Goal: Information Seeking & Learning: Find specific page/section

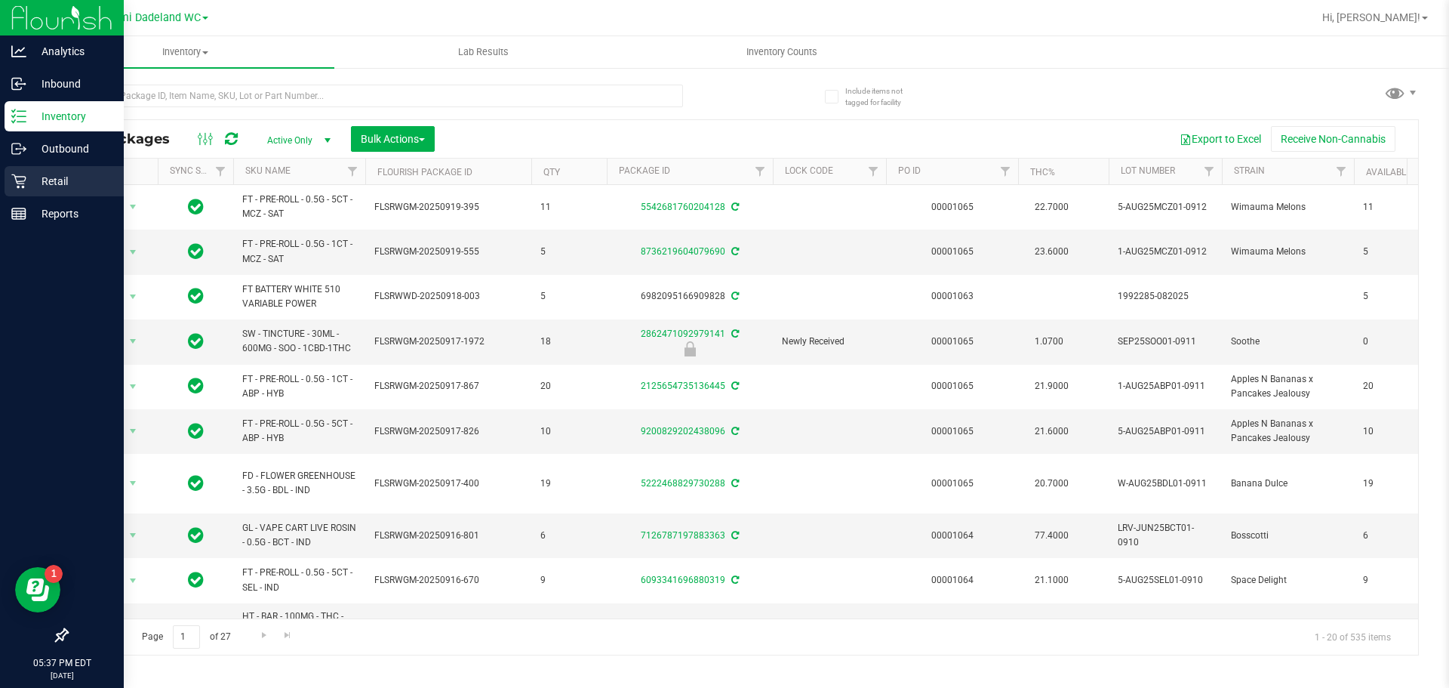
click at [66, 194] on div "Retail" at bounding box center [64, 181] width 119 height 30
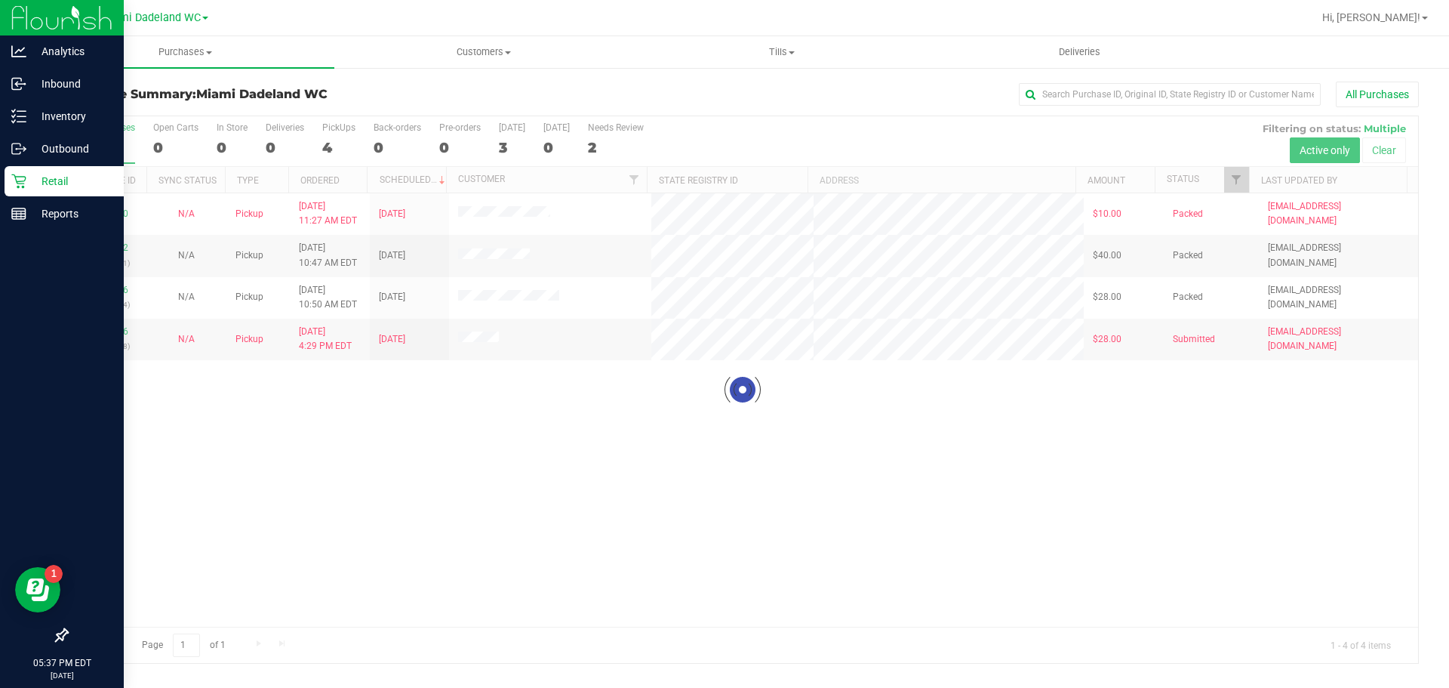
click at [658, 460] on div at bounding box center [742, 389] width 1351 height 547
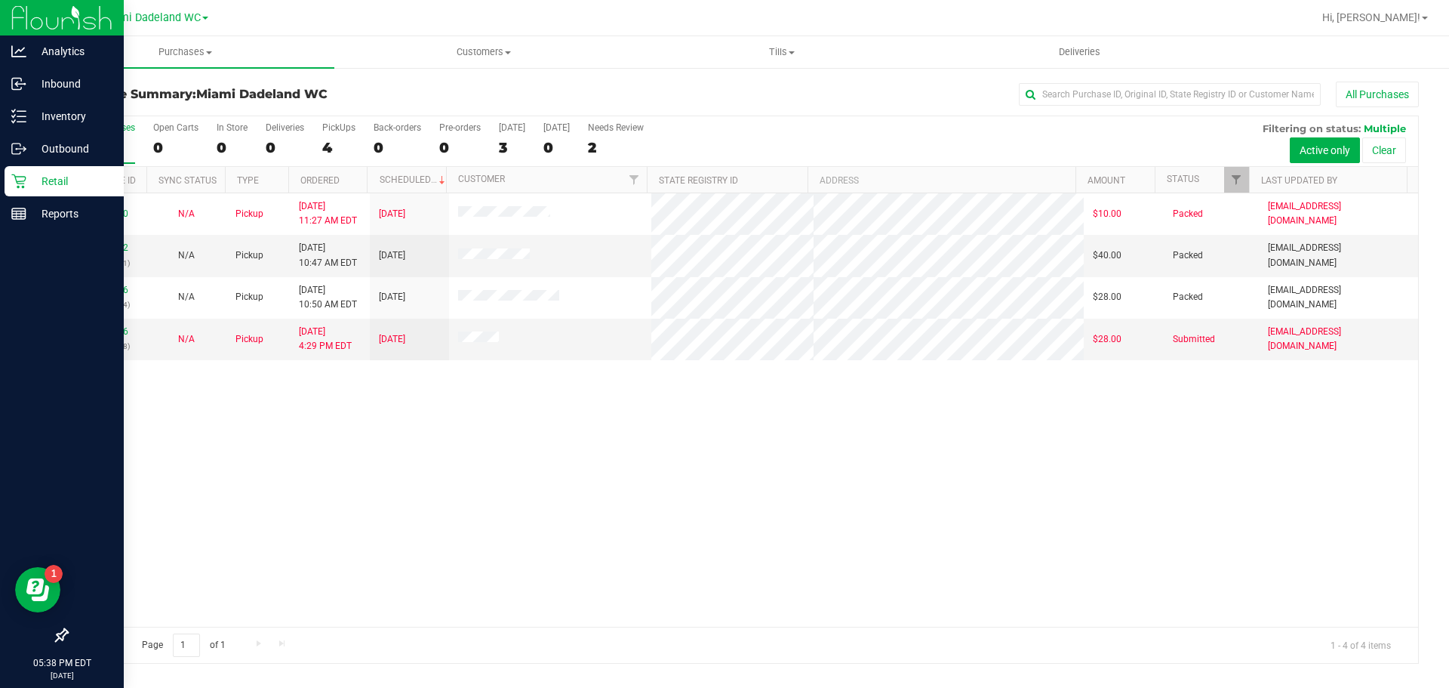
click at [452, 413] on div "12019360 N/A Pickup [DATE] 11:27 AM EDT 9/30/2025 $10.00 Packed [EMAIL_ADDRESS]…" at bounding box center [742, 409] width 1351 height 433
click at [109, 334] on link "12021436" at bounding box center [107, 331] width 42 height 11
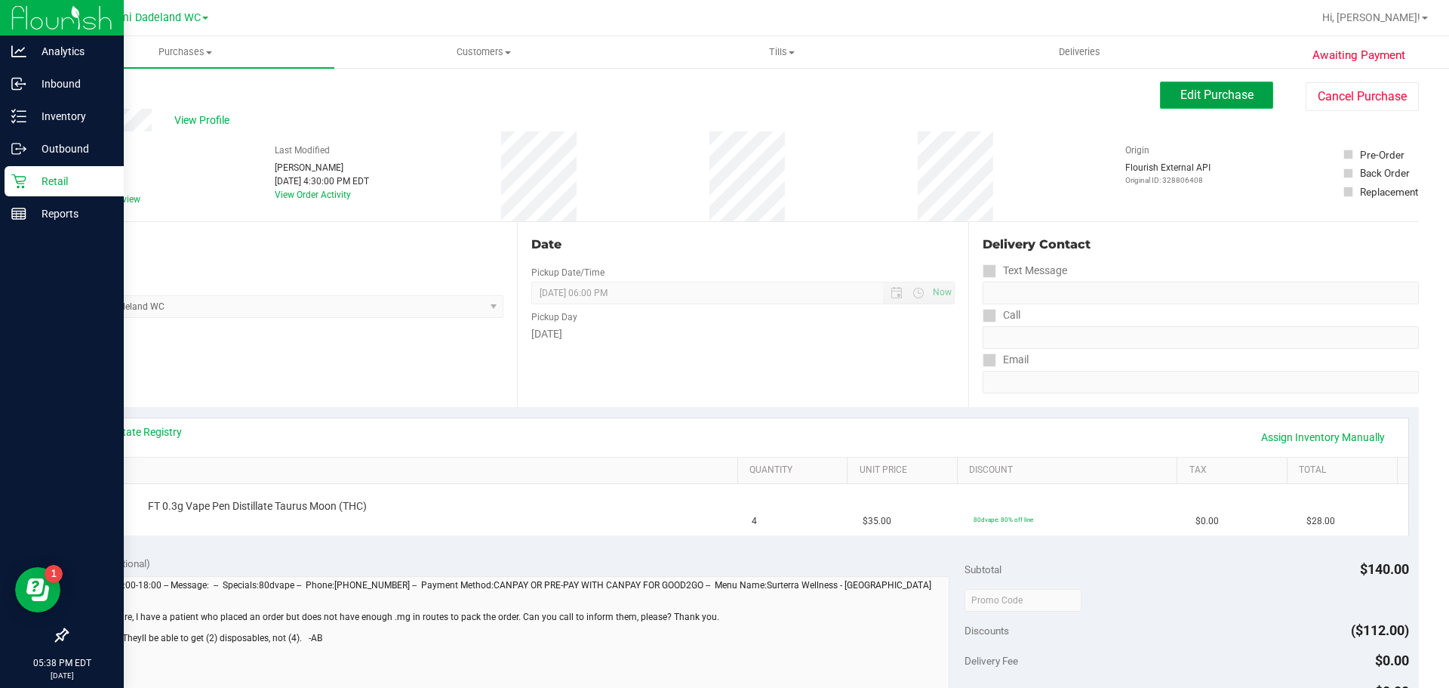
click at [1208, 95] on span "Edit Purchase" at bounding box center [1217, 95] width 73 height 14
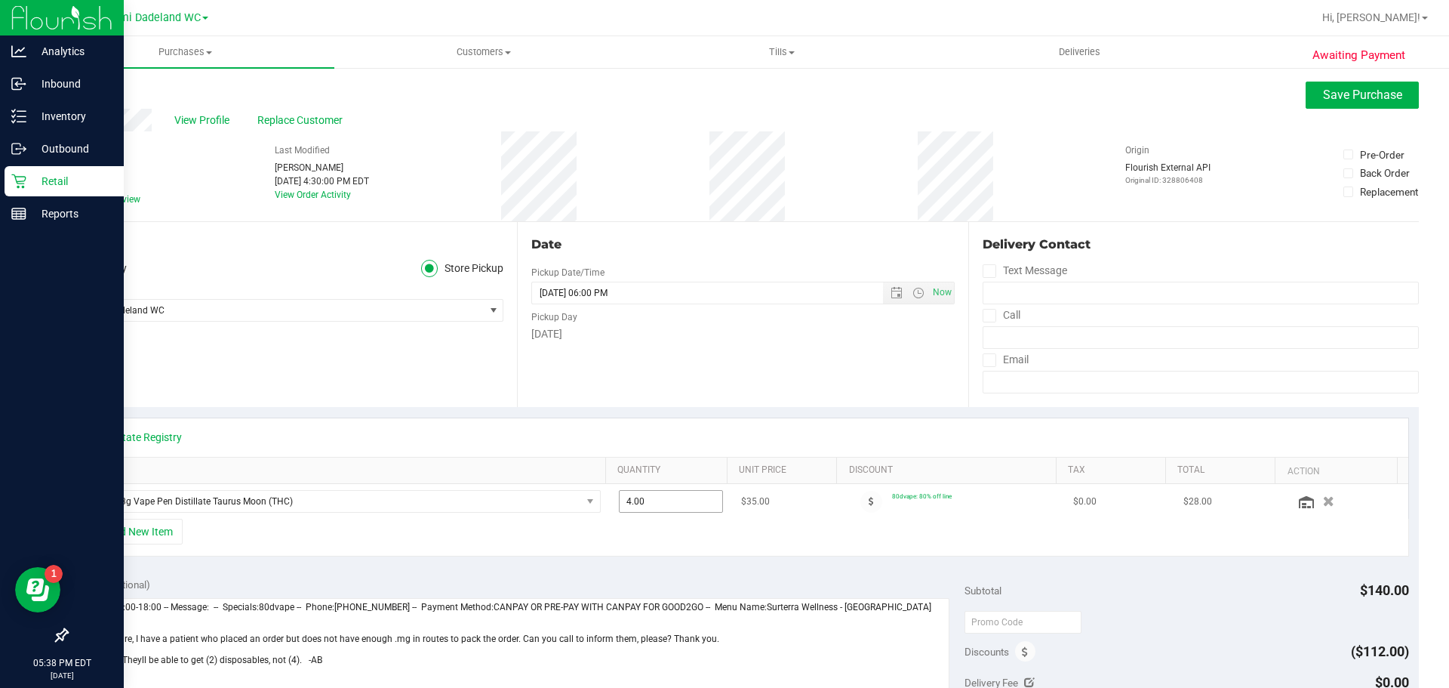
click at [668, 501] on input "4.00" at bounding box center [671, 501] width 103 height 21
type input "2"
click at [850, 393] on div "Date Pickup Date/Time 09/28/2025 Now 09/28/2025 06:00 PM Now Pickup Day Sunday" at bounding box center [742, 314] width 451 height 185
click at [1354, 103] on button "Save Purchase" at bounding box center [1362, 95] width 113 height 27
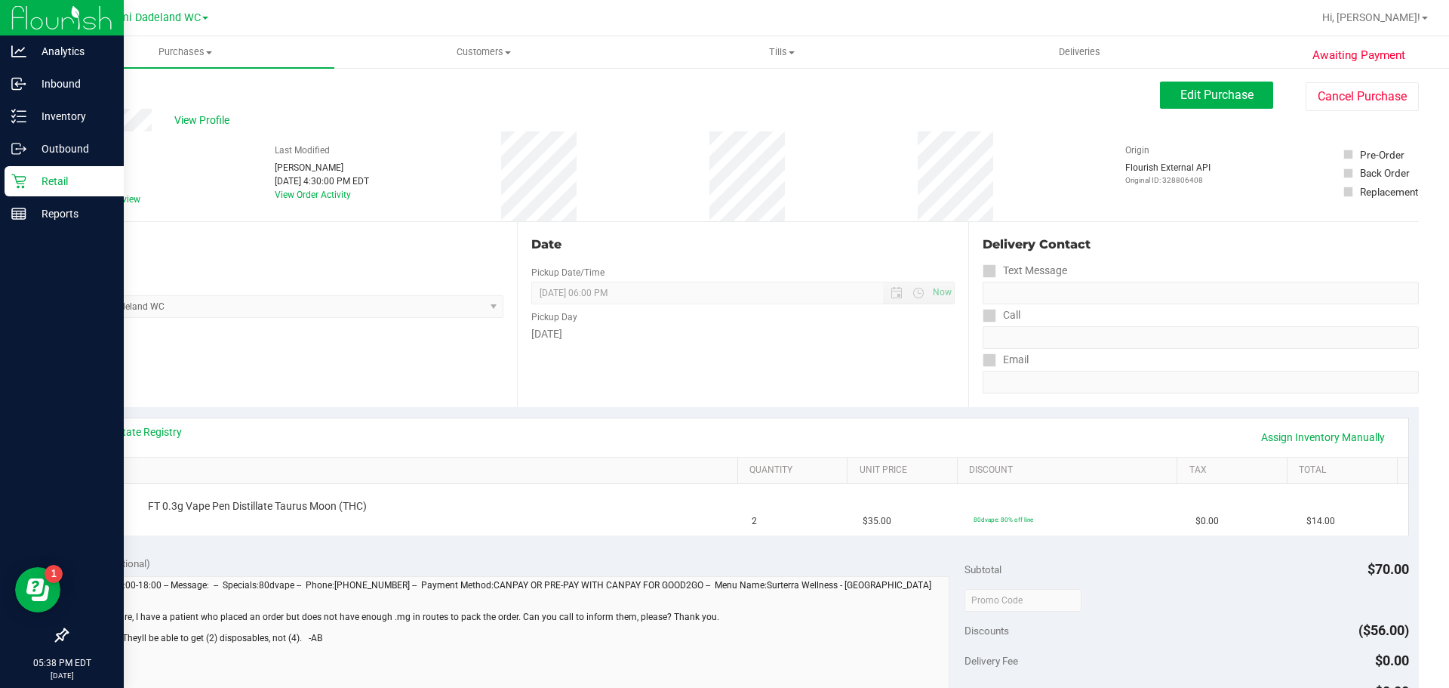
click at [778, 381] on div "Date Pickup Date/Time 09/28/2025 Now 09/28/2025 06:00 PM Now Pickup Day Sunday" at bounding box center [742, 314] width 451 height 185
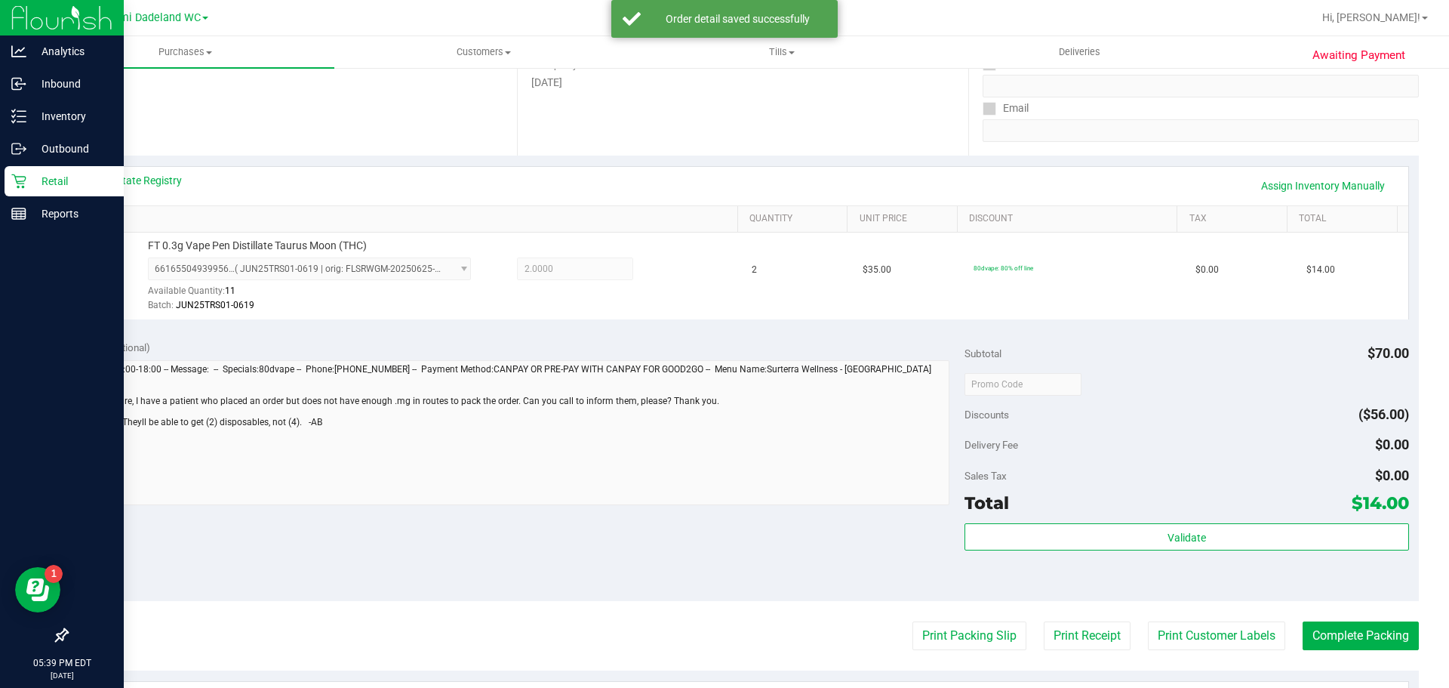
scroll to position [547, 0]
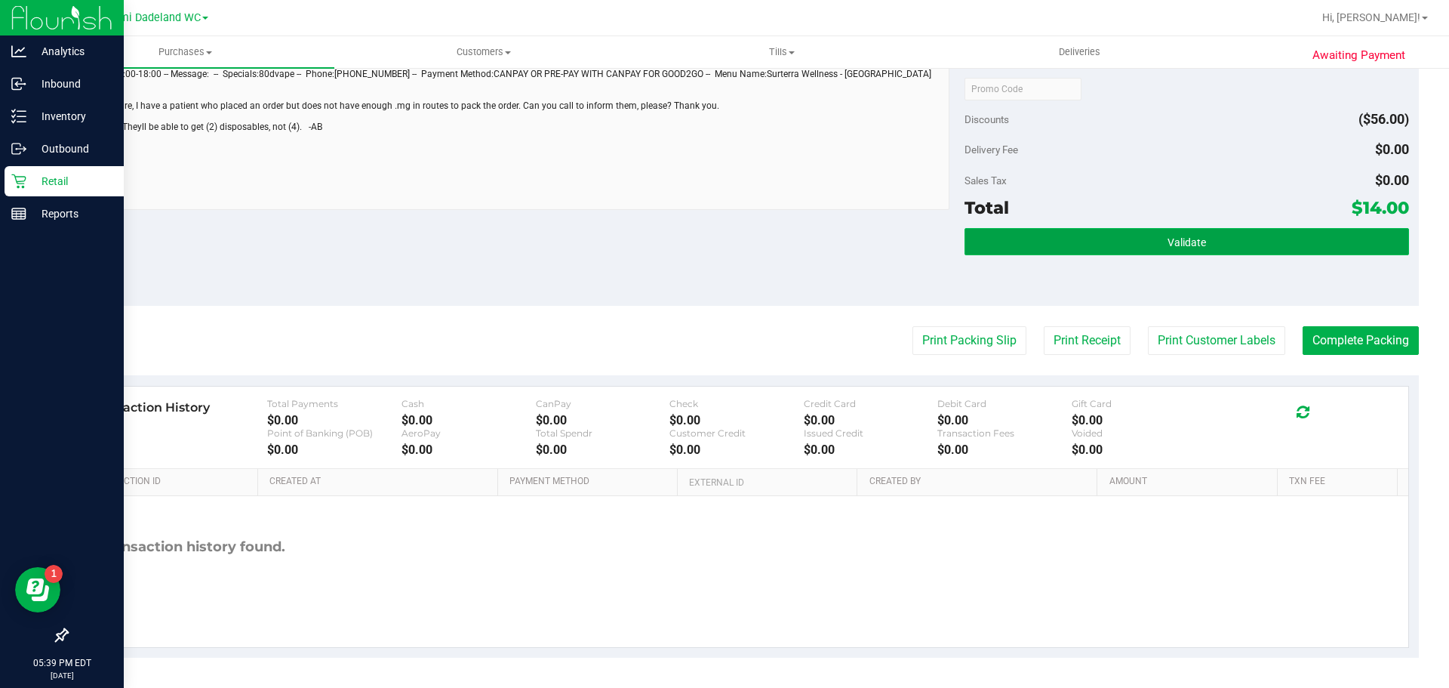
click at [1256, 231] on button "Validate" at bounding box center [1187, 241] width 444 height 27
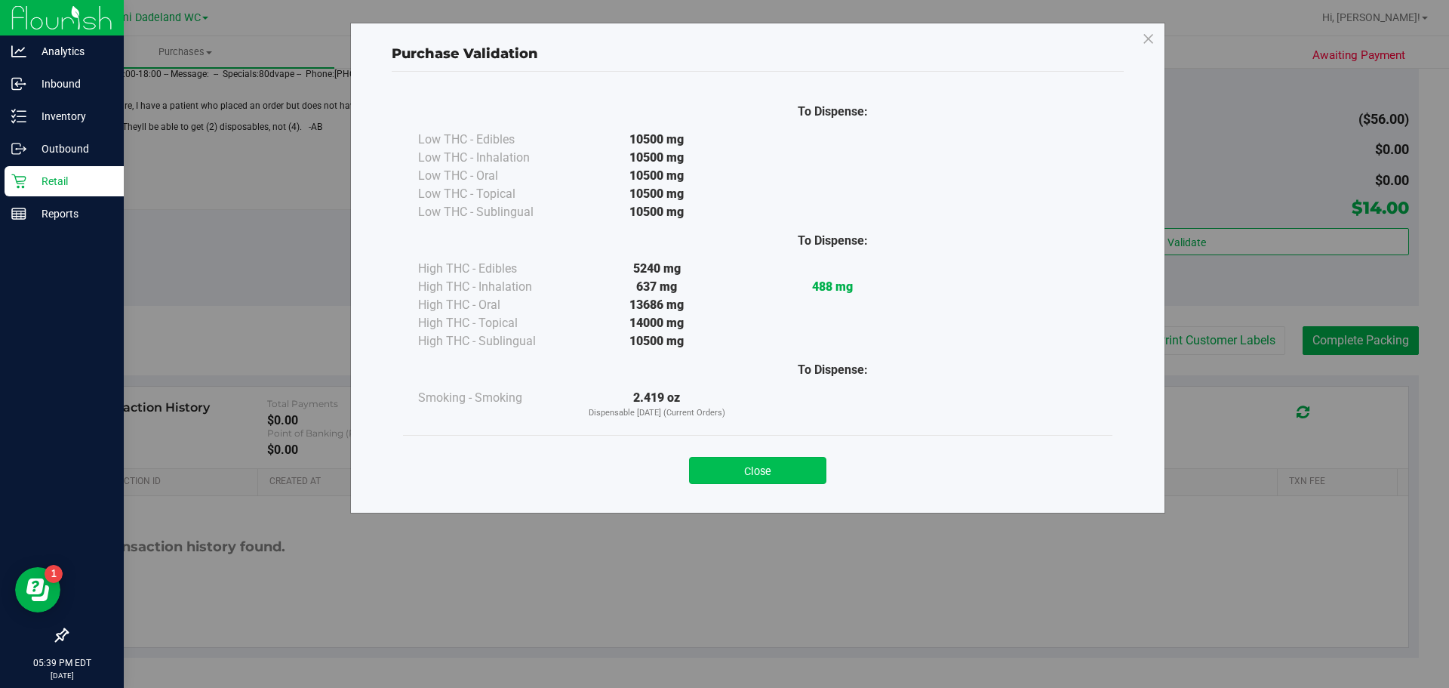
click at [754, 459] on button "Close" at bounding box center [757, 470] width 137 height 27
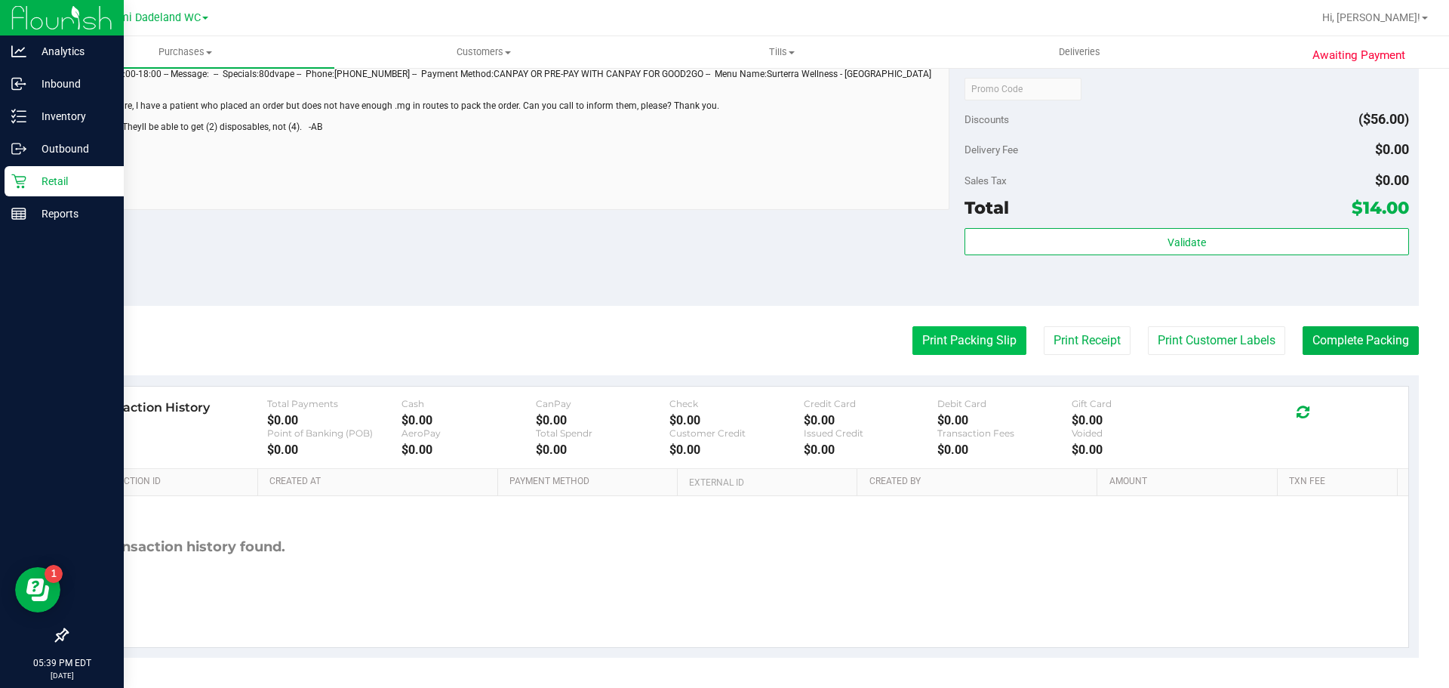
click at [964, 337] on button "Print Packing Slip" at bounding box center [970, 340] width 114 height 29
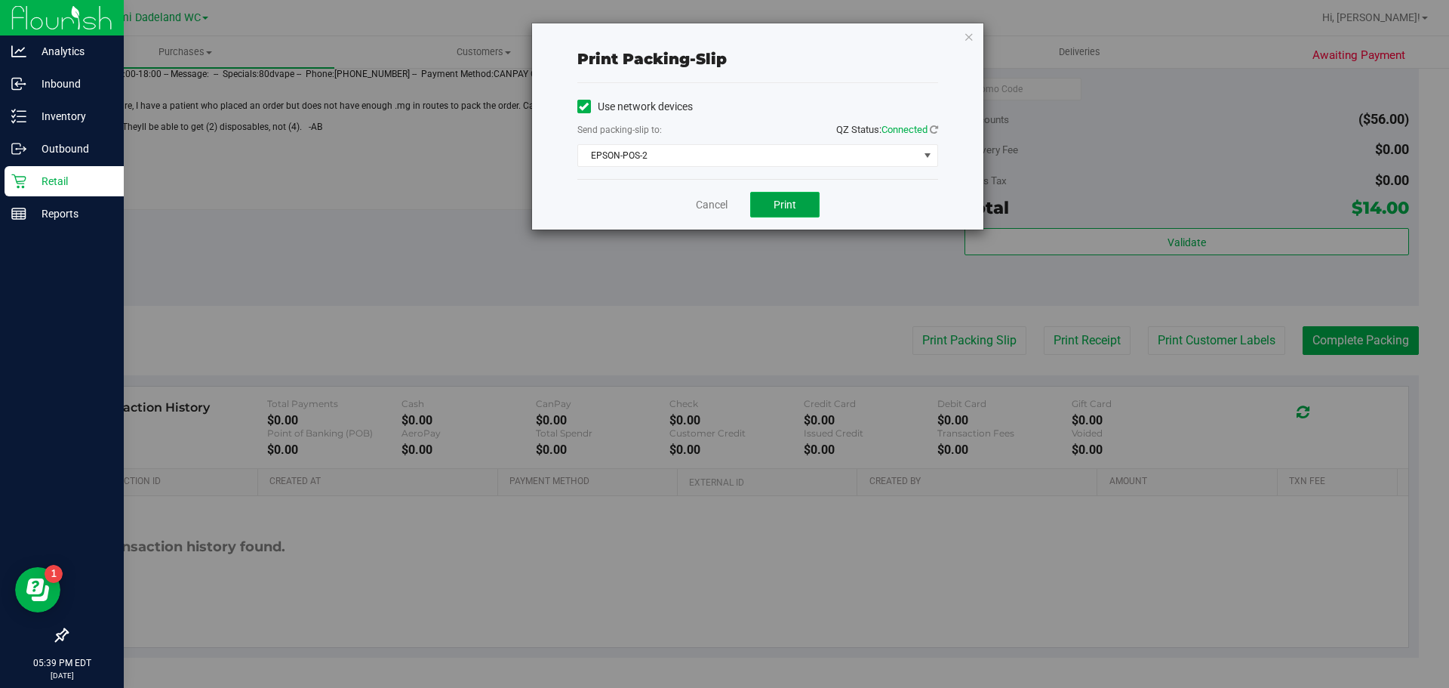
click at [799, 210] on button "Print" at bounding box center [784, 205] width 69 height 26
click at [970, 35] on icon "button" at bounding box center [969, 36] width 11 height 18
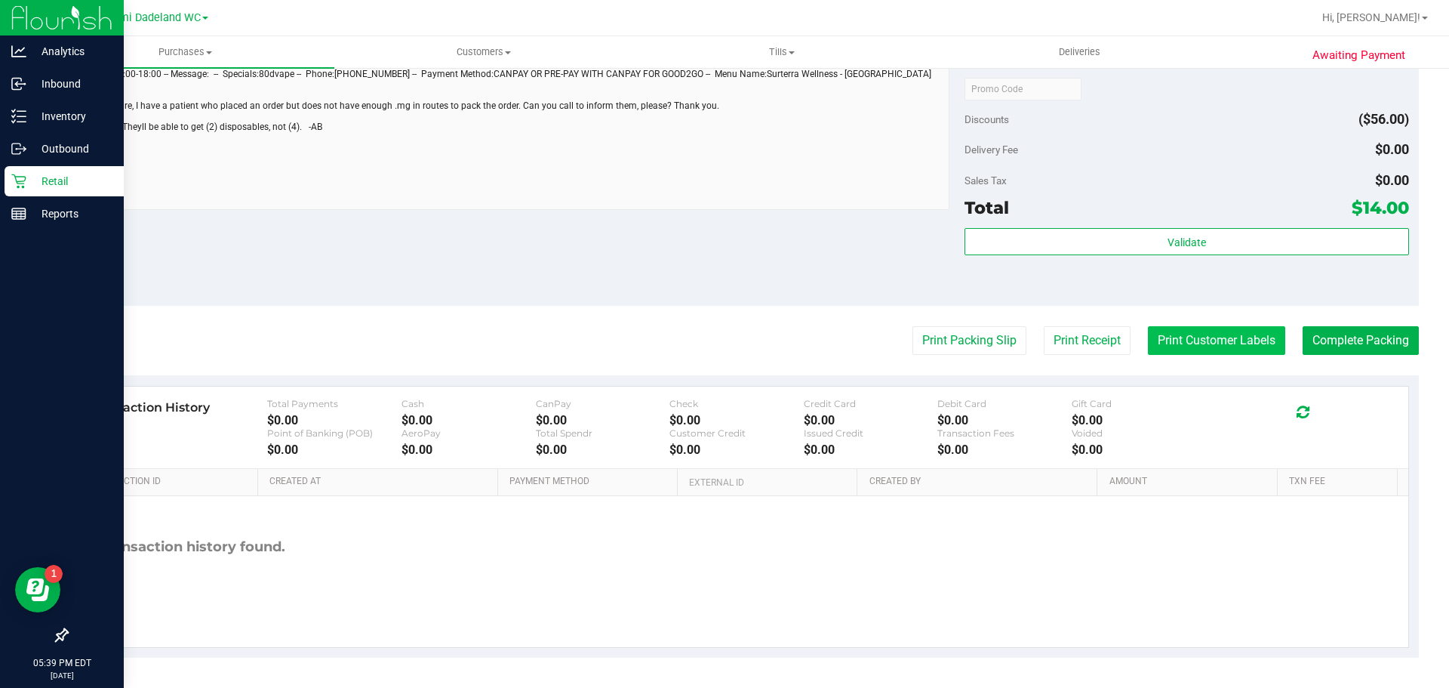
click at [1230, 353] on button "Print Customer Labels" at bounding box center [1216, 340] width 137 height 29
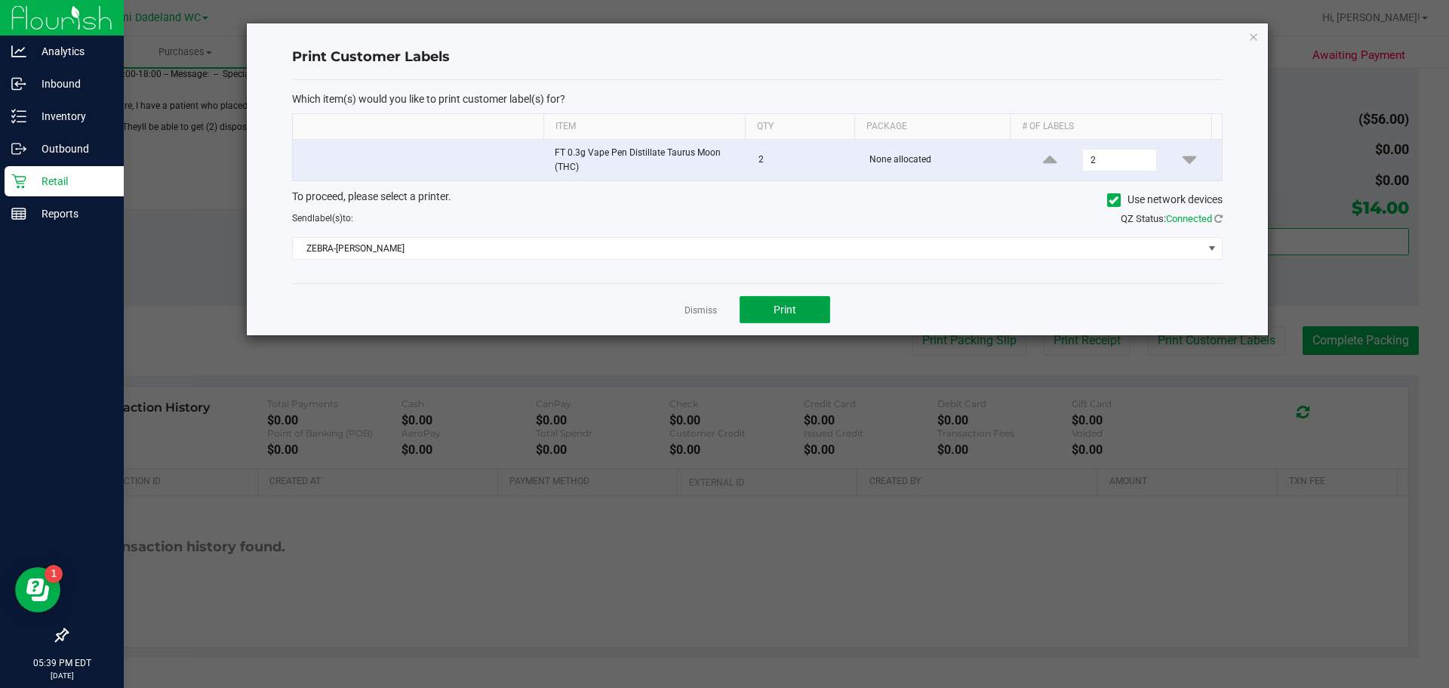
click at [801, 314] on button "Print" at bounding box center [785, 309] width 91 height 27
click at [693, 310] on link "Dismiss" at bounding box center [701, 310] width 32 height 13
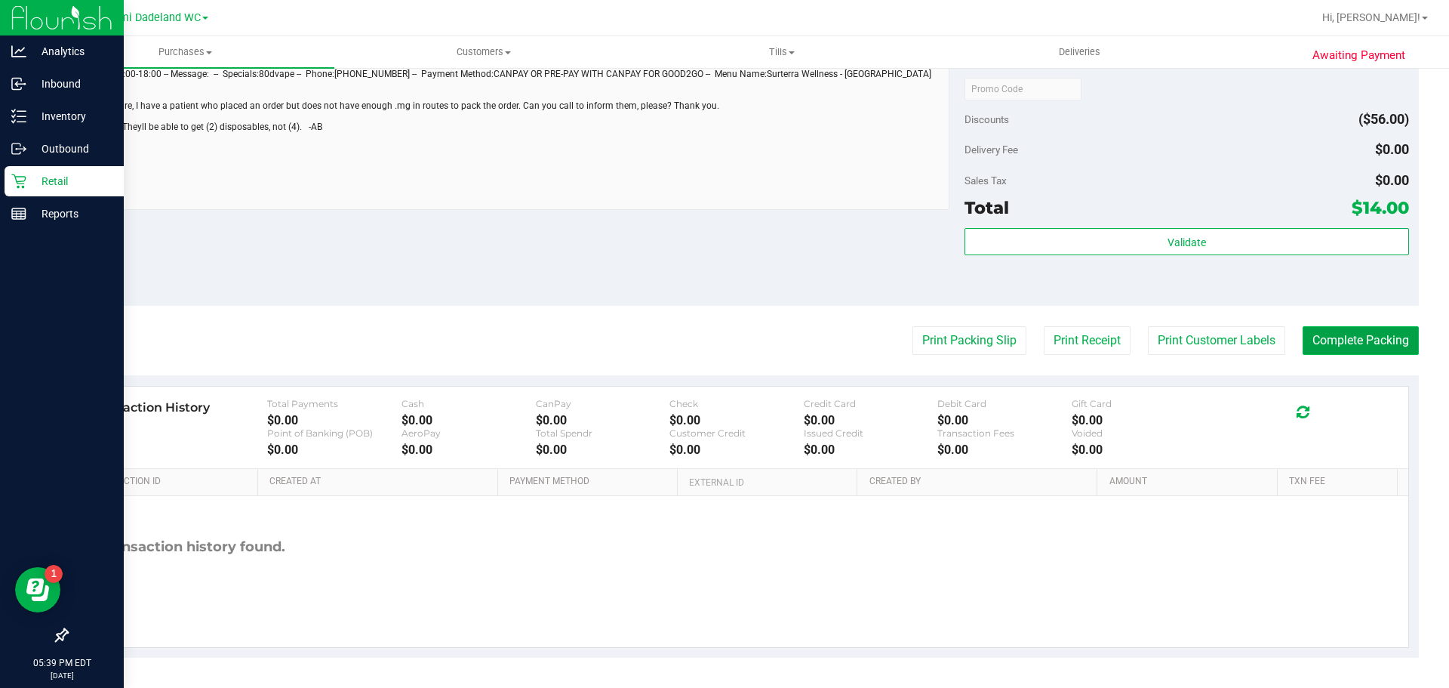
click at [1332, 352] on button "Complete Packing" at bounding box center [1361, 340] width 116 height 29
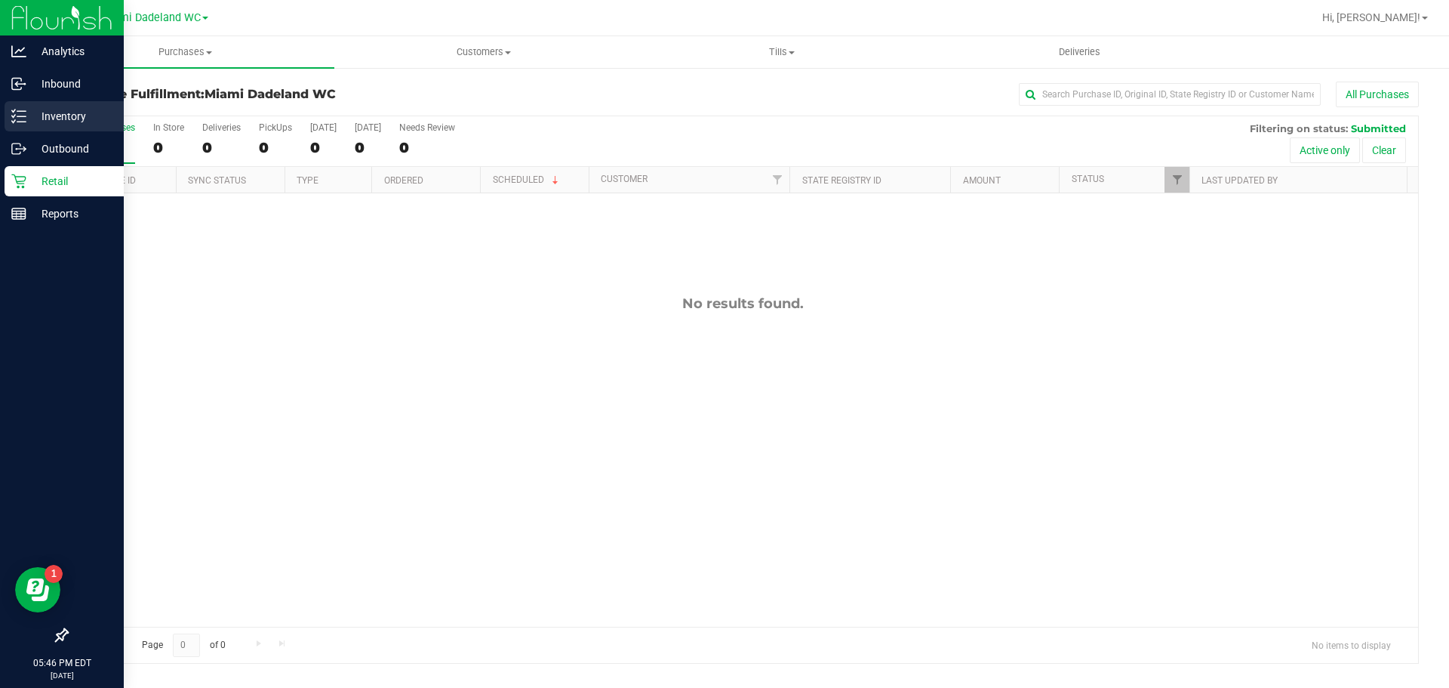
click at [42, 128] on div "Inventory" at bounding box center [64, 116] width 119 height 30
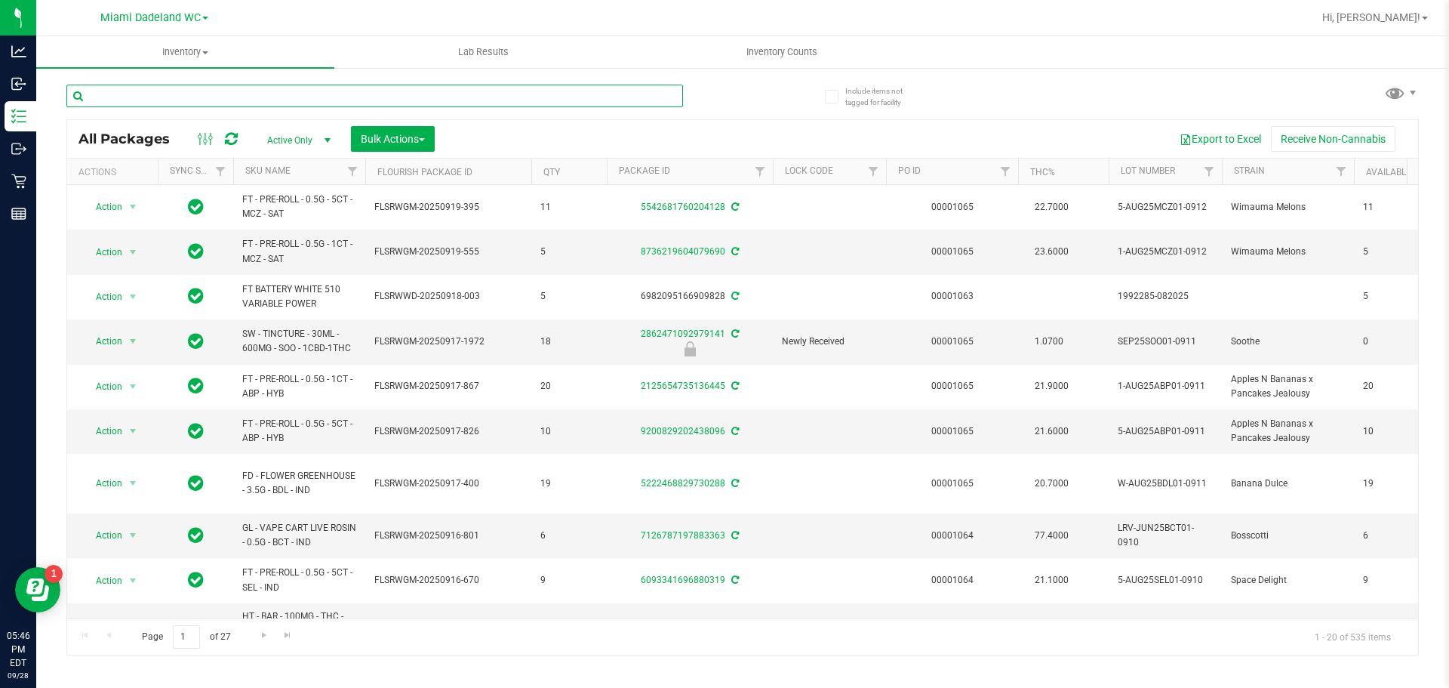
click at [285, 94] on input "text" at bounding box center [374, 96] width 617 height 23
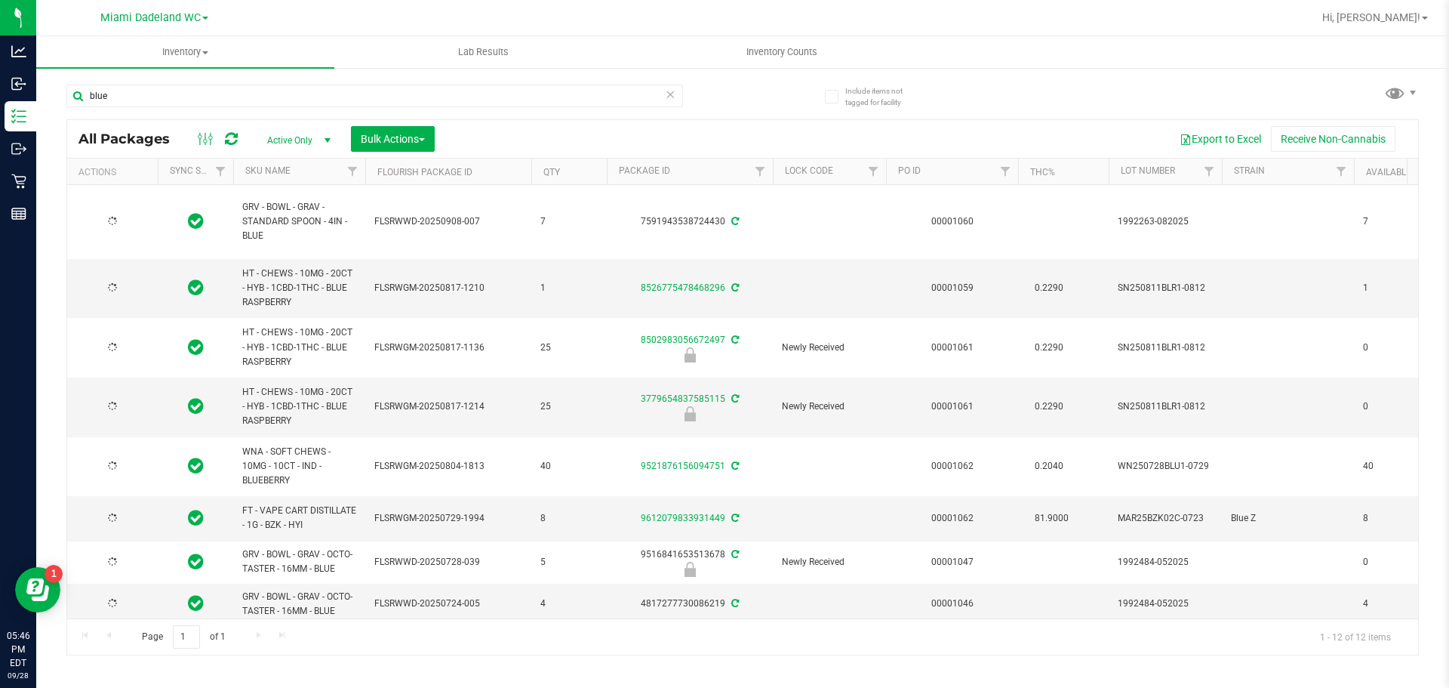
click at [294, 167] on th "SKU Name" at bounding box center [299, 172] width 132 height 26
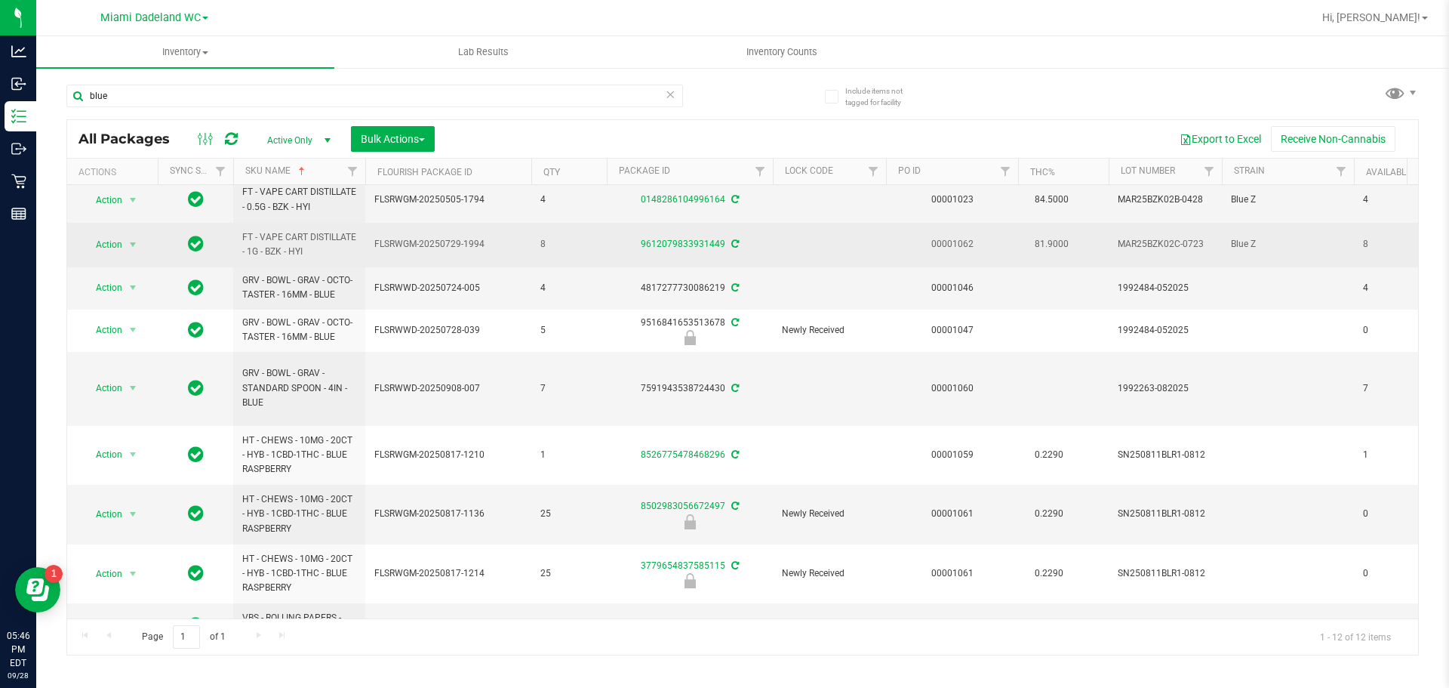
scroll to position [75, 0]
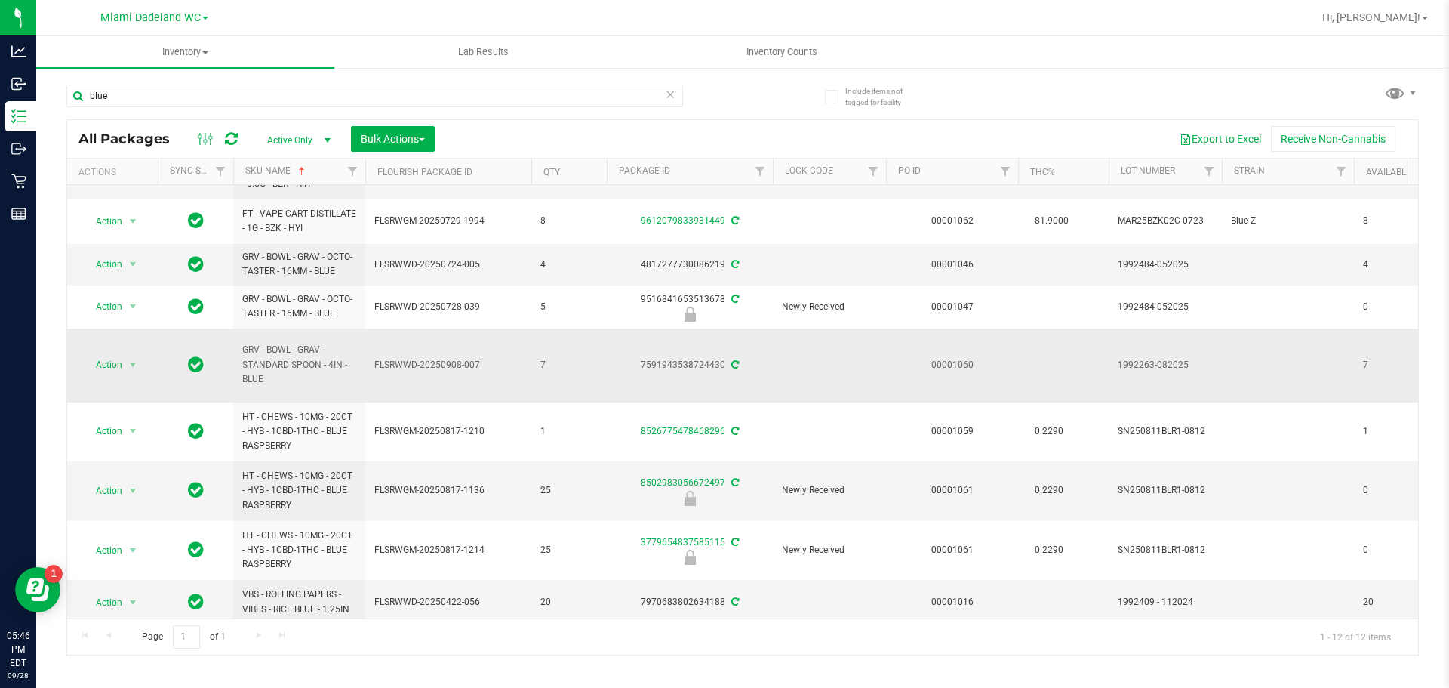
click at [428, 346] on td "FLSRWWD-20250908-007" at bounding box center [448, 365] width 166 height 74
click at [189, 95] on input "blue" at bounding box center [374, 96] width 617 height 23
paste input "RE-ROLL - 0.5G - 5CT - WBV"
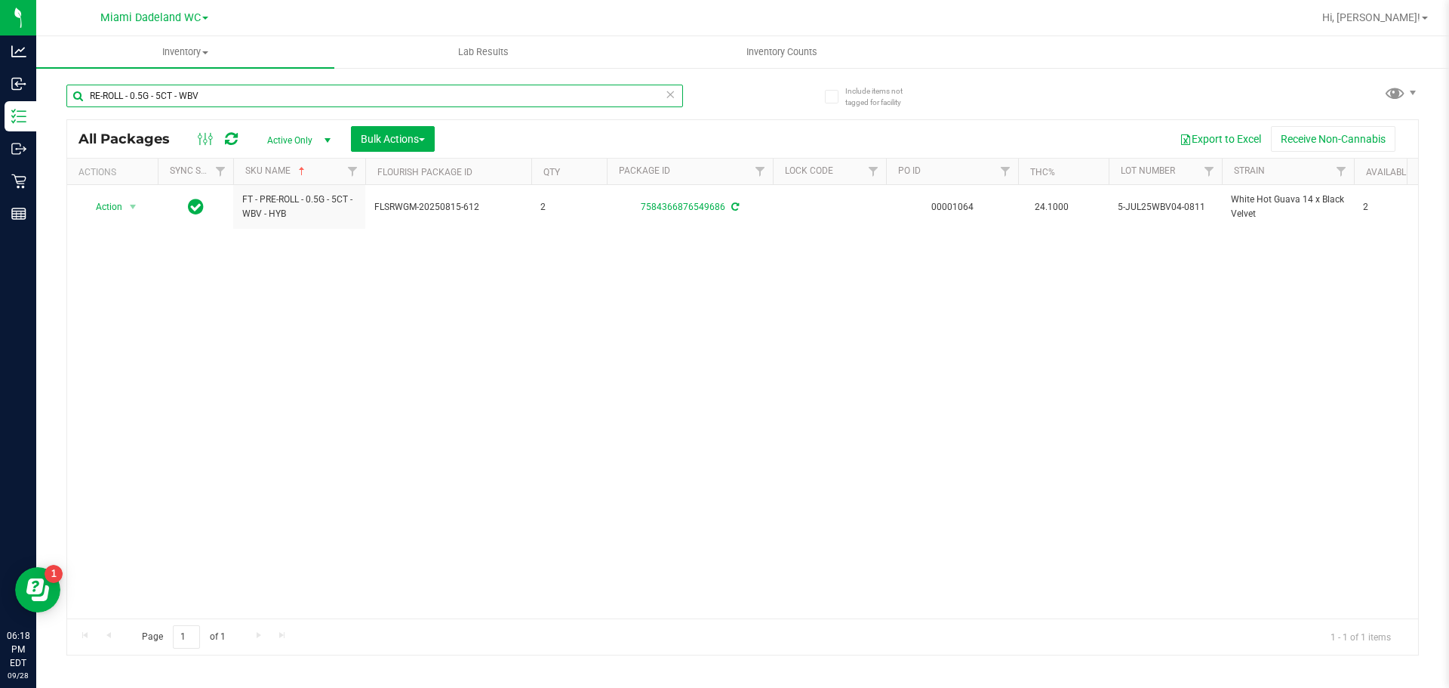
click at [217, 91] on input "RE-ROLL - 0.5G - 5CT - WBV" at bounding box center [374, 96] width 617 height 23
paste input "FT - CANNABIS FLOWER - 3.5G - WBV - HYB"
type input "FT - CANNABIS FLOWER - 3.5G - WBV - HYB"
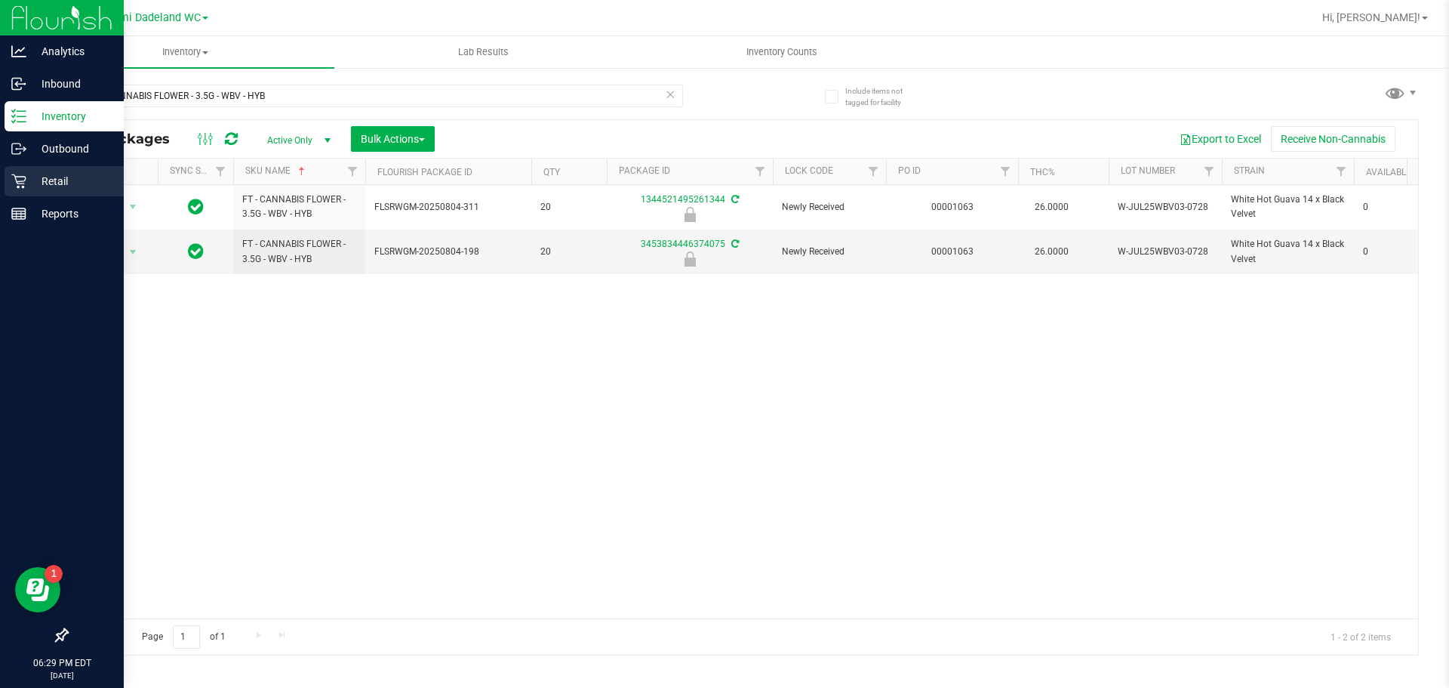
click at [26, 179] on p "Retail" at bounding box center [71, 181] width 91 height 18
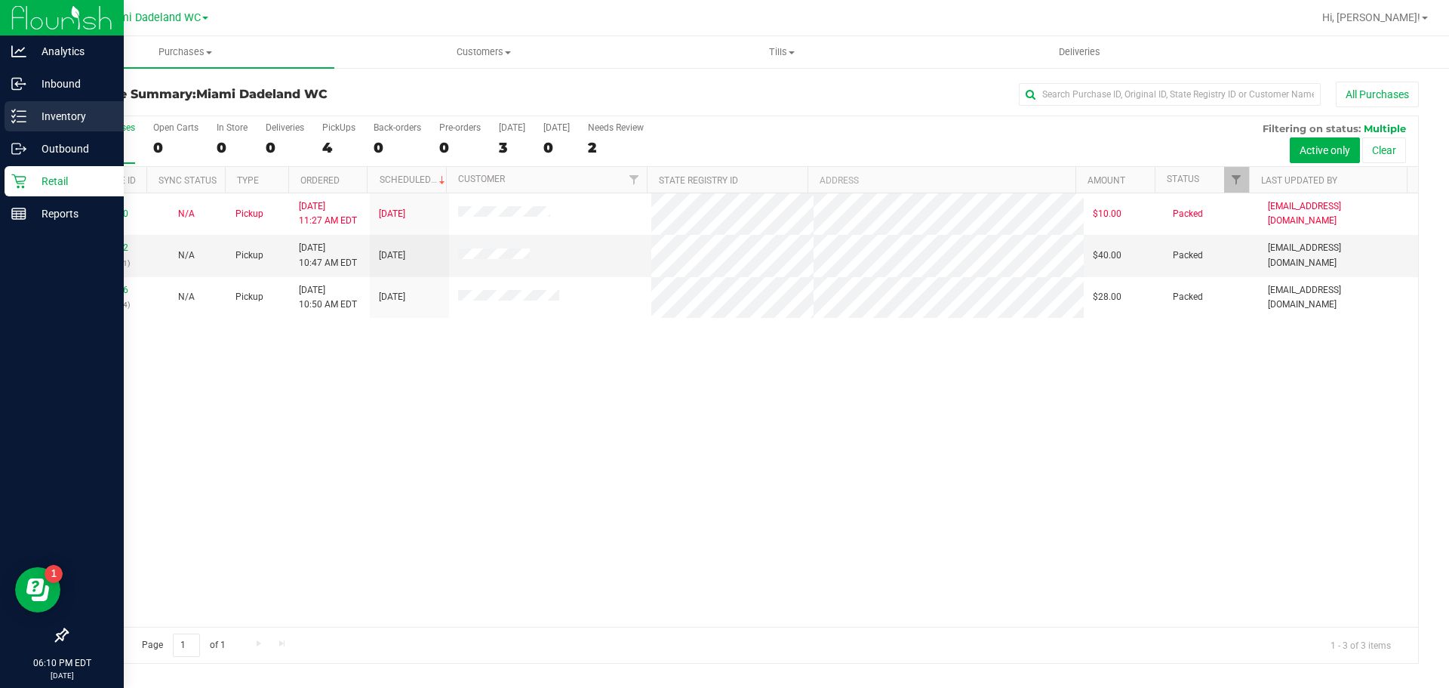
click at [81, 111] on p "Inventory" at bounding box center [71, 116] width 91 height 18
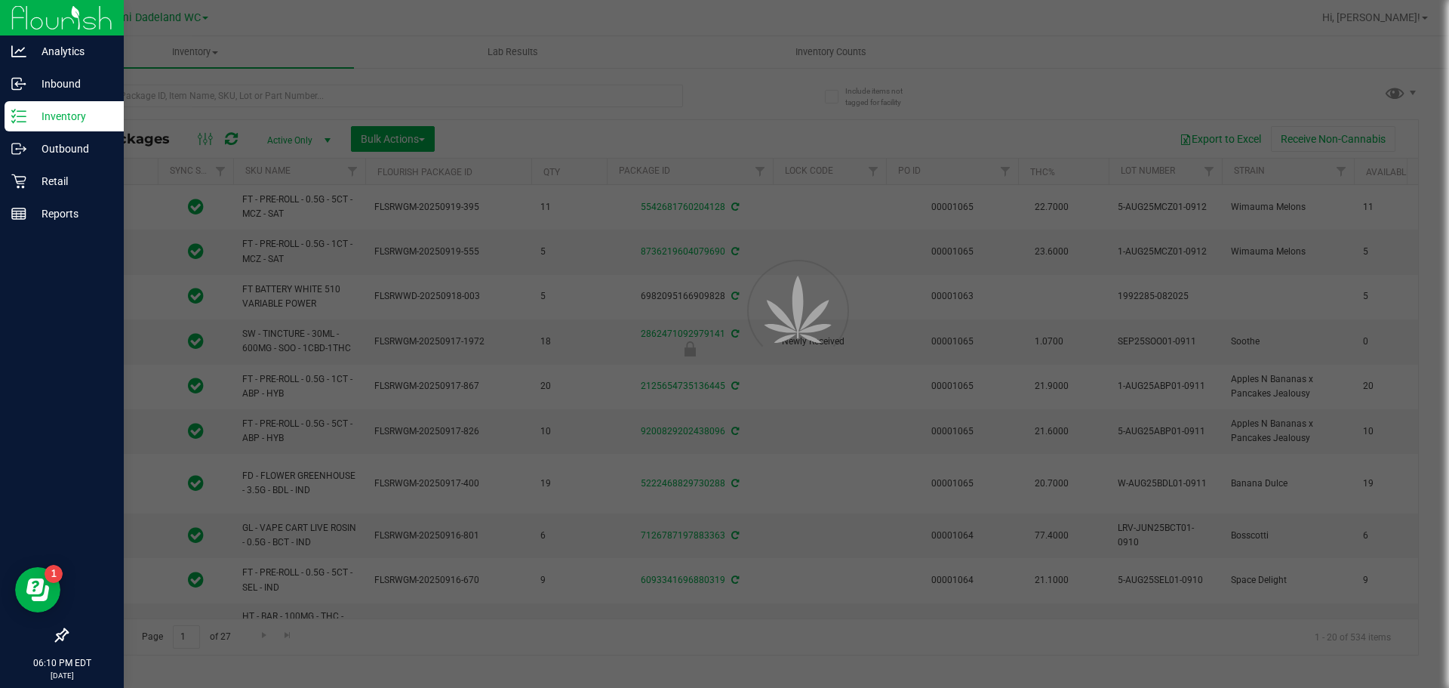
click at [861, 52] on div at bounding box center [724, 344] width 1449 height 688
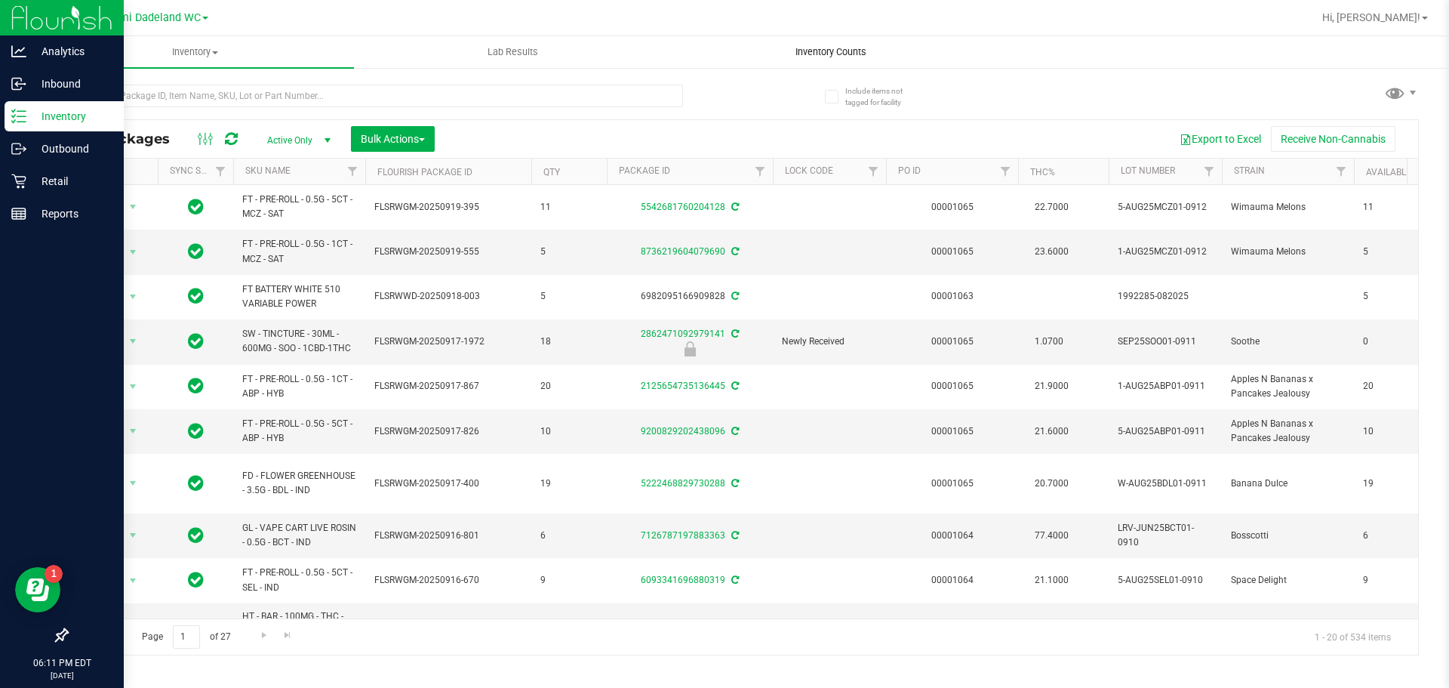
click at [794, 43] on uib-tab-heading "Inventory Counts" at bounding box center [831, 52] width 316 height 30
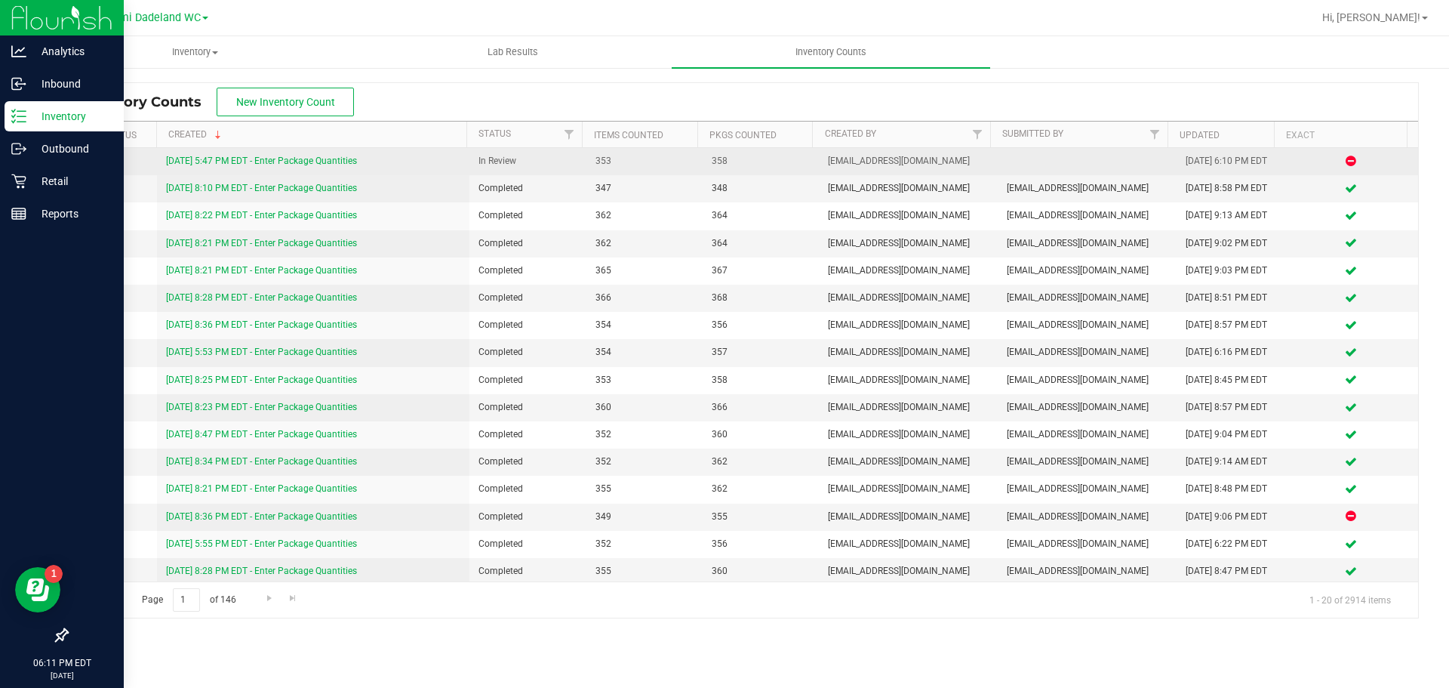
click at [223, 159] on link "9/28/25 5:47 PM EDT - Enter Package Quantities" at bounding box center [261, 161] width 191 height 11
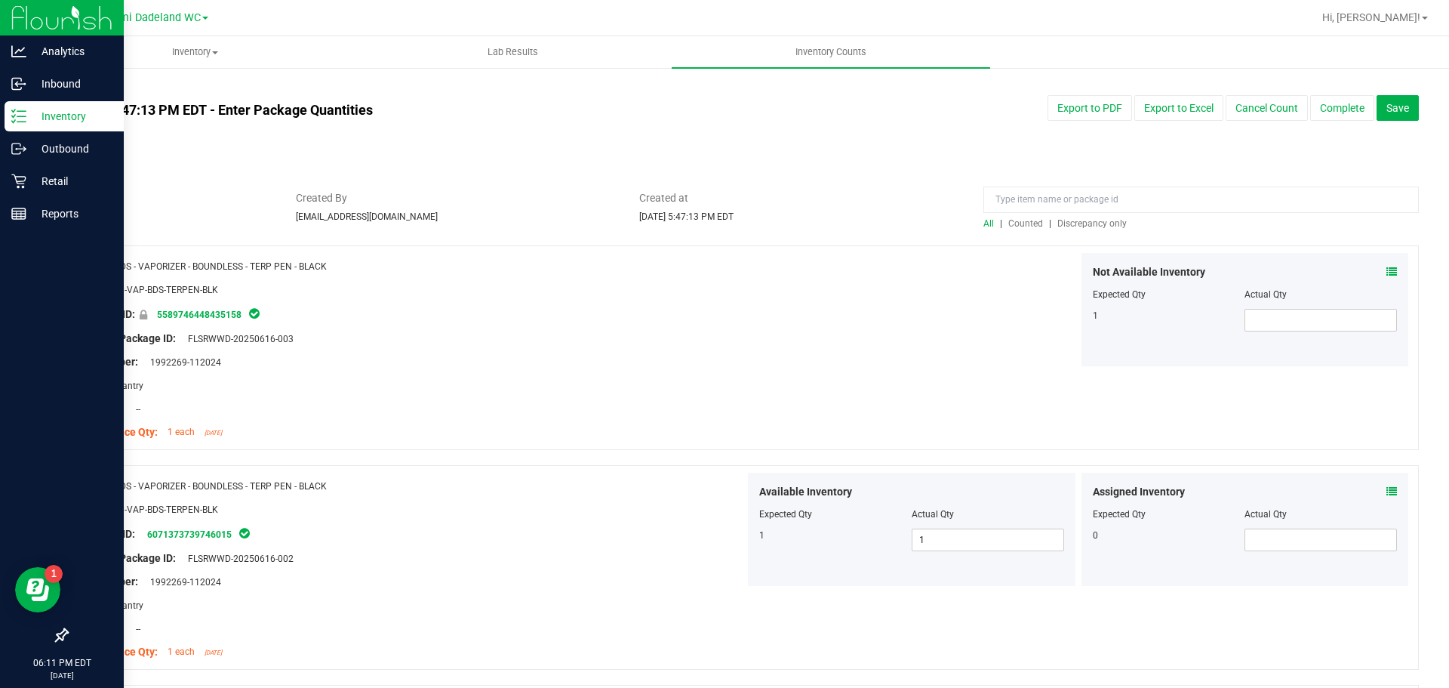
click at [1092, 224] on span "Discrepancy only" at bounding box center [1092, 223] width 69 height 11
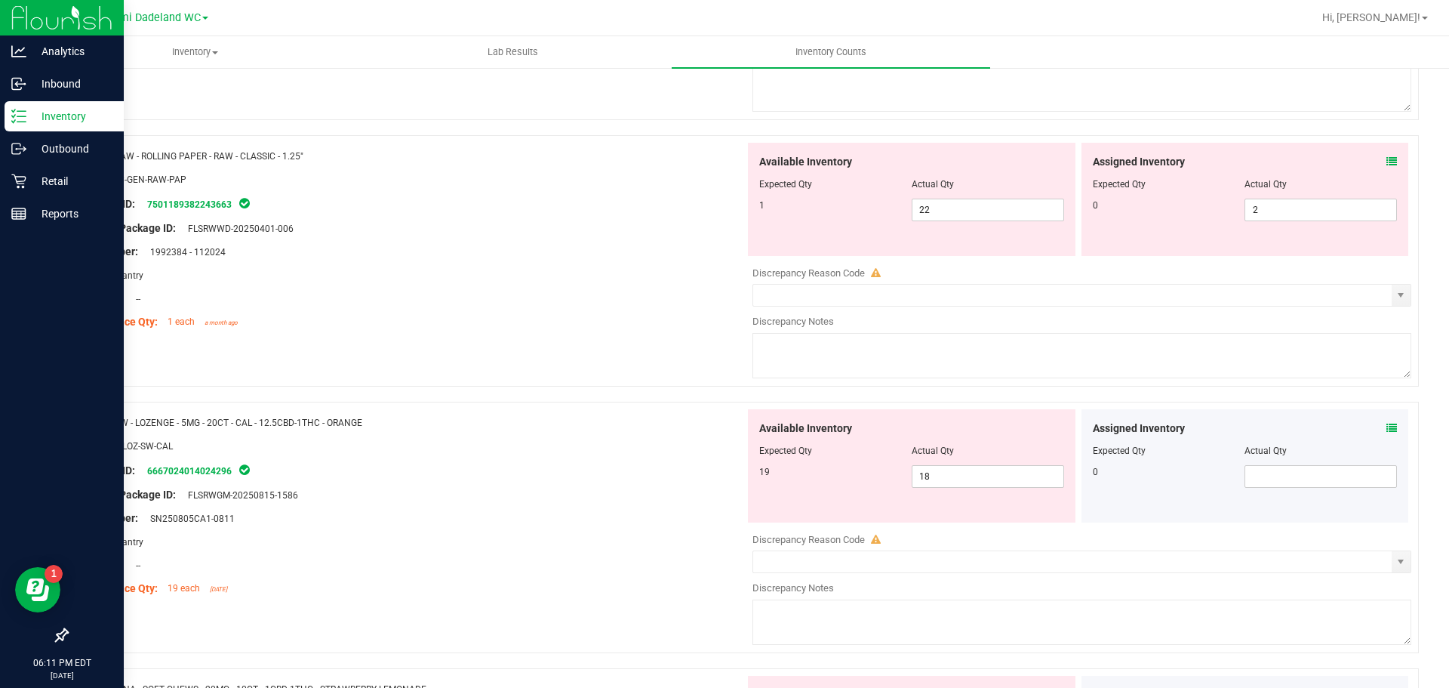
scroll to position [2505, 0]
click at [1267, 214] on span "2 2" at bounding box center [1321, 213] width 152 height 23
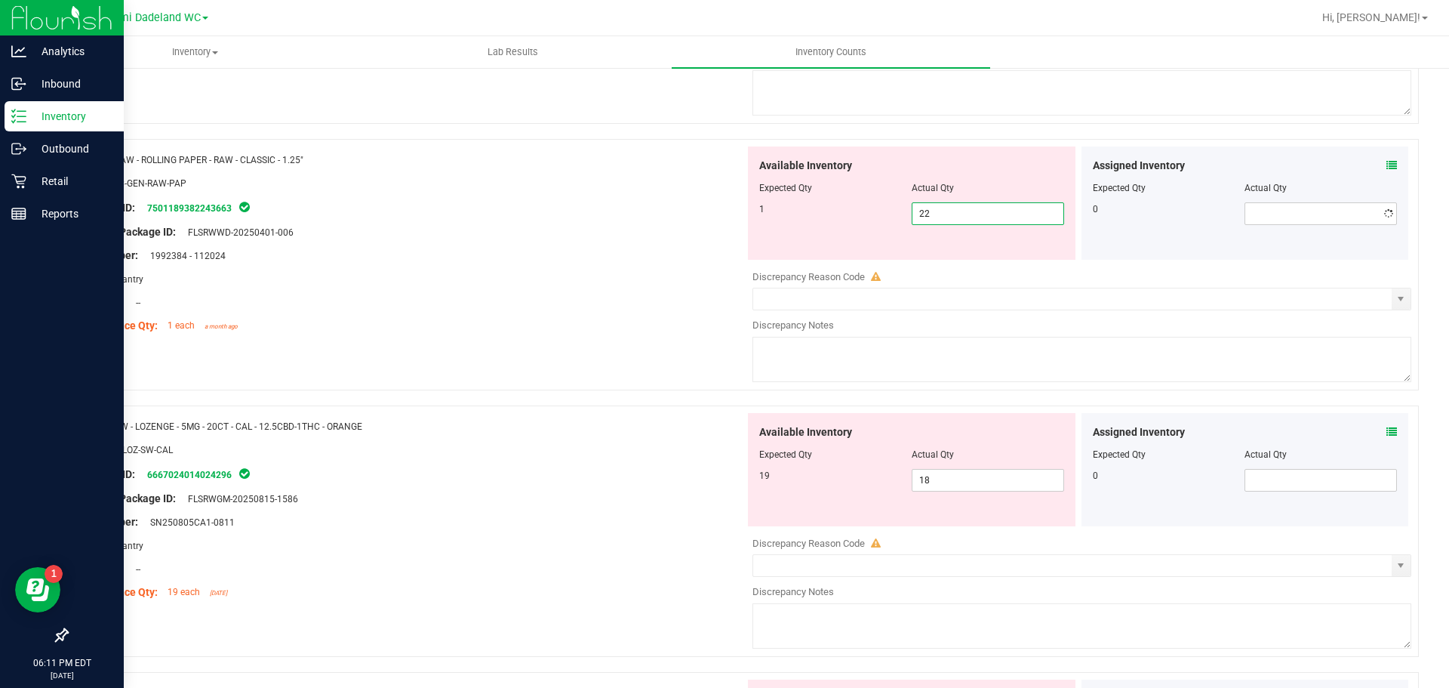
click at [973, 208] on span "22 22" at bounding box center [988, 213] width 152 height 23
click at [973, 208] on input "22" at bounding box center [988, 213] width 151 height 21
type input "1"
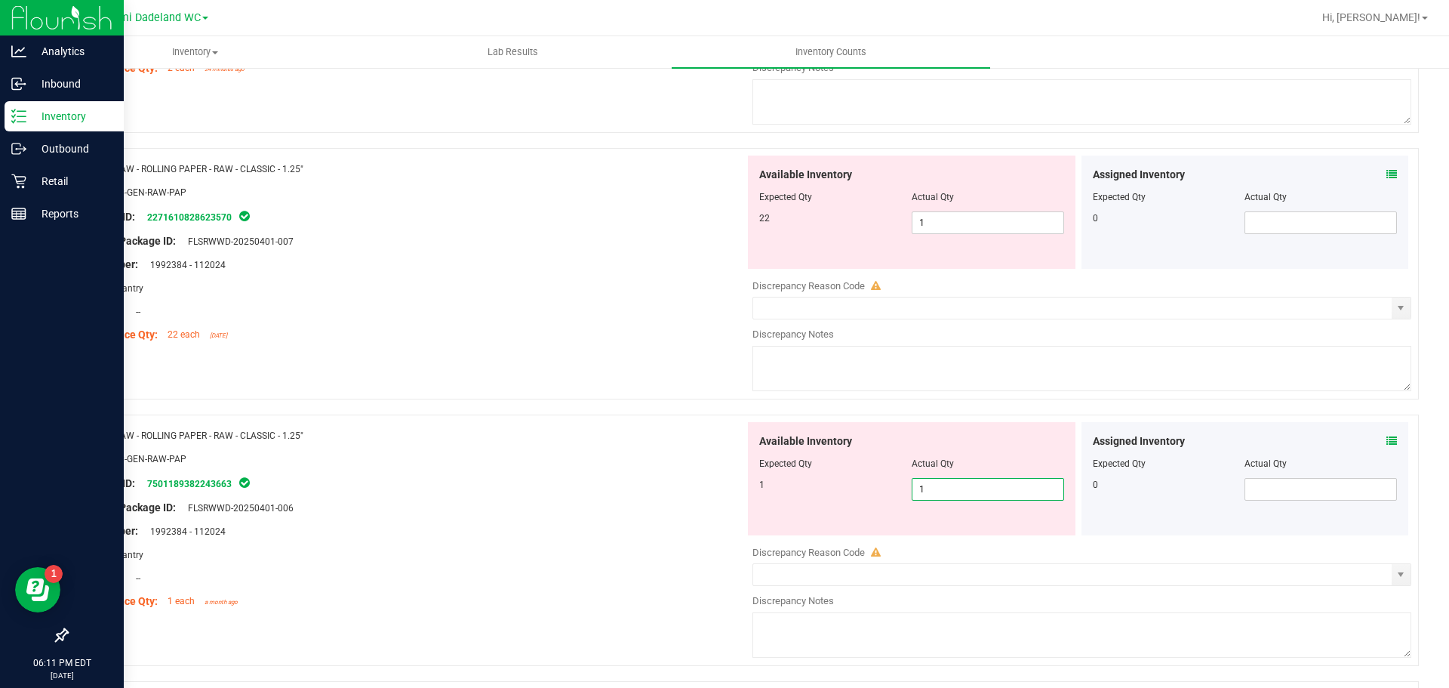
scroll to position [2203, 0]
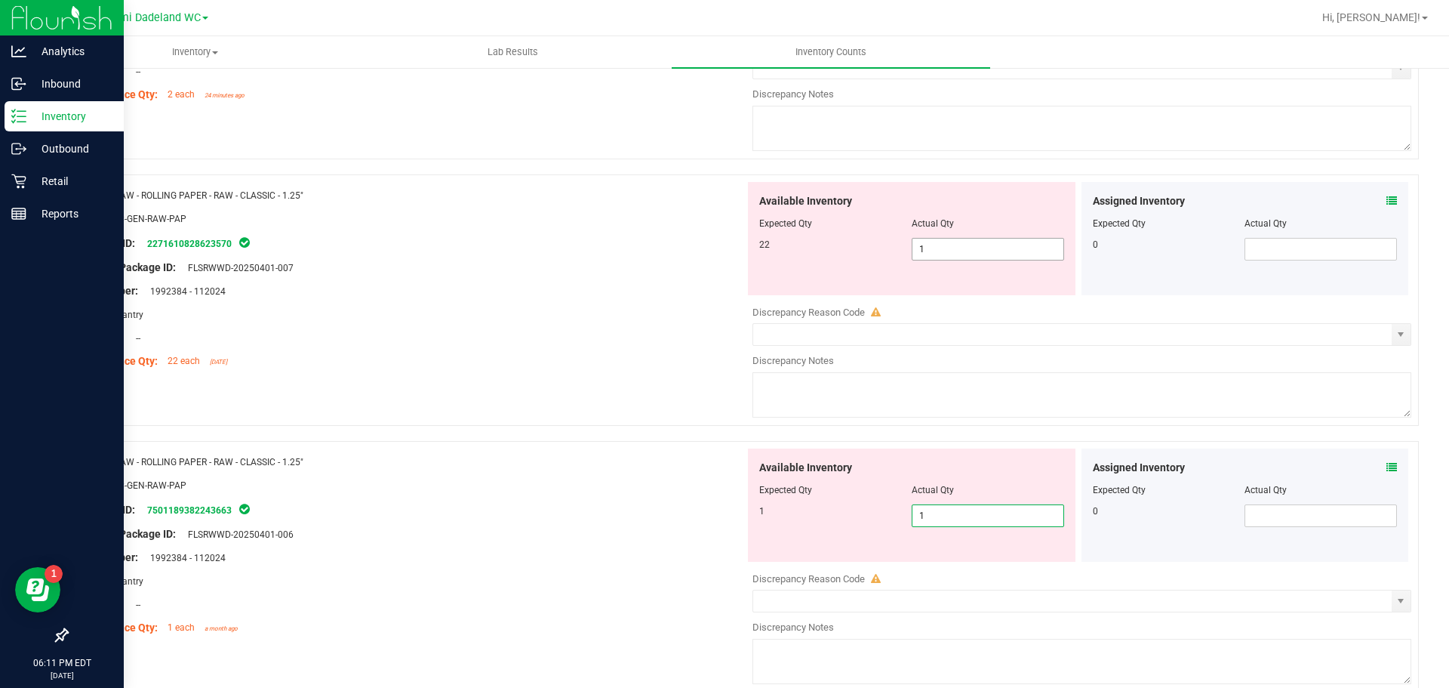
type input "1"
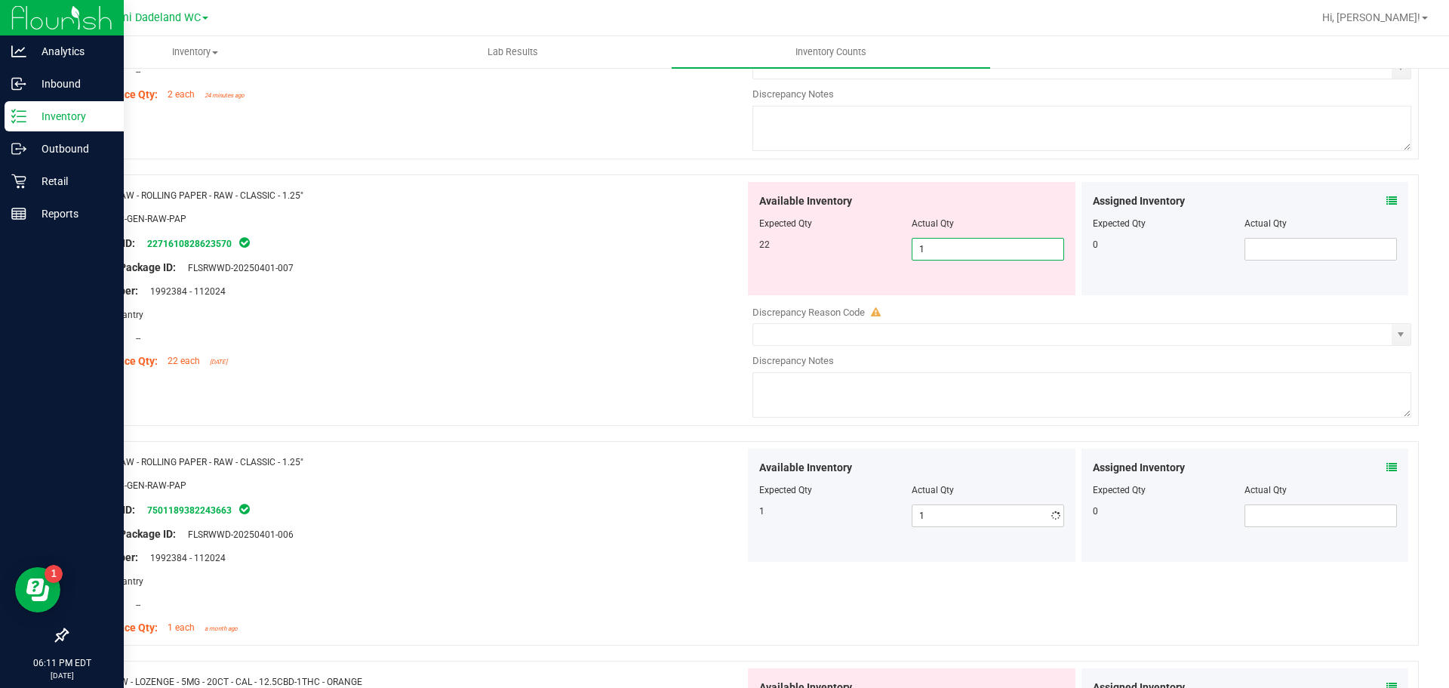
click at [963, 244] on span "1 1" at bounding box center [988, 249] width 152 height 23
click at [963, 244] on input "1" at bounding box center [988, 249] width 151 height 21
type input "22"
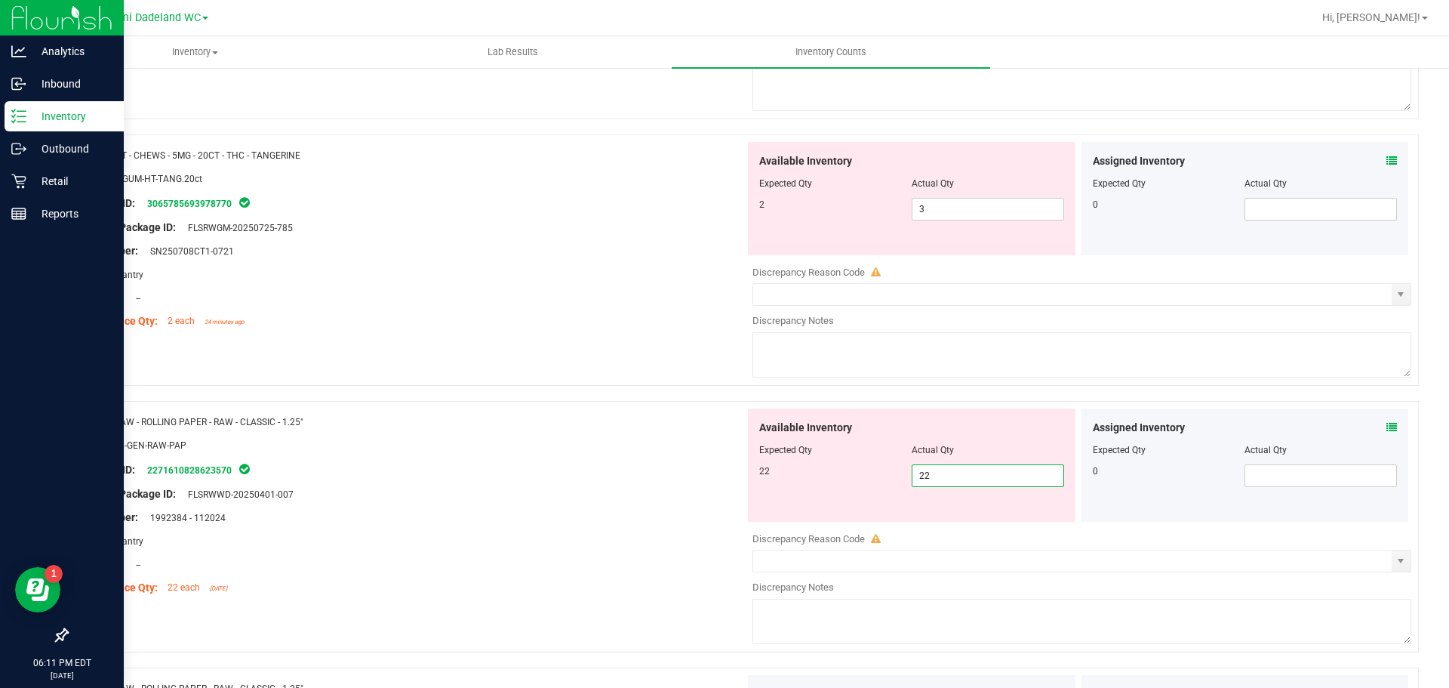
type input "22"
click at [625, 273] on div "Area: Pantry" at bounding box center [412, 274] width 667 height 16
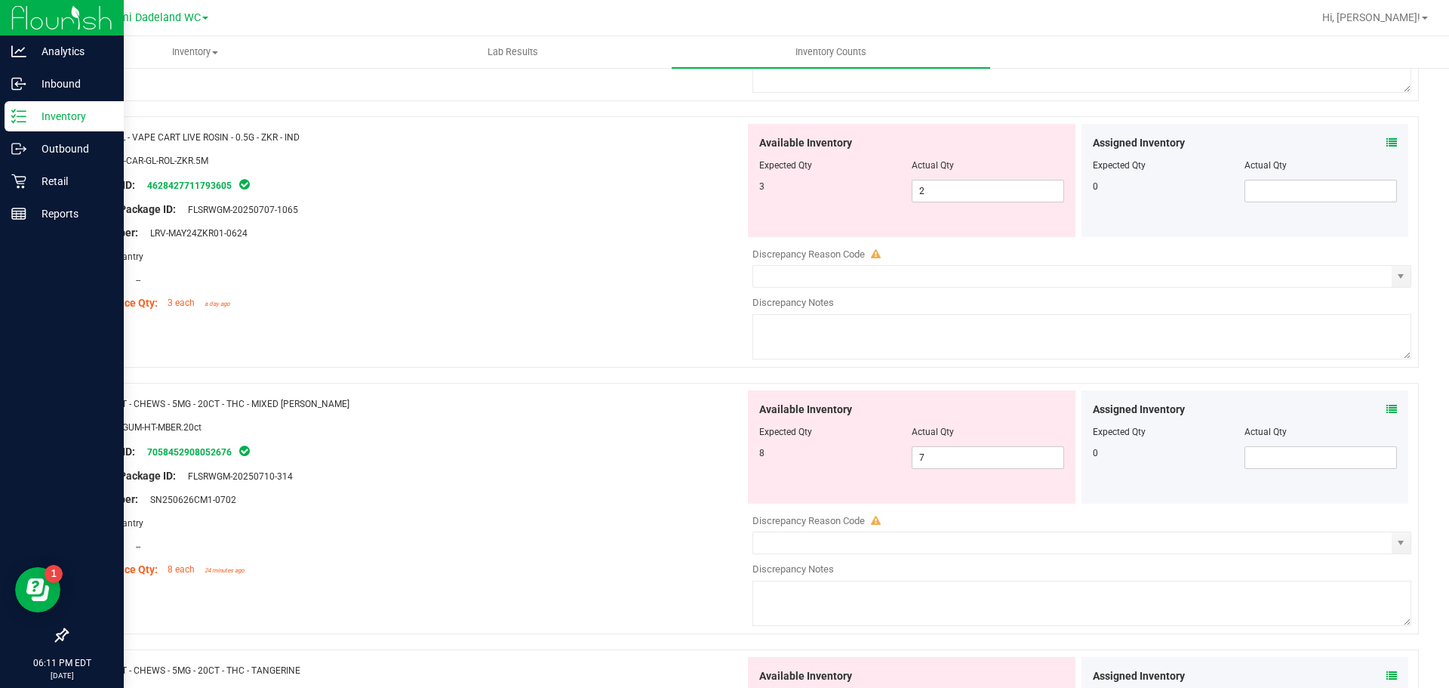
scroll to position [1448, 0]
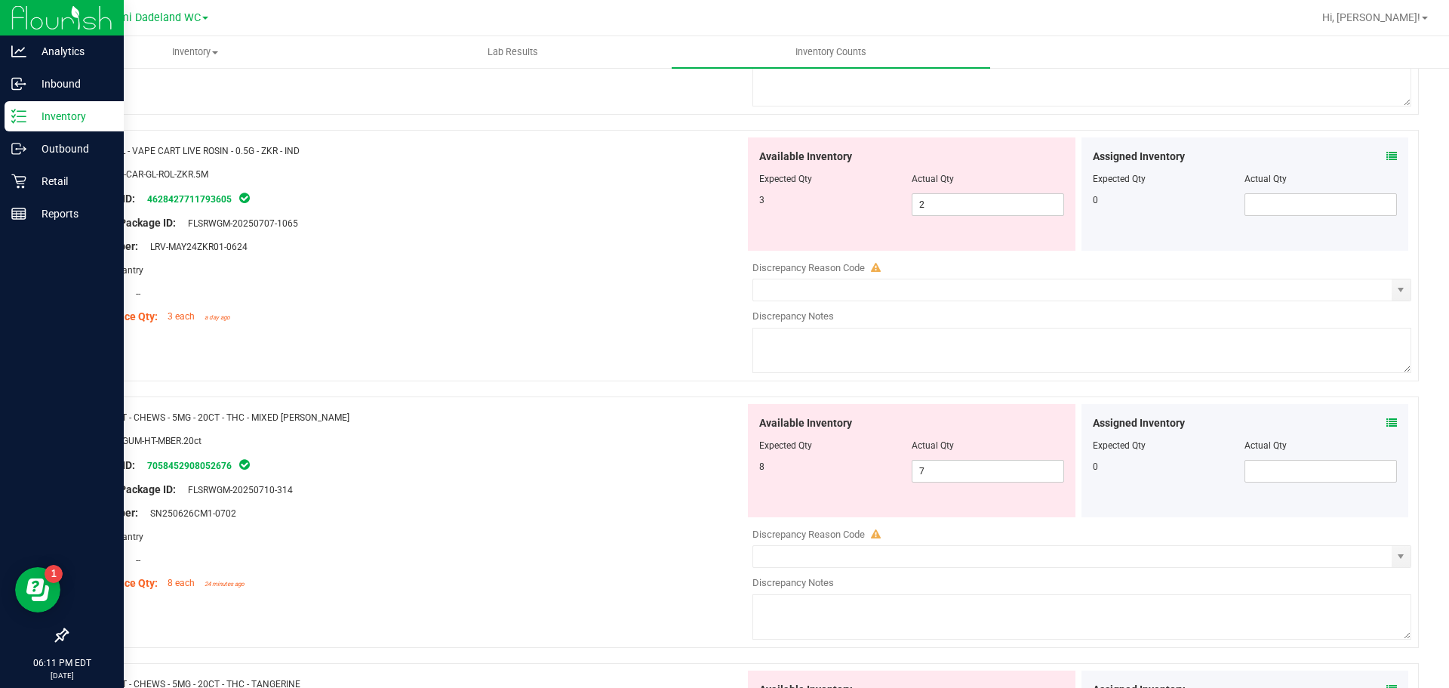
click at [524, 278] on div at bounding box center [412, 282] width 667 height 8
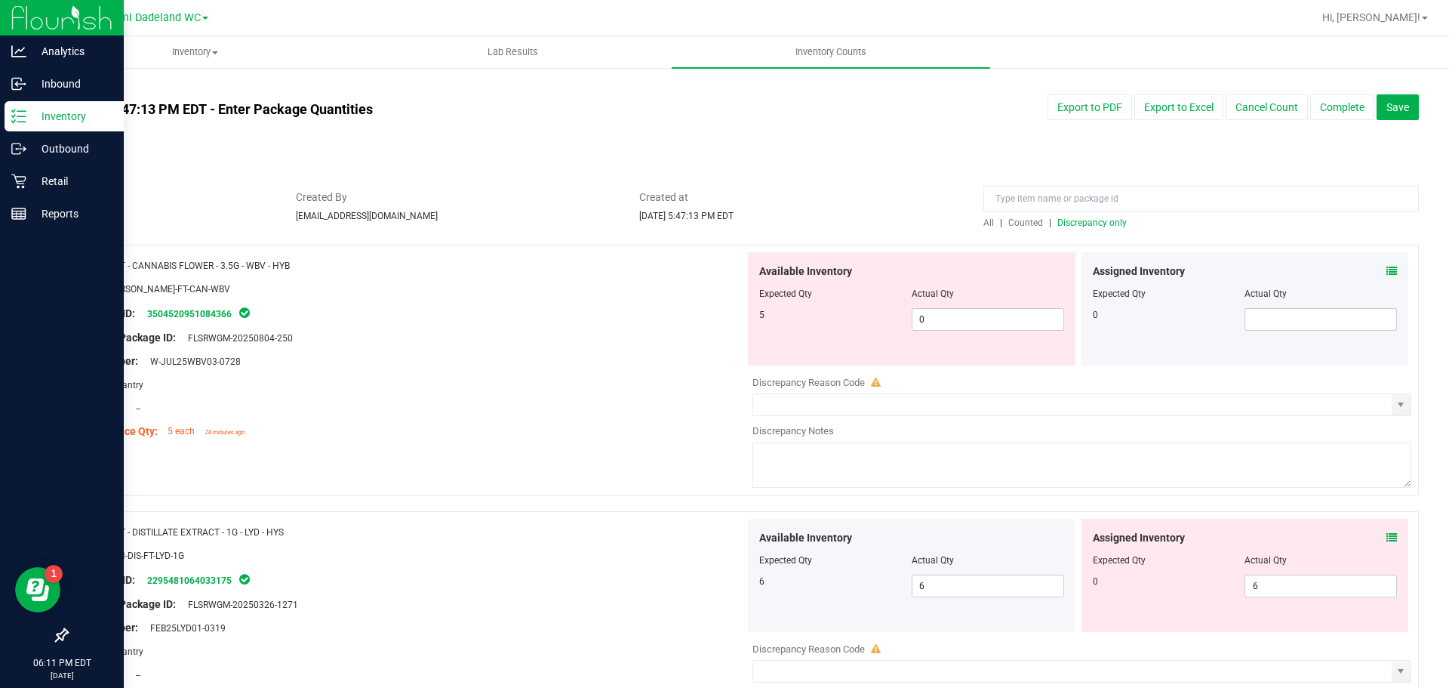
scroll to position [0, 0]
click at [1083, 226] on span "Discrepancy only" at bounding box center [1092, 223] width 69 height 11
click at [925, 316] on span "0 0" at bounding box center [988, 320] width 152 height 23
click at [925, 316] on input "0" at bounding box center [988, 320] width 151 height 21
click at [504, 356] on div "Lot Number: W-JUL25WBV03-0728" at bounding box center [412, 362] width 667 height 16
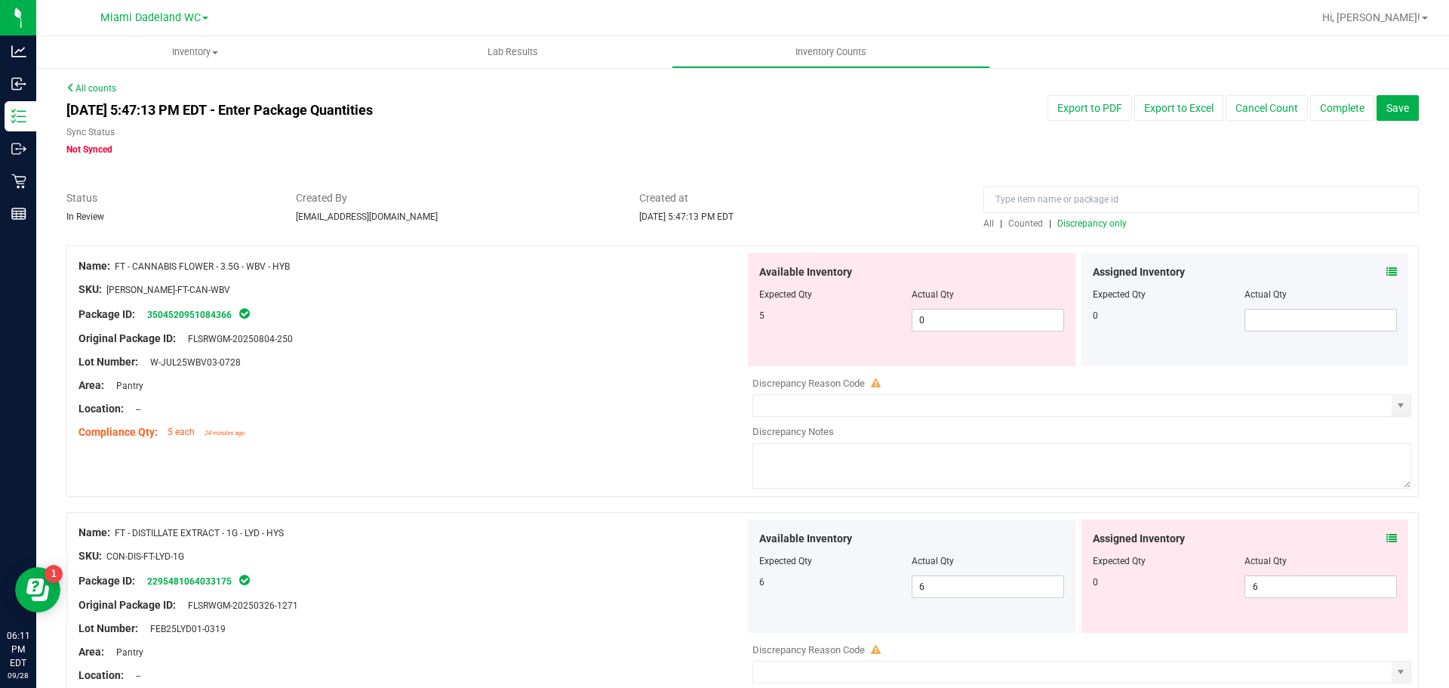
click at [514, 349] on div at bounding box center [412, 351] width 667 height 8
click at [690, 217] on span "[DATE] 5:47:13 PM EDT" at bounding box center [686, 216] width 94 height 11
click at [176, 432] on span "5 each" at bounding box center [181, 432] width 27 height 11
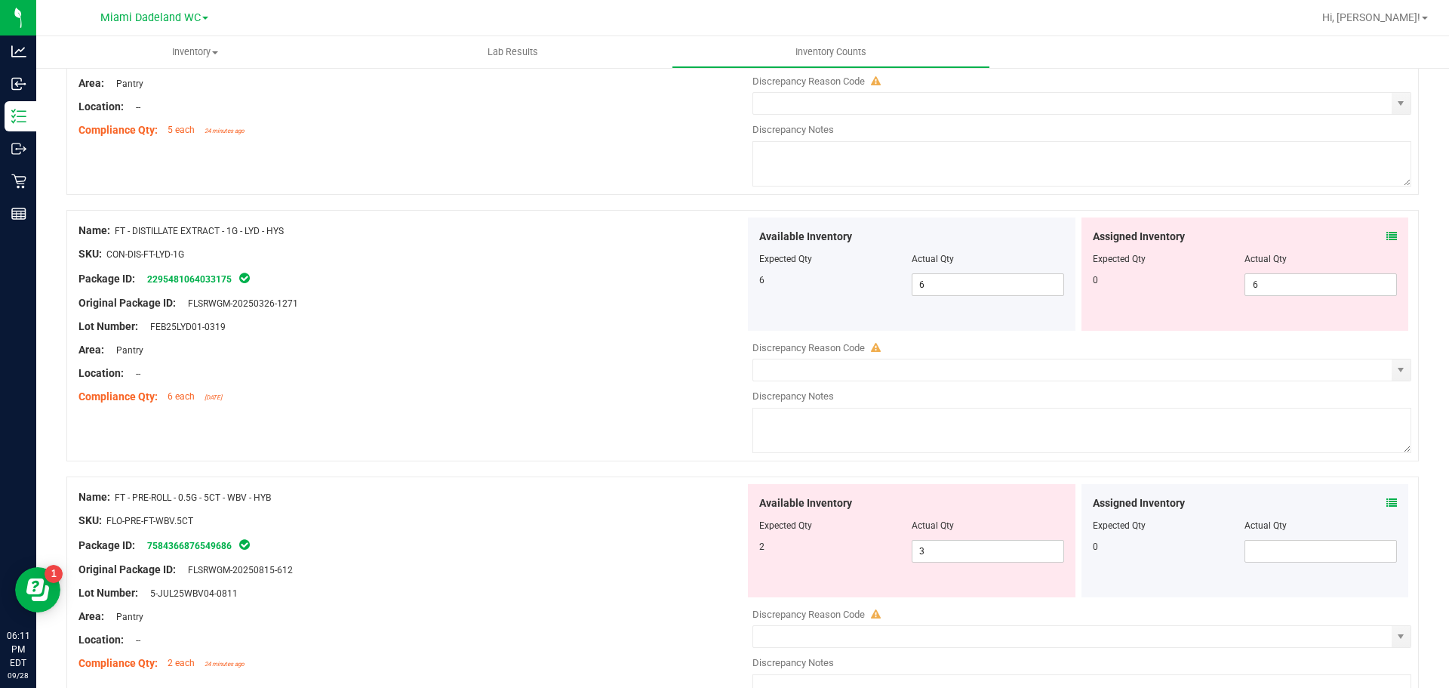
scroll to position [377, 0]
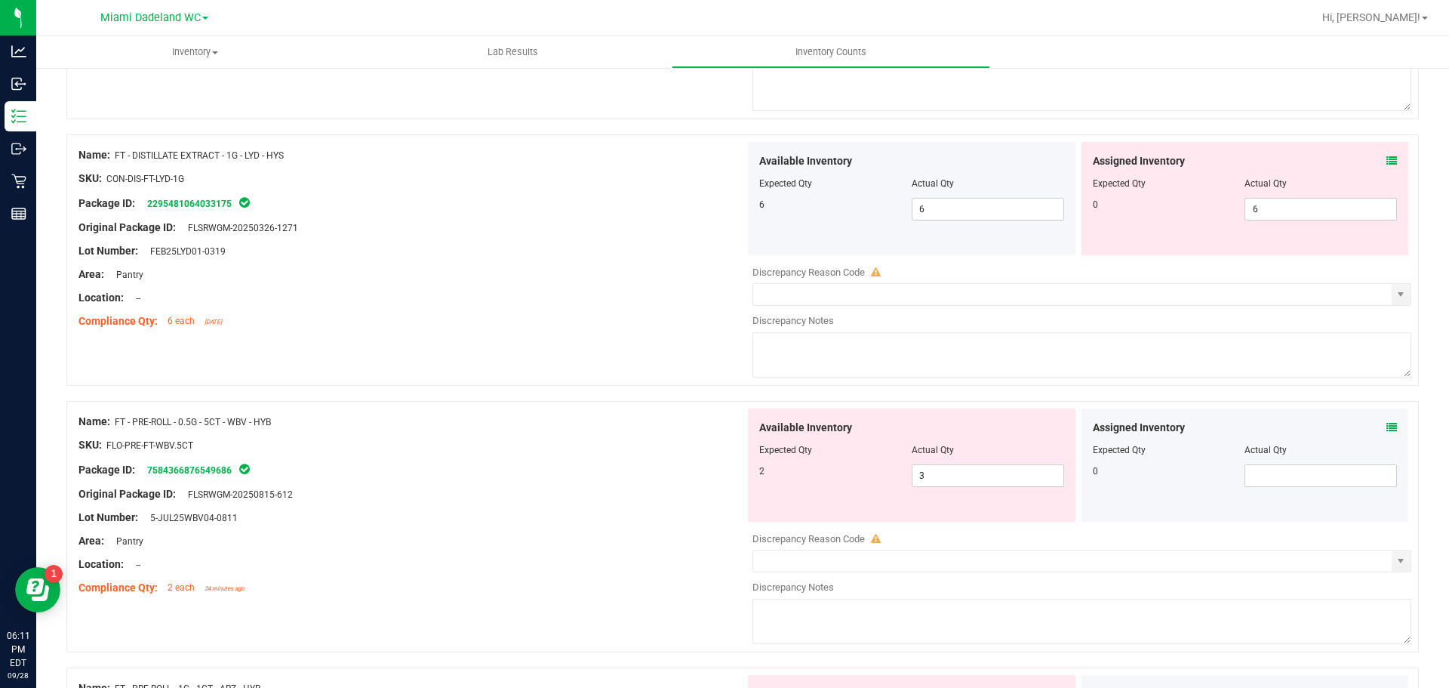
click at [1223, 225] on div "Assigned Inventory Expected Qty Actual Qty 0 6 6" at bounding box center [1246, 198] width 328 height 113
click at [1246, 211] on span "6 6" at bounding box center [1321, 209] width 152 height 23
click at [1246, 211] on input "6" at bounding box center [1321, 209] width 151 height 21
click at [485, 259] on div at bounding box center [412, 263] width 667 height 8
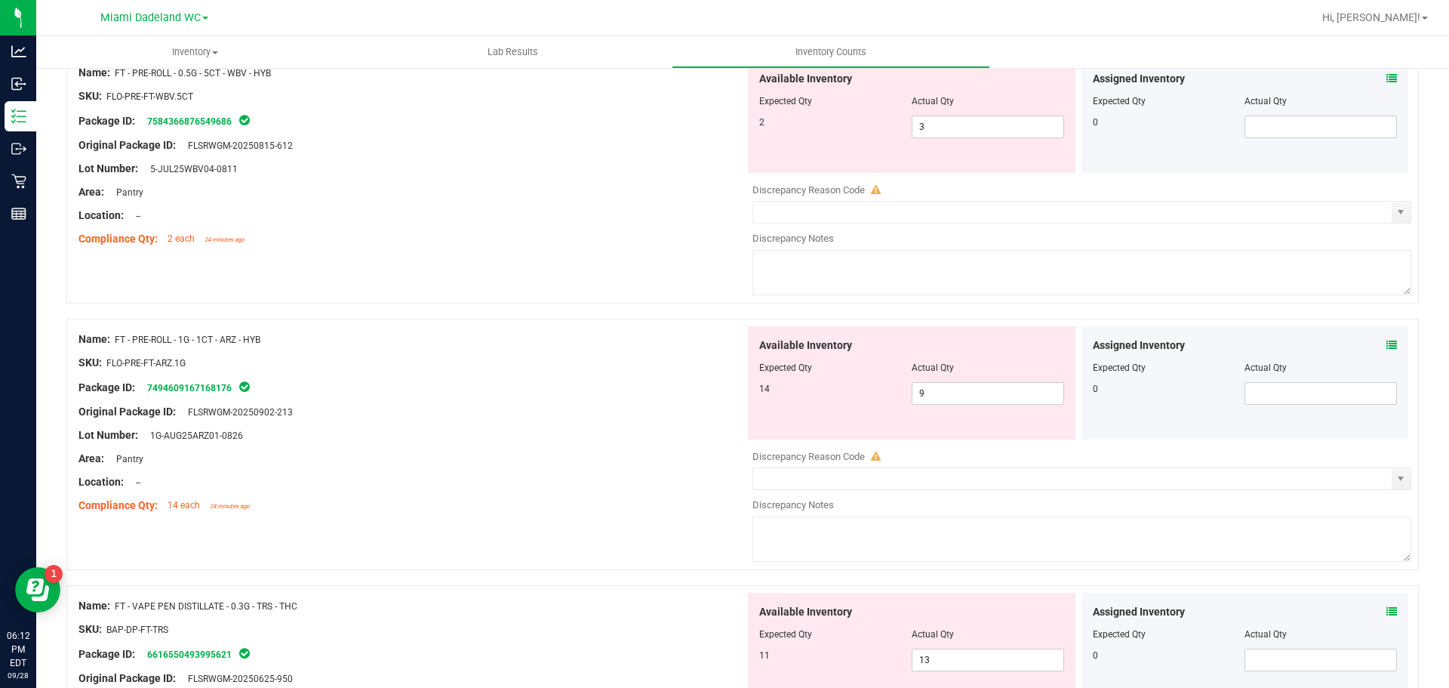
scroll to position [604, 0]
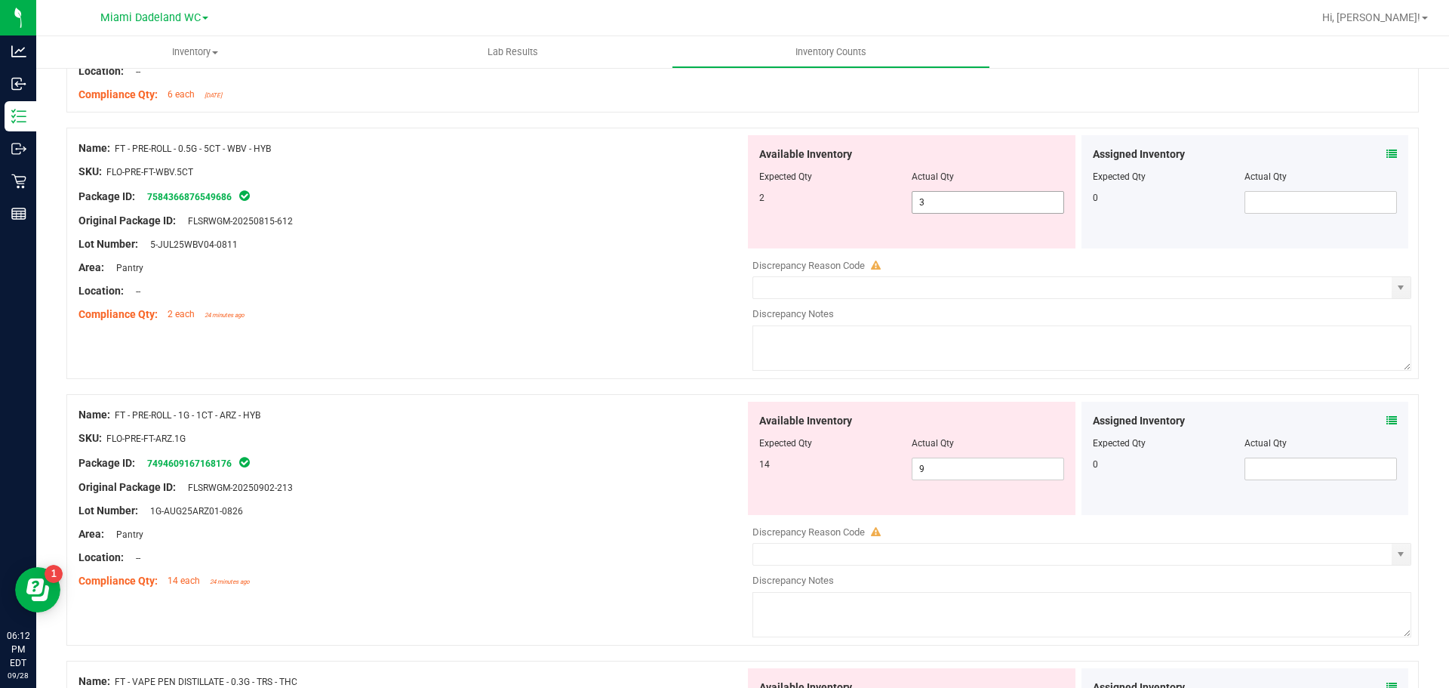
click at [1019, 210] on span "3 3" at bounding box center [988, 202] width 152 height 23
click at [0, 0] on input "3" at bounding box center [0, 0] width 0 height 0
type input "6"
click at [544, 256] on div at bounding box center [412, 256] width 667 height 8
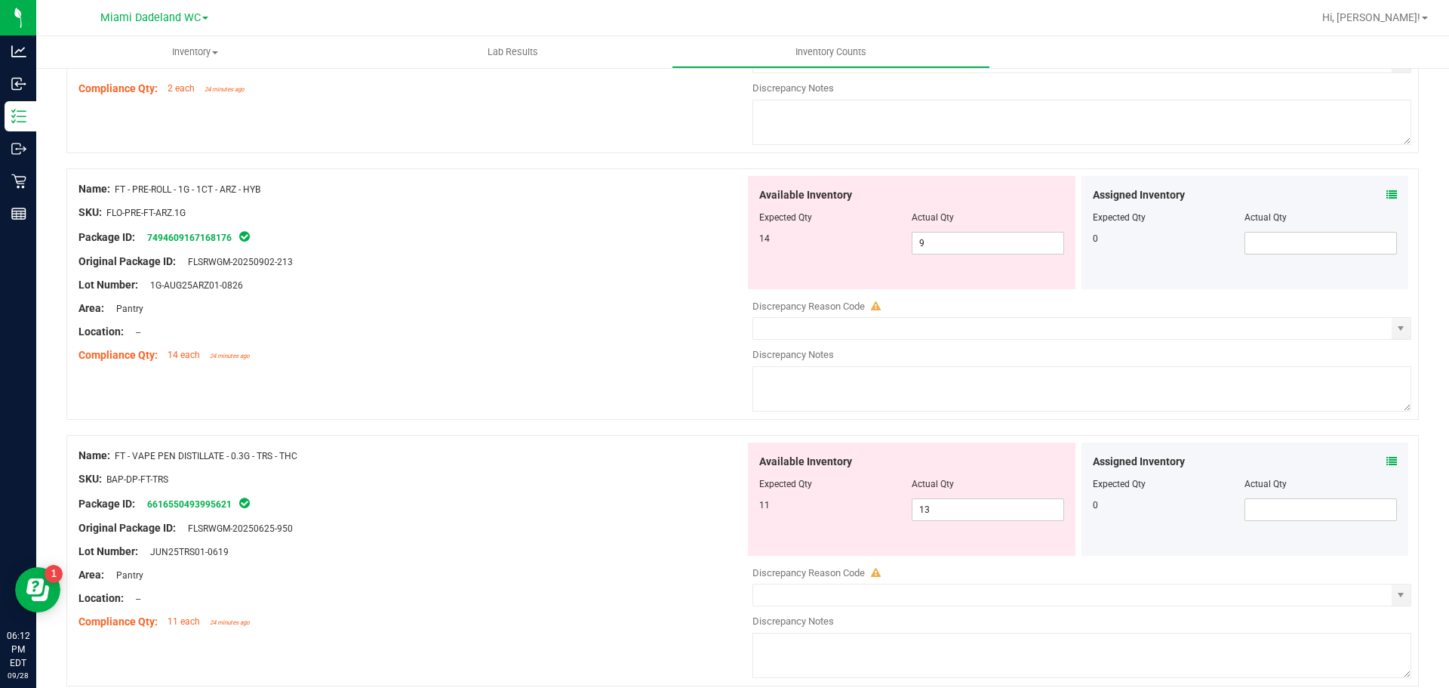
scroll to position [830, 0]
click at [947, 244] on span "9 9" at bounding box center [988, 242] width 152 height 23
click at [491, 220] on div at bounding box center [412, 224] width 667 height 8
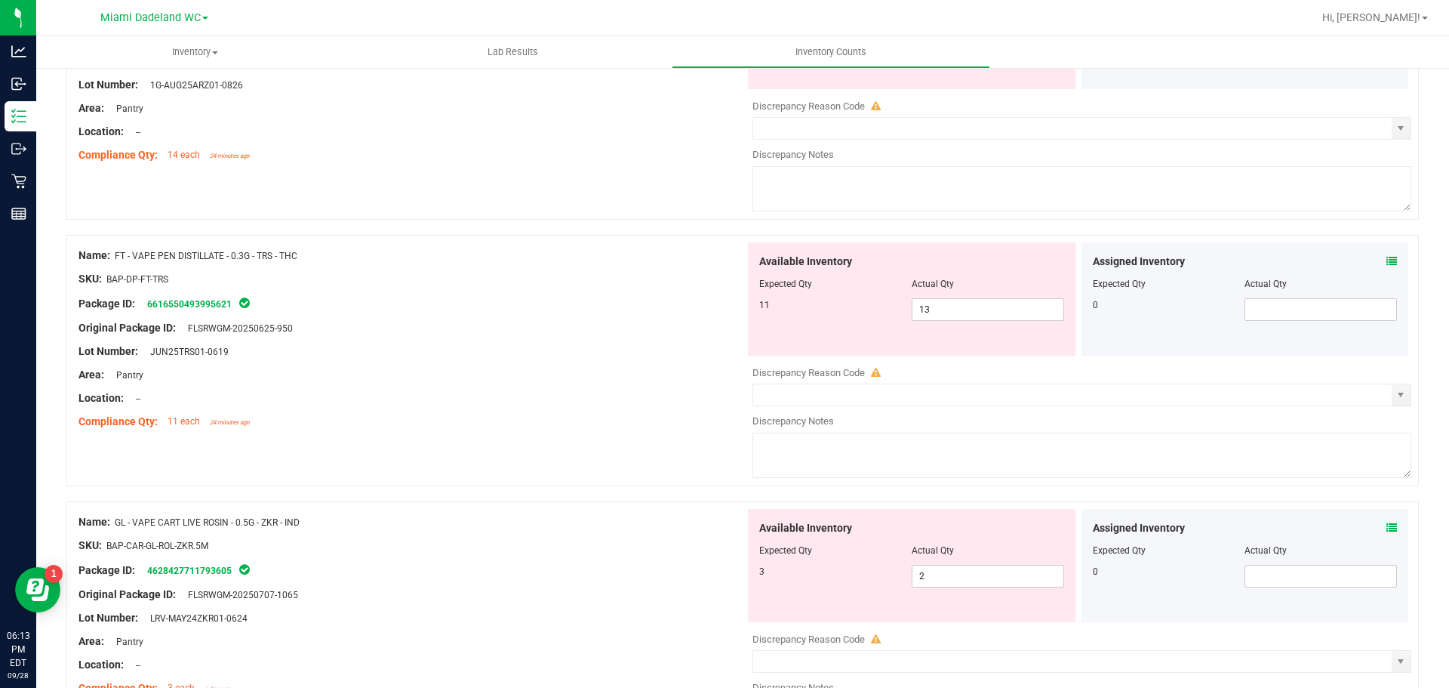
scroll to position [1057, 0]
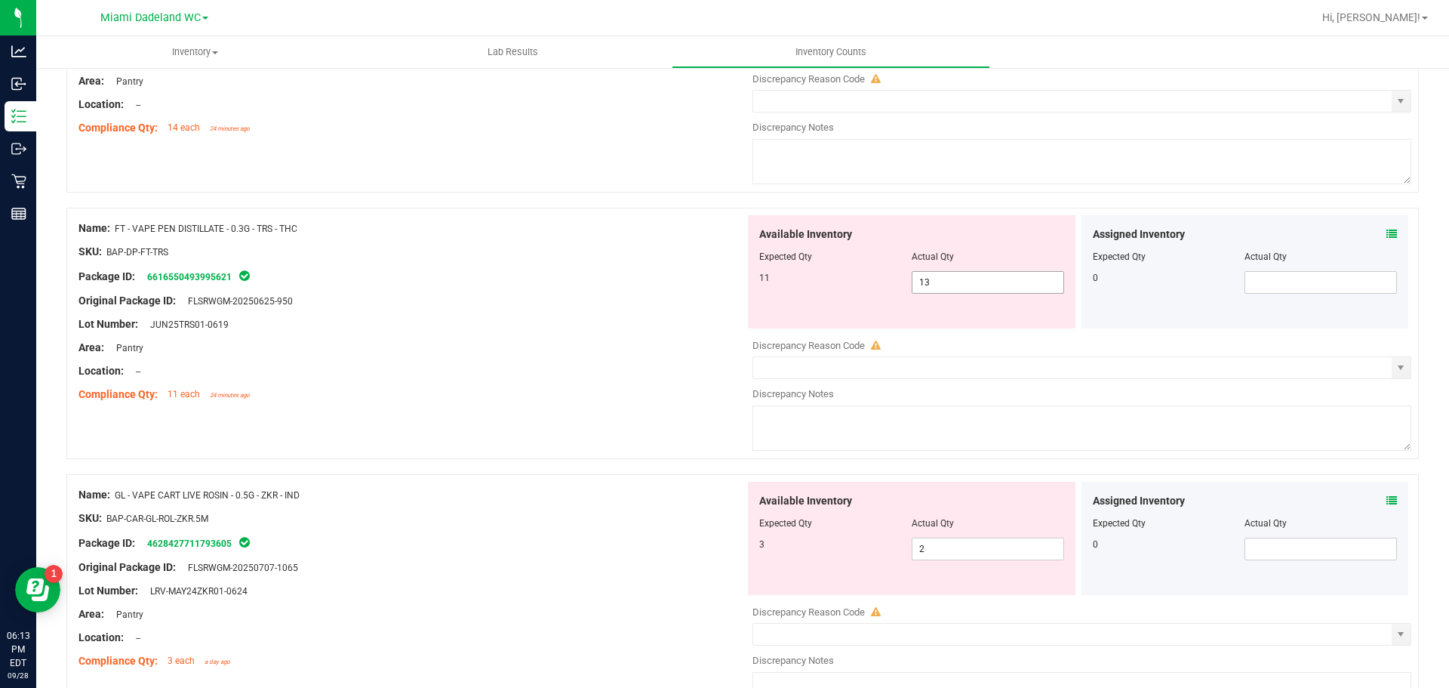
click at [975, 286] on span "13 13" at bounding box center [988, 282] width 152 height 23
click at [975, 286] on input "13" at bounding box center [988, 282] width 151 height 21
type input "11"
click at [317, 322] on div "Lot Number: JUN25TRS01-0619" at bounding box center [412, 324] width 667 height 16
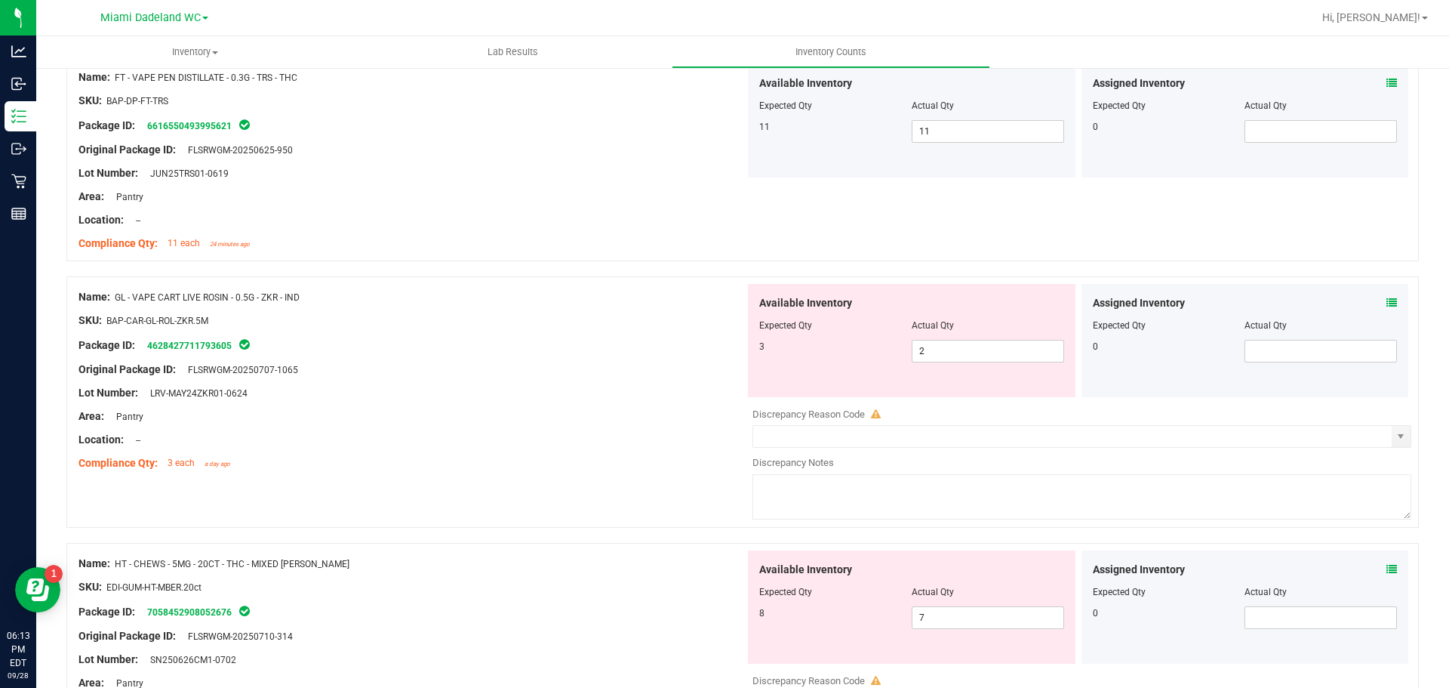
scroll to position [1283, 0]
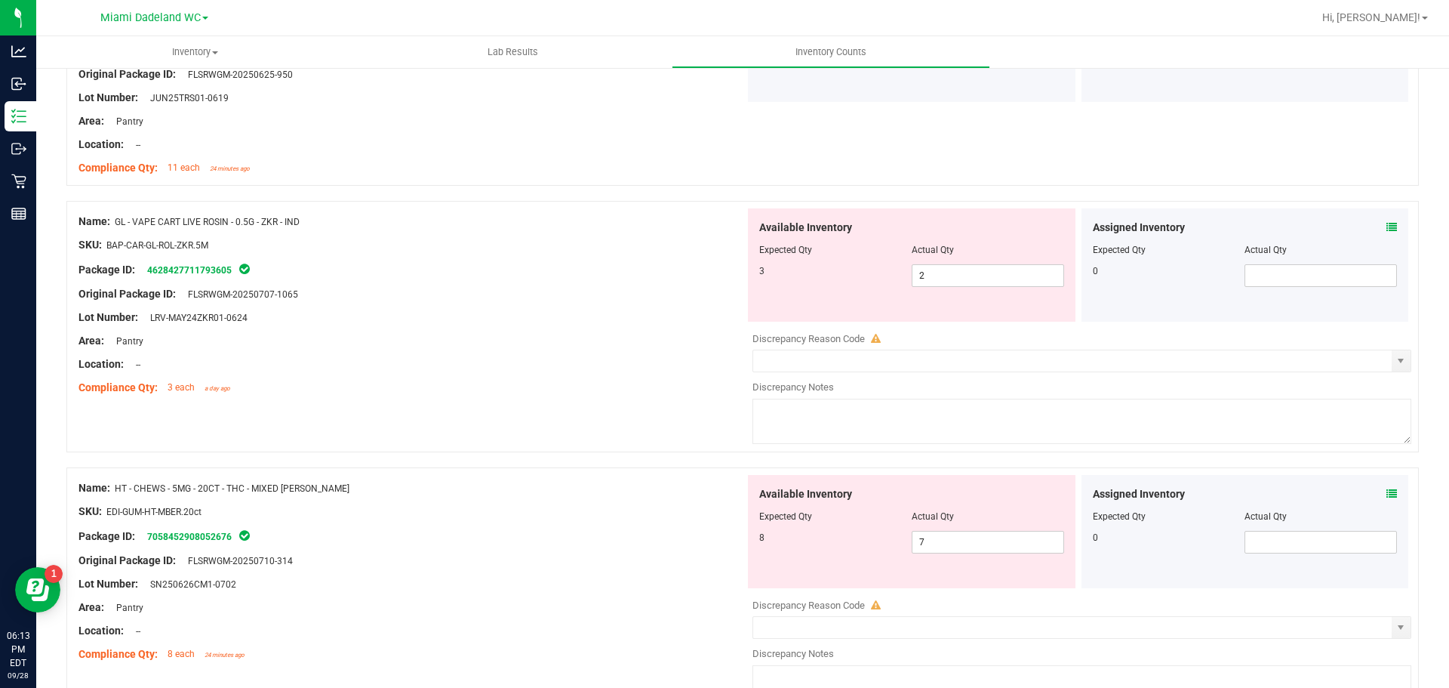
click at [990, 250] on div "Actual Qty" at bounding box center [988, 250] width 152 height 14
click at [980, 275] on span "2 2" at bounding box center [988, 275] width 152 height 23
drag, startPoint x: 980, startPoint y: 275, endPoint x: 1025, endPoint y: 299, distance: 51.3
click at [976, 278] on input "2" at bounding box center [988, 275] width 151 height 21
click at [783, 273] on div "3" at bounding box center [835, 271] width 152 height 14
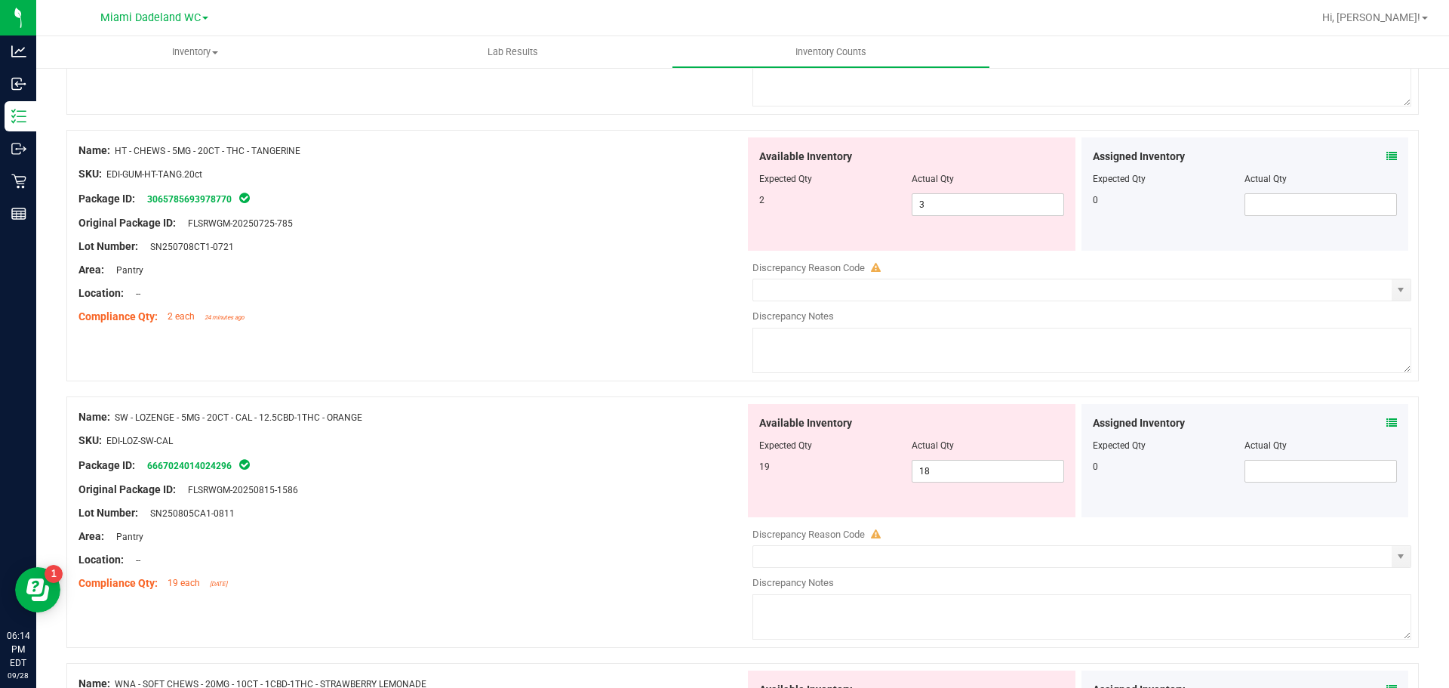
scroll to position [1963, 0]
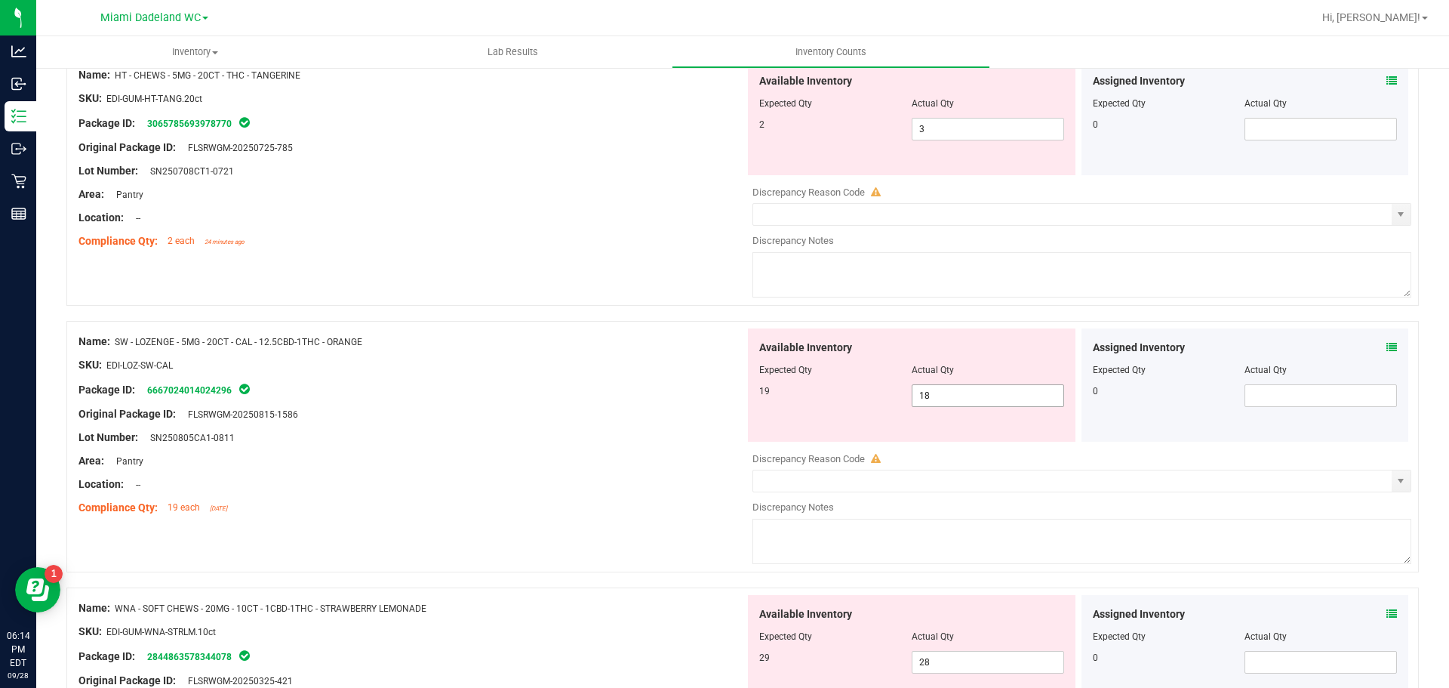
click at [977, 387] on span "18 18" at bounding box center [988, 395] width 152 height 23
click at [977, 387] on input "18" at bounding box center [988, 395] width 151 height 21
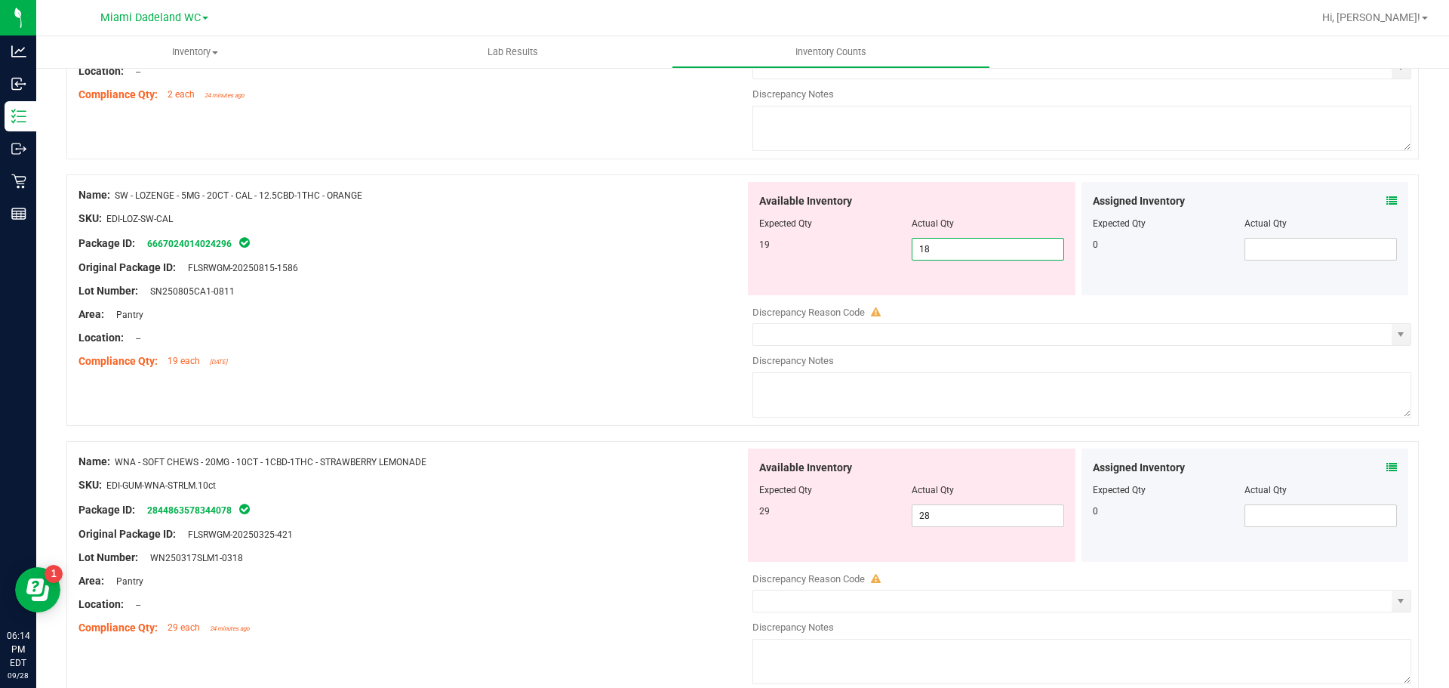
scroll to position [2180, 0]
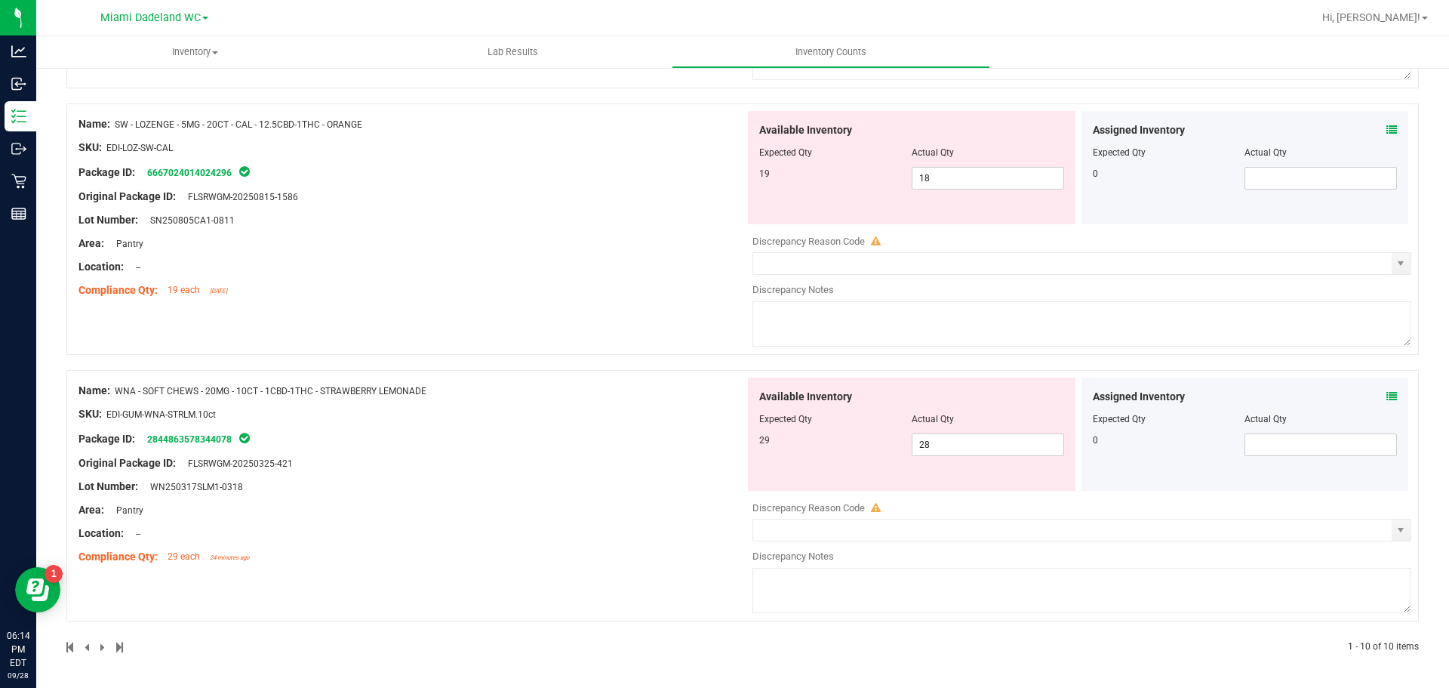
click at [404, 455] on div "Original Package ID: FLSRWGM-20250325-421" at bounding box center [412, 463] width 667 height 16
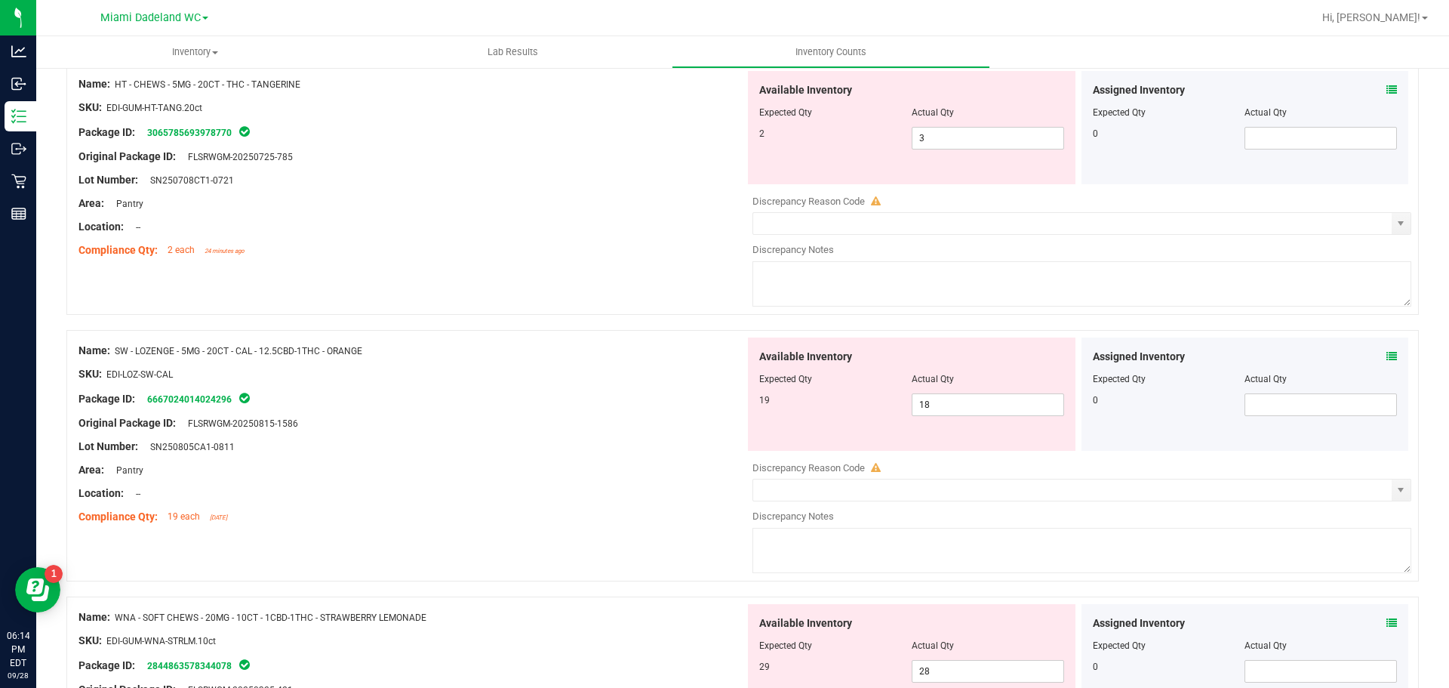
scroll to position [1878, 0]
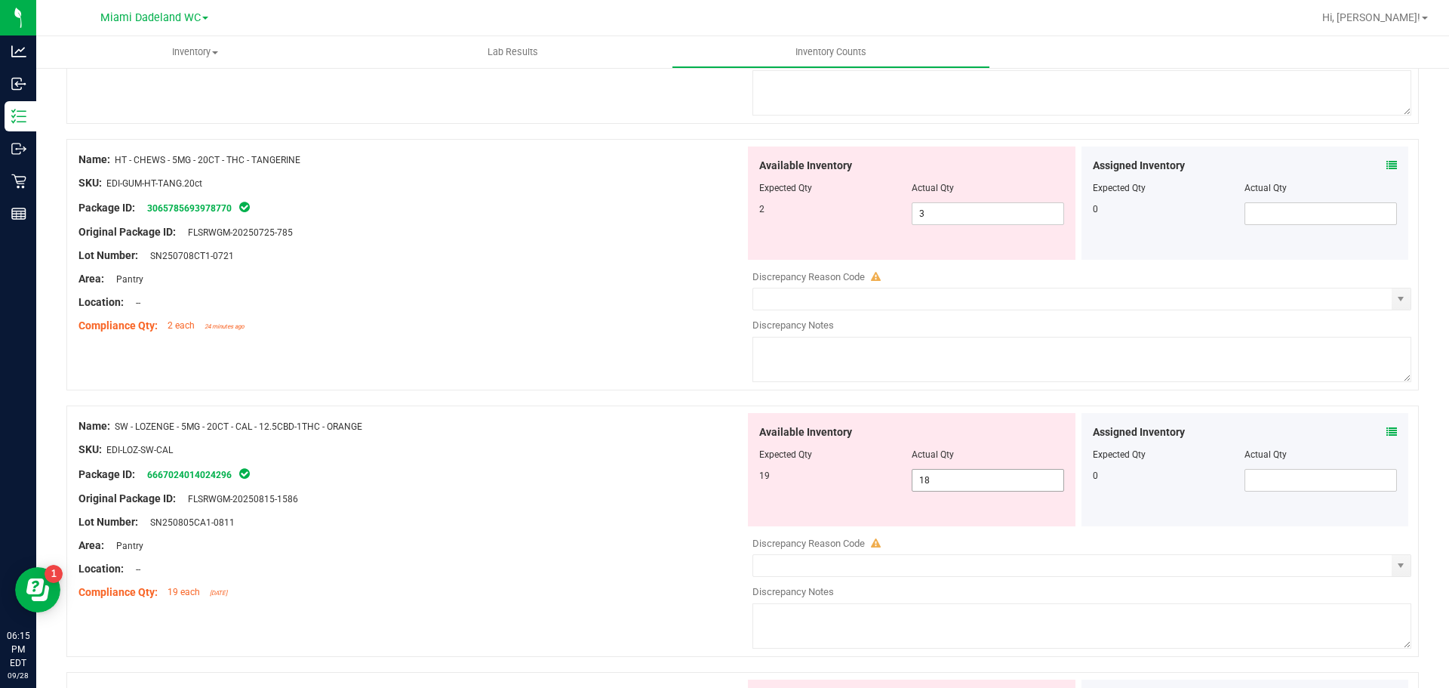
click at [948, 487] on span "18 18" at bounding box center [988, 480] width 152 height 23
type input "19"
click at [676, 288] on div at bounding box center [412, 291] width 667 height 8
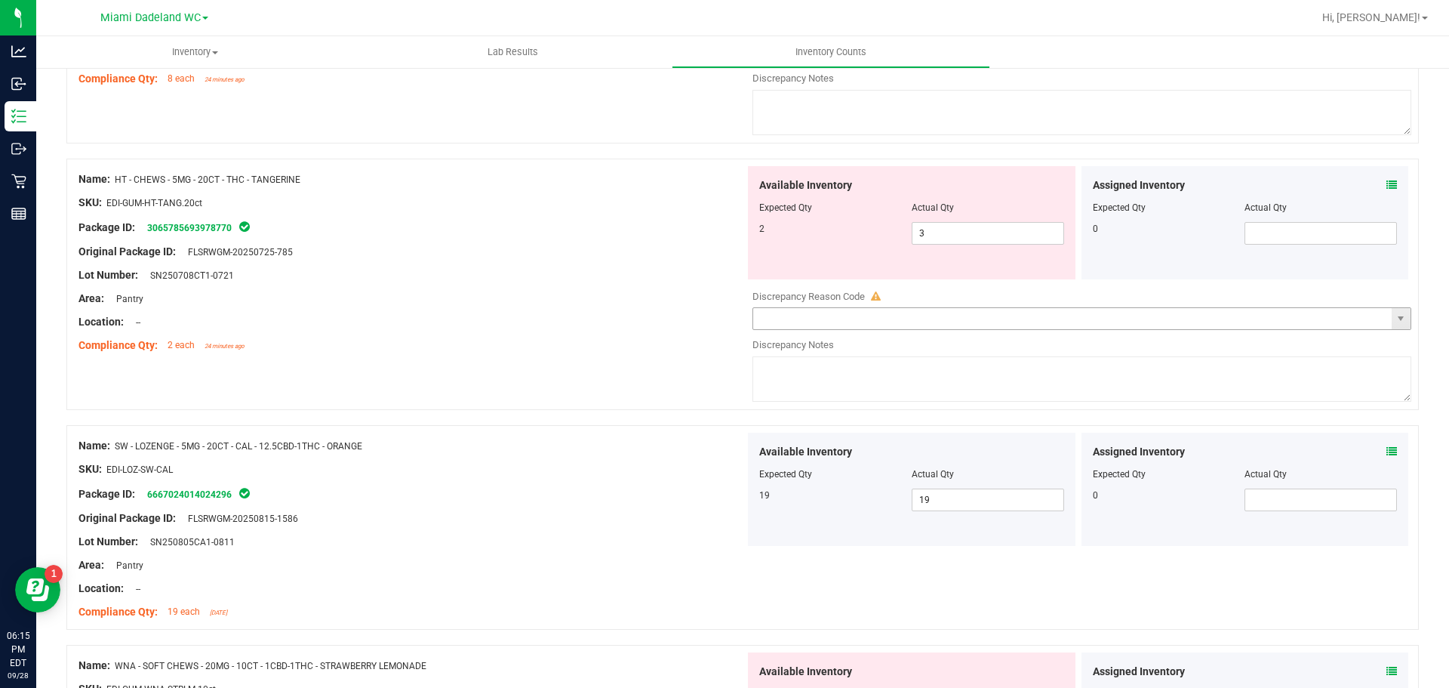
scroll to position [1831, 0]
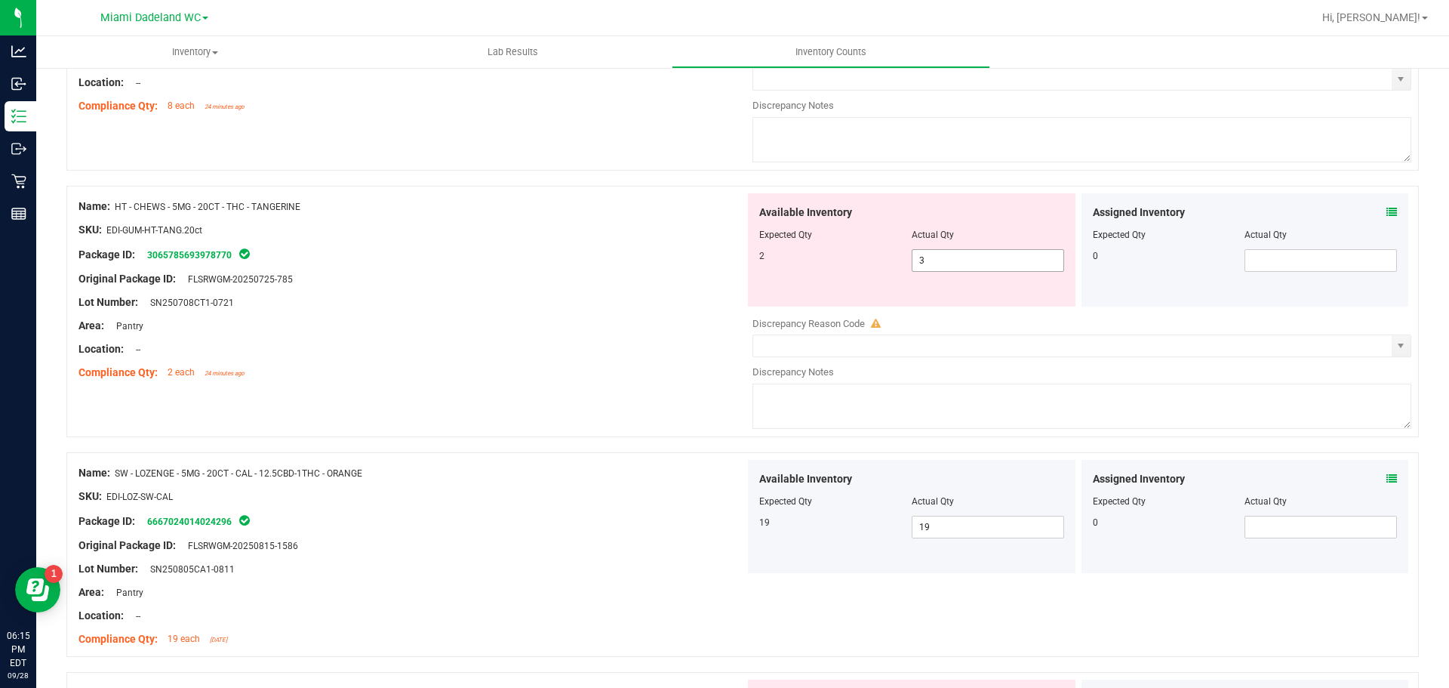
click at [962, 257] on span "3 3" at bounding box center [988, 260] width 152 height 23
type input "2"
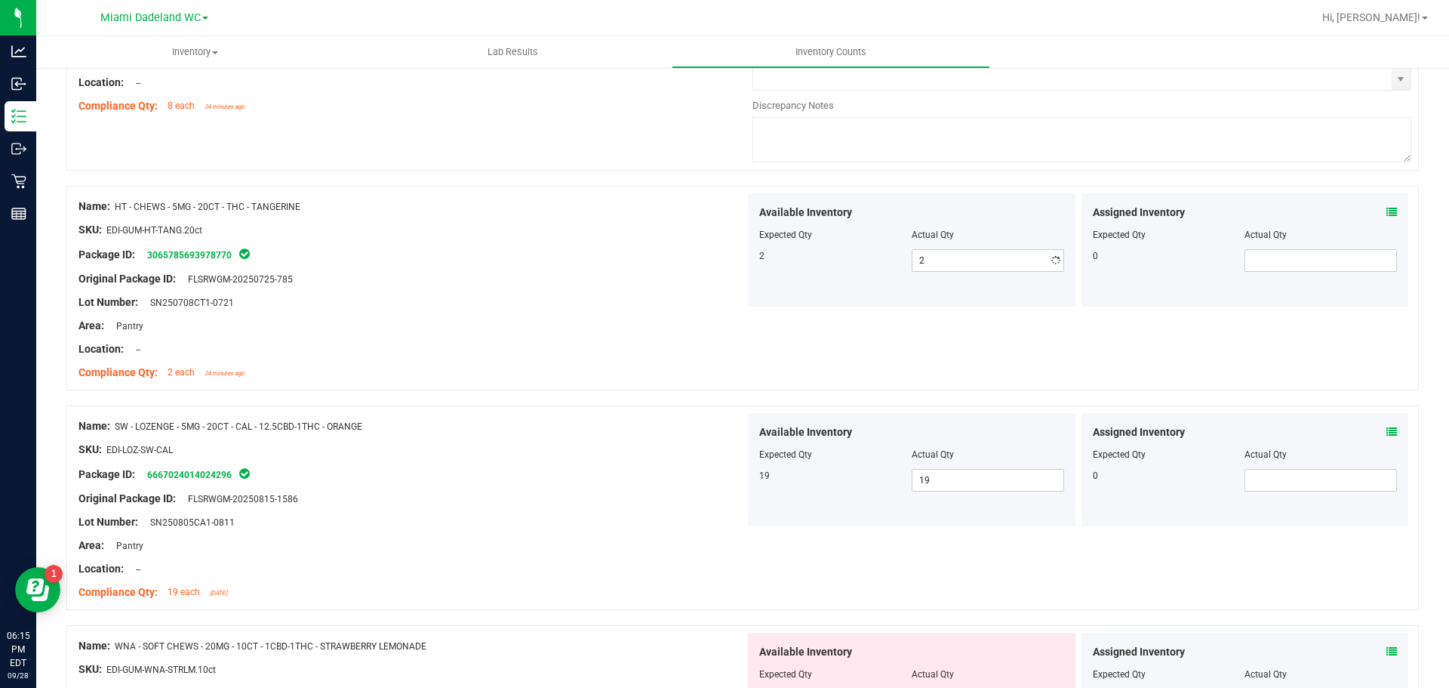
click at [633, 371] on div "Compliance Qty: 2 each 24 minutes ago" at bounding box center [412, 373] width 667 height 16
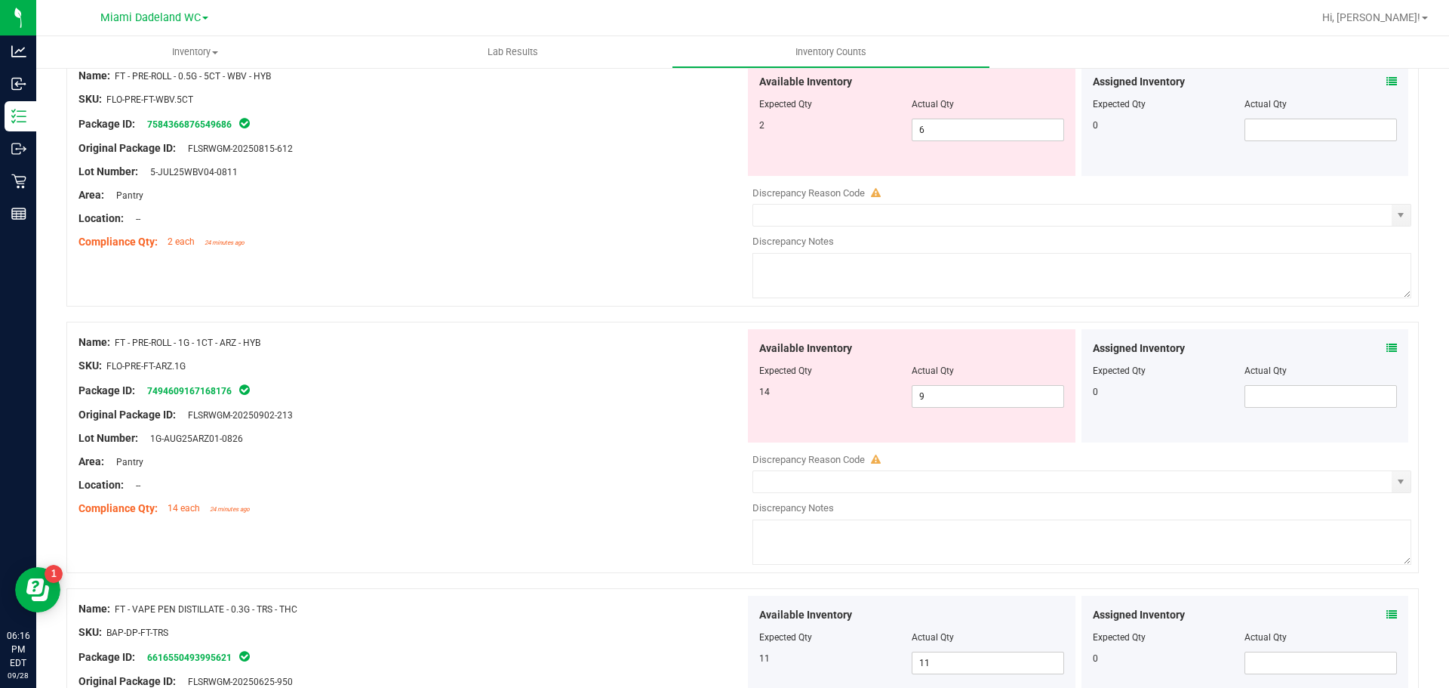
scroll to position [473, 0]
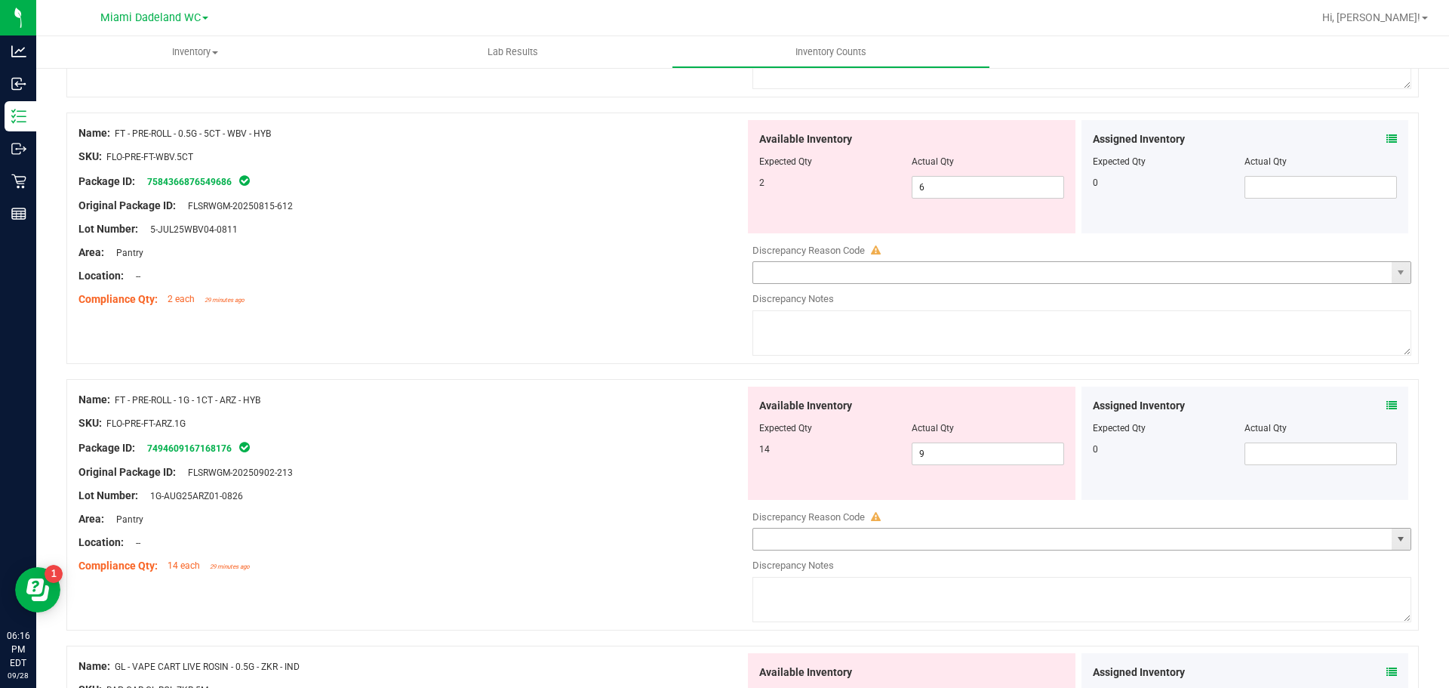
scroll to position [377, 0]
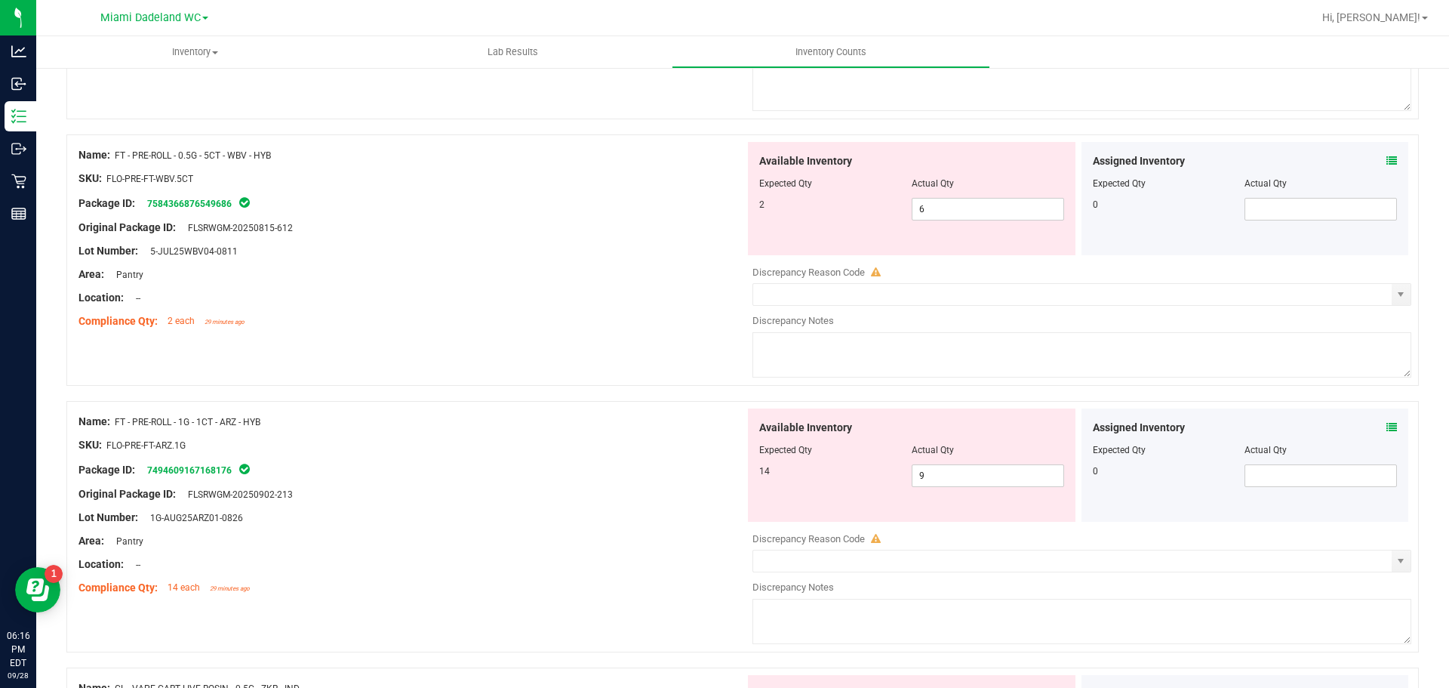
click at [578, 318] on div "Compliance Qty: 2 each 29 minutes ago" at bounding box center [412, 321] width 667 height 16
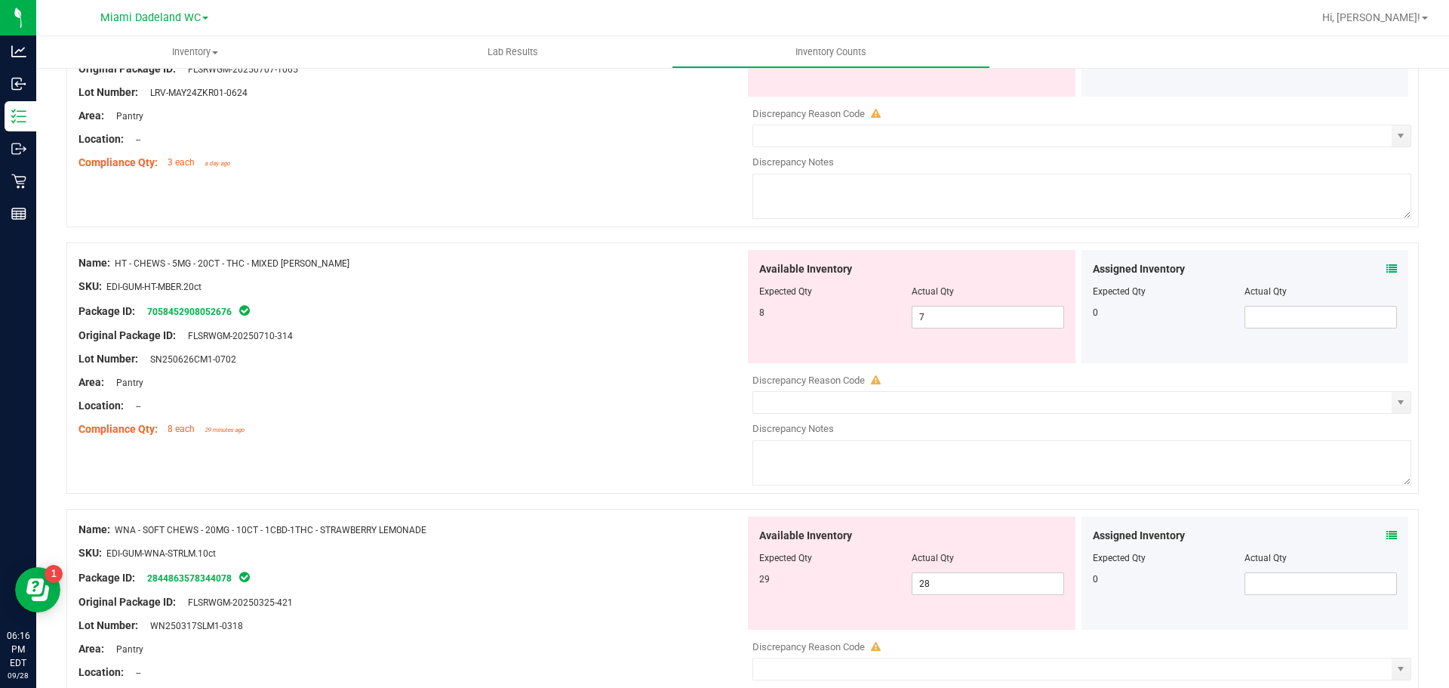
scroll to position [1208, 0]
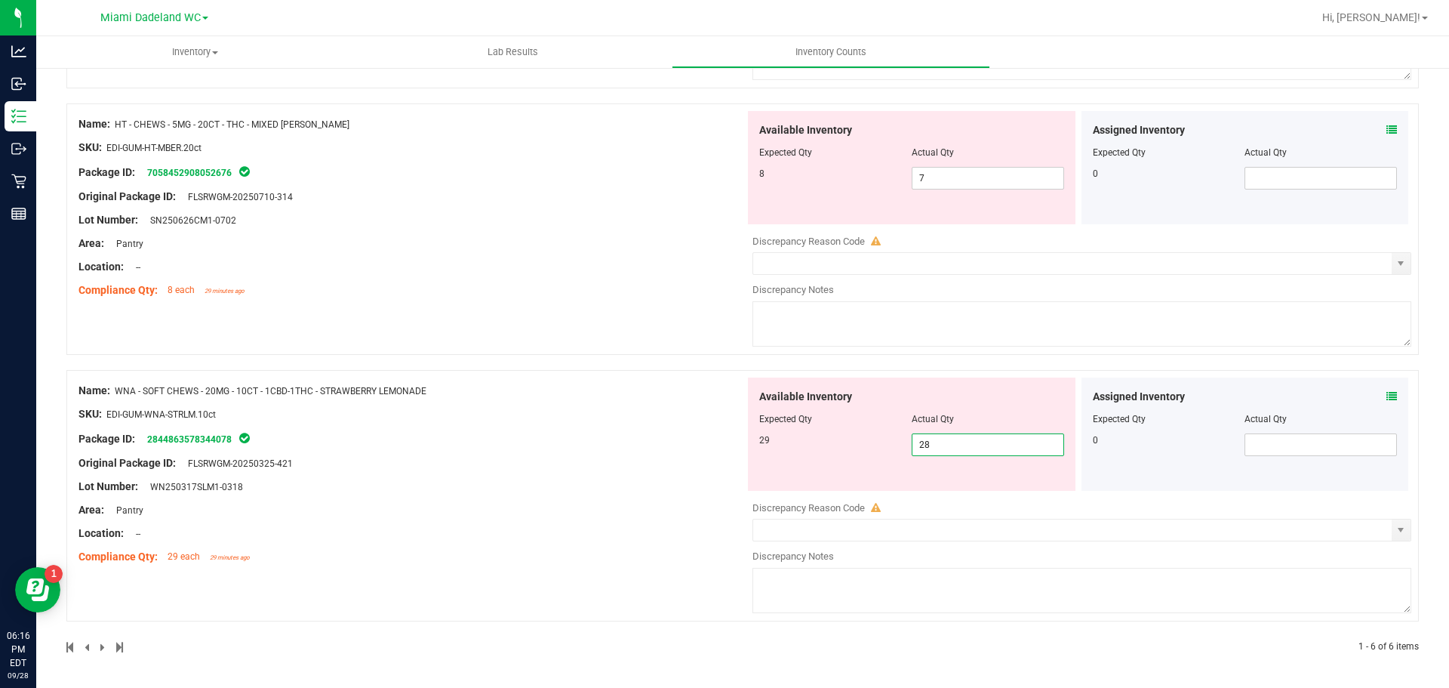
click at [966, 454] on span "28 28" at bounding box center [988, 444] width 152 height 23
type input "29"
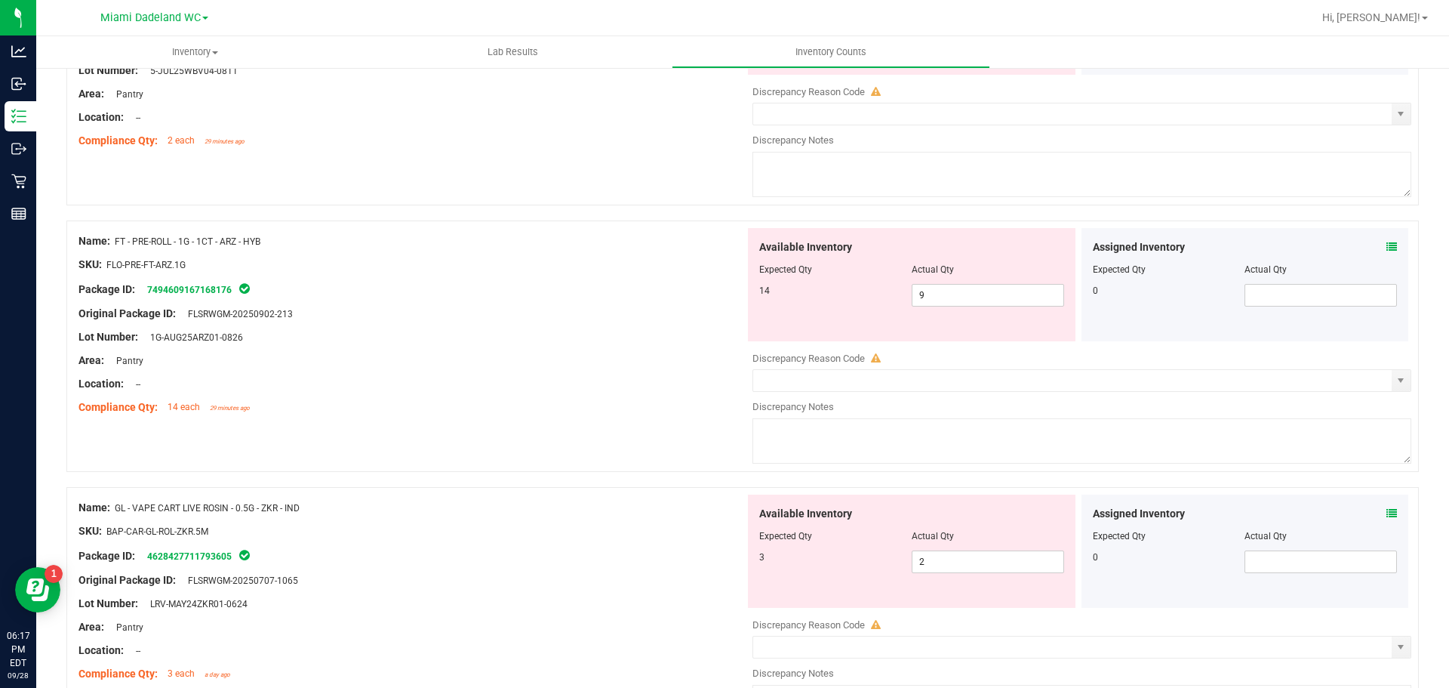
scroll to position [557, 0]
click at [1000, 287] on span "9 9" at bounding box center [988, 296] width 152 height 23
click at [1000, 287] on input "9" at bounding box center [988, 295] width 151 height 21
type input "14"
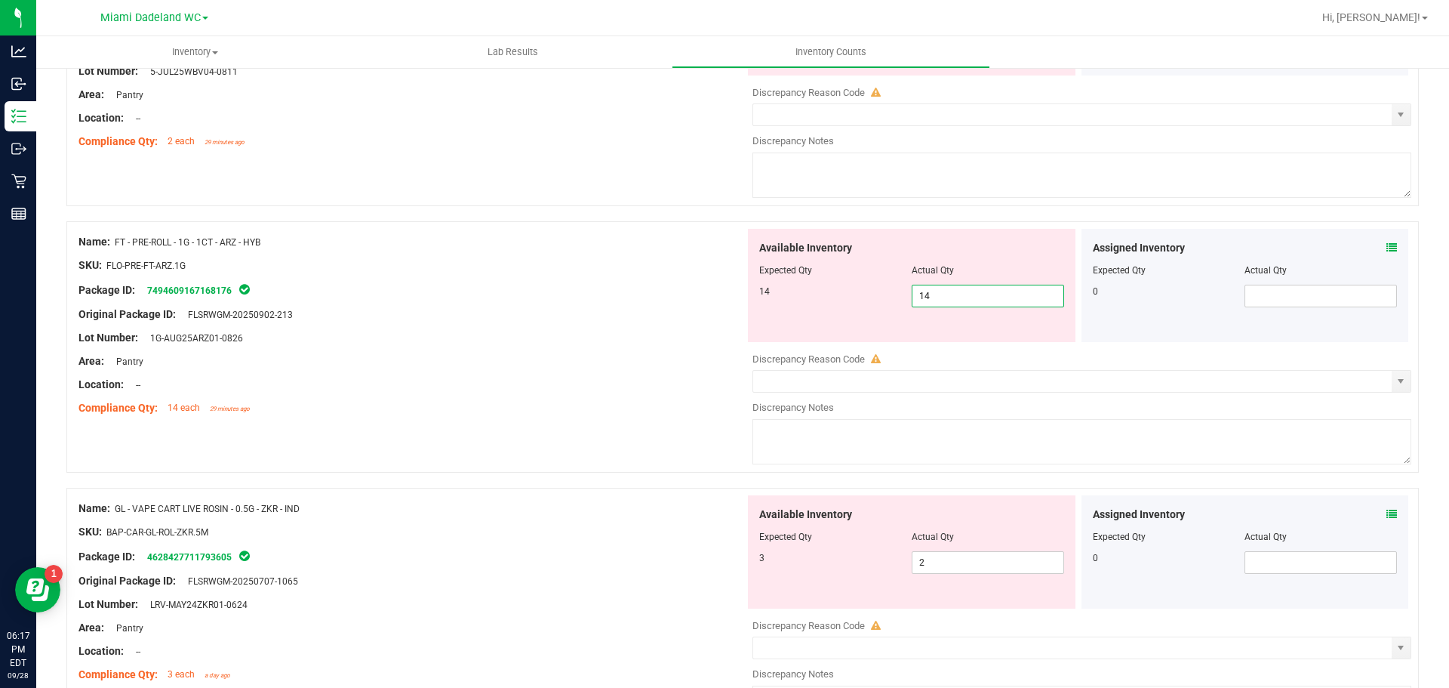
click at [504, 485] on div "Name: FT - CANNABIS FLOWER - 3.5G - WBV - HYB SKU: FLO-BUD-FT-CAN-WBV Package I…" at bounding box center [742, 472] width 1353 height 1569
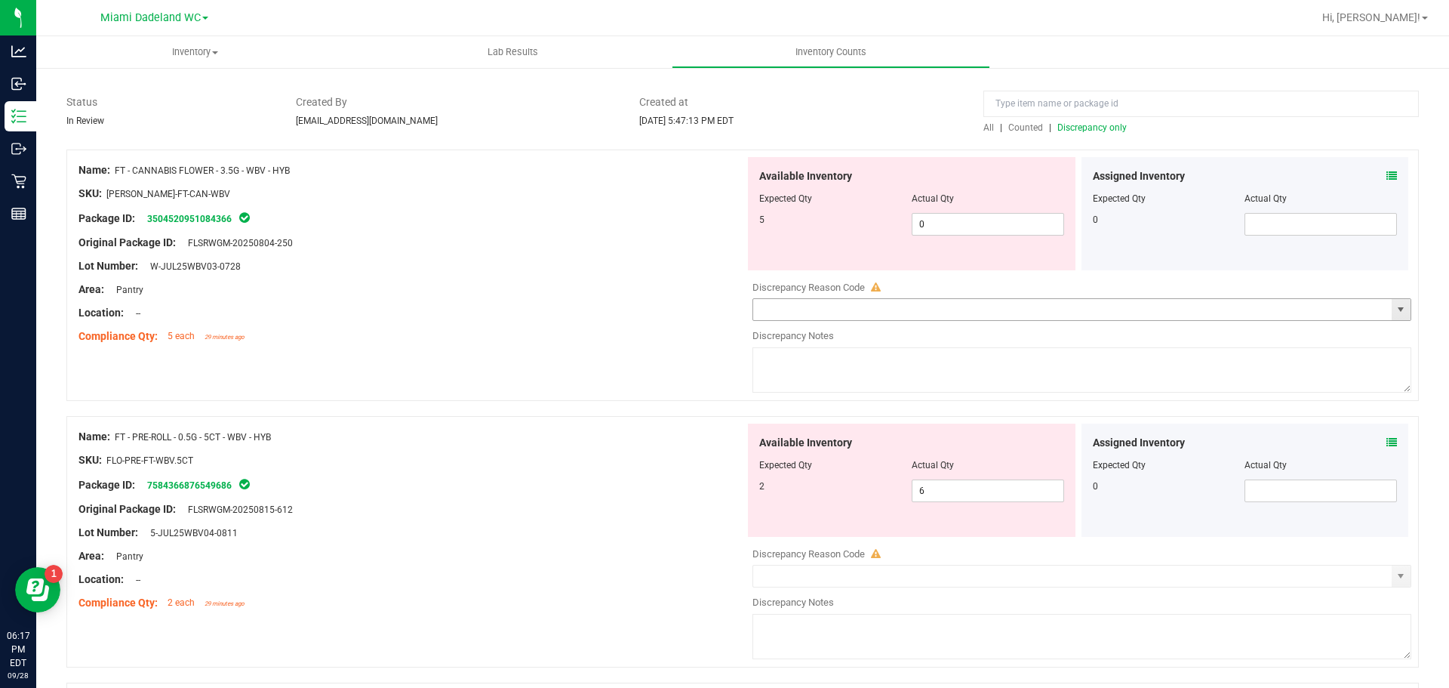
scroll to position [0, 0]
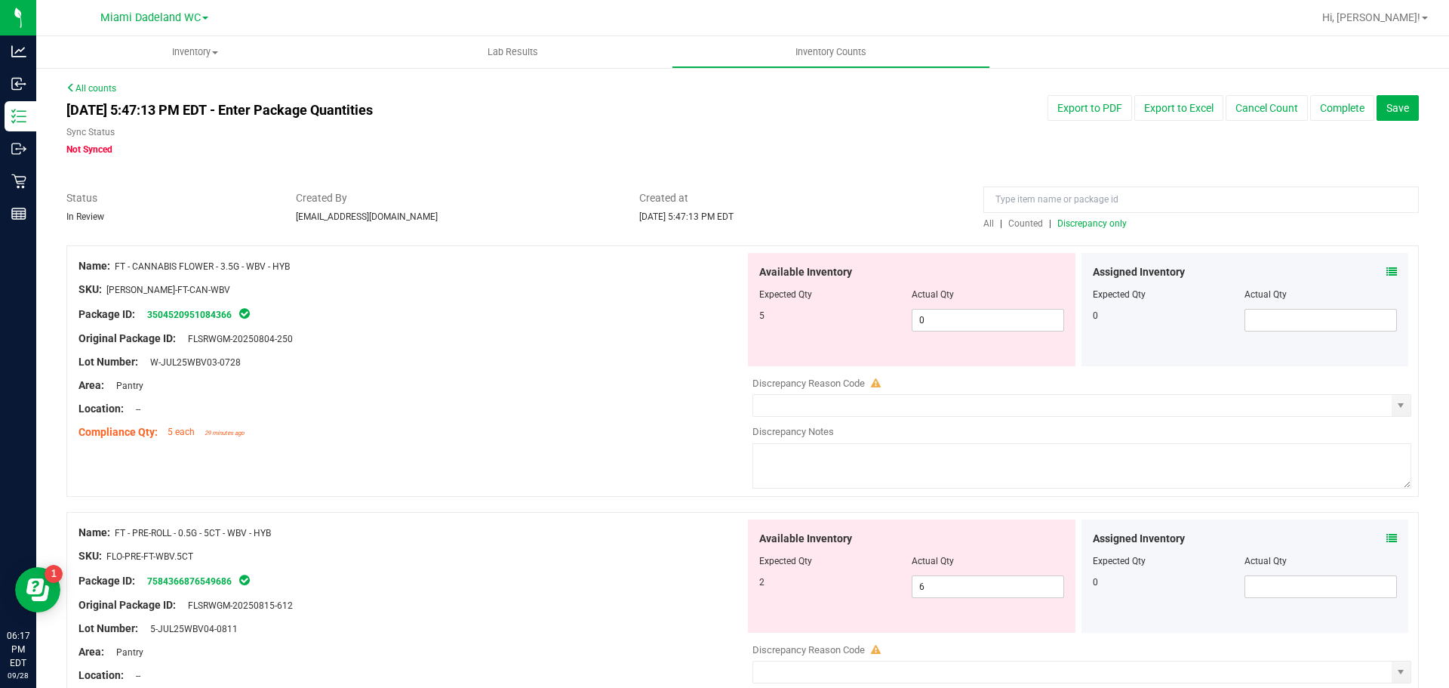
click at [1098, 223] on span "Discrepancy only" at bounding box center [1092, 223] width 69 height 11
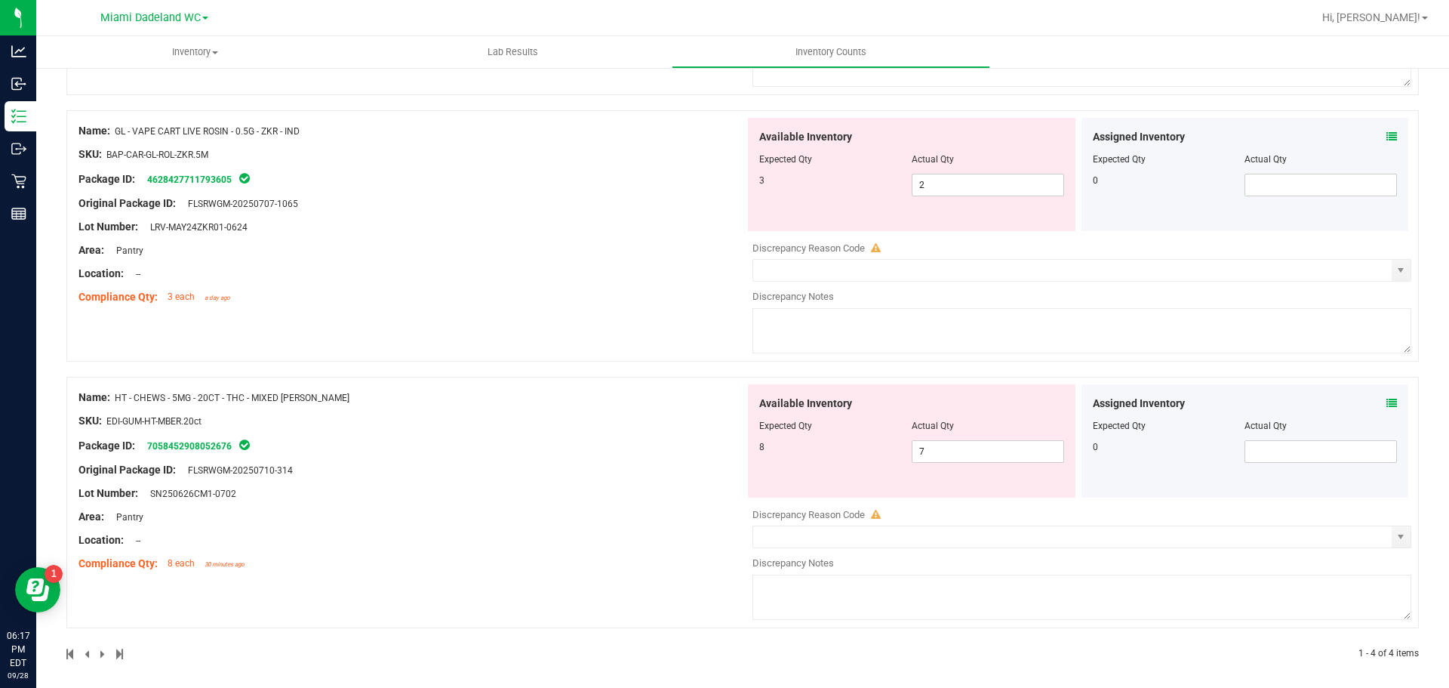
scroll to position [675, 0]
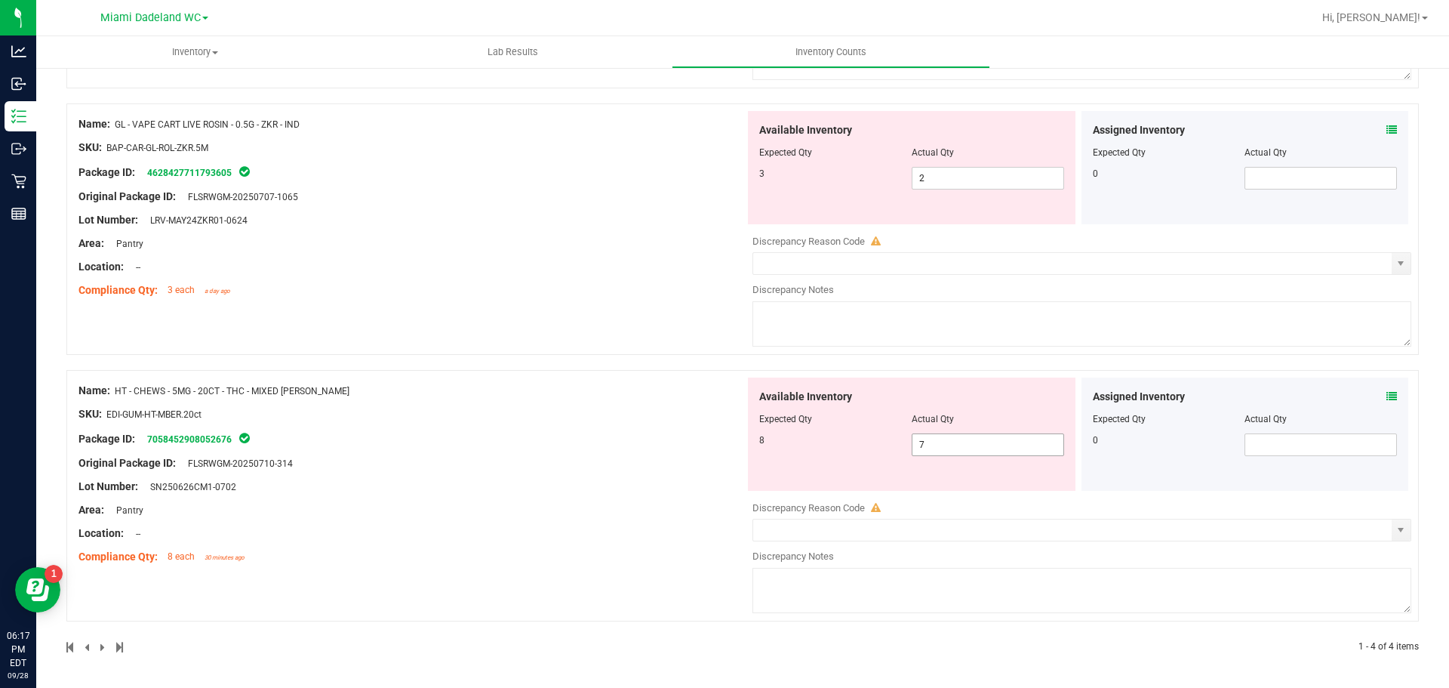
click at [956, 442] on span "7 7" at bounding box center [988, 444] width 152 height 23
click at [956, 442] on input "7" at bounding box center [988, 444] width 151 height 21
type input "8"
click at [630, 253] on div "Name: GL - VAPE CART LIVE ROSIN - 0.5G - ZKR - IND SKU: BAP-CAR-GL-ROL-ZKR.5M P…" at bounding box center [412, 207] width 667 height 193
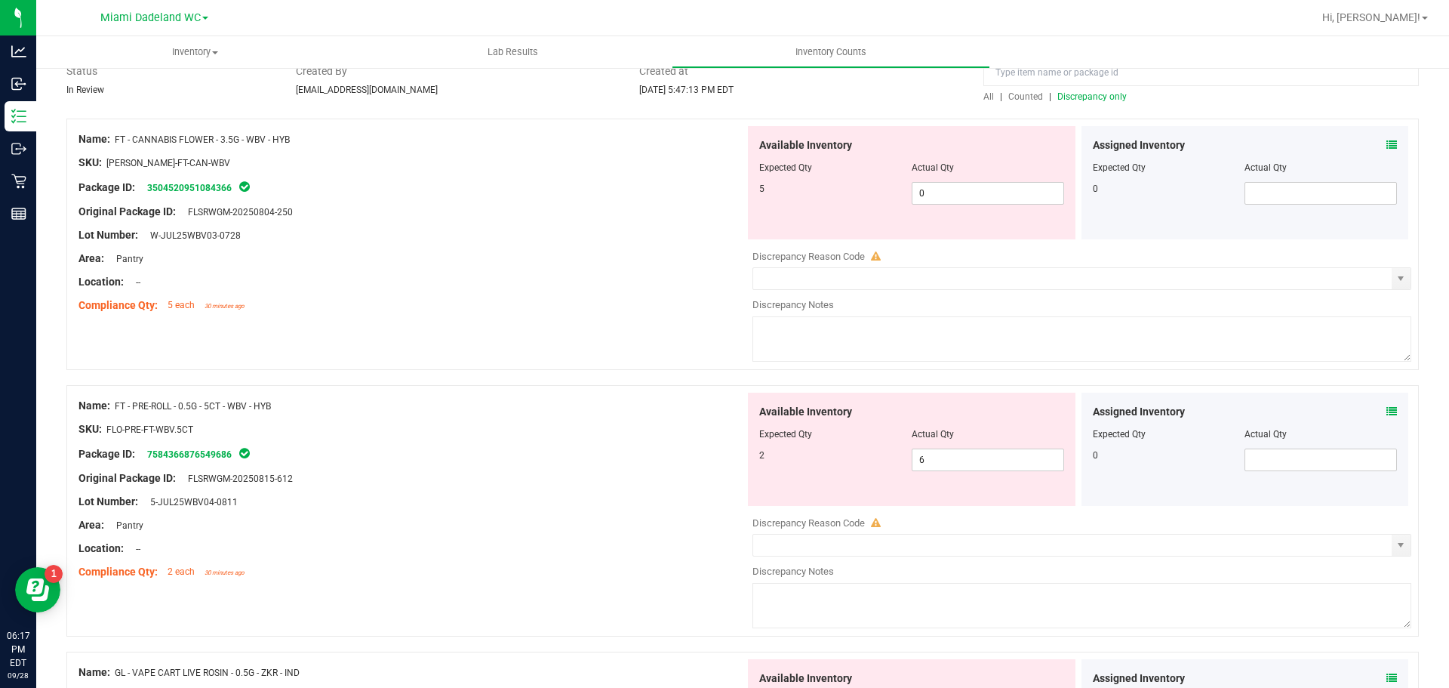
scroll to position [0, 0]
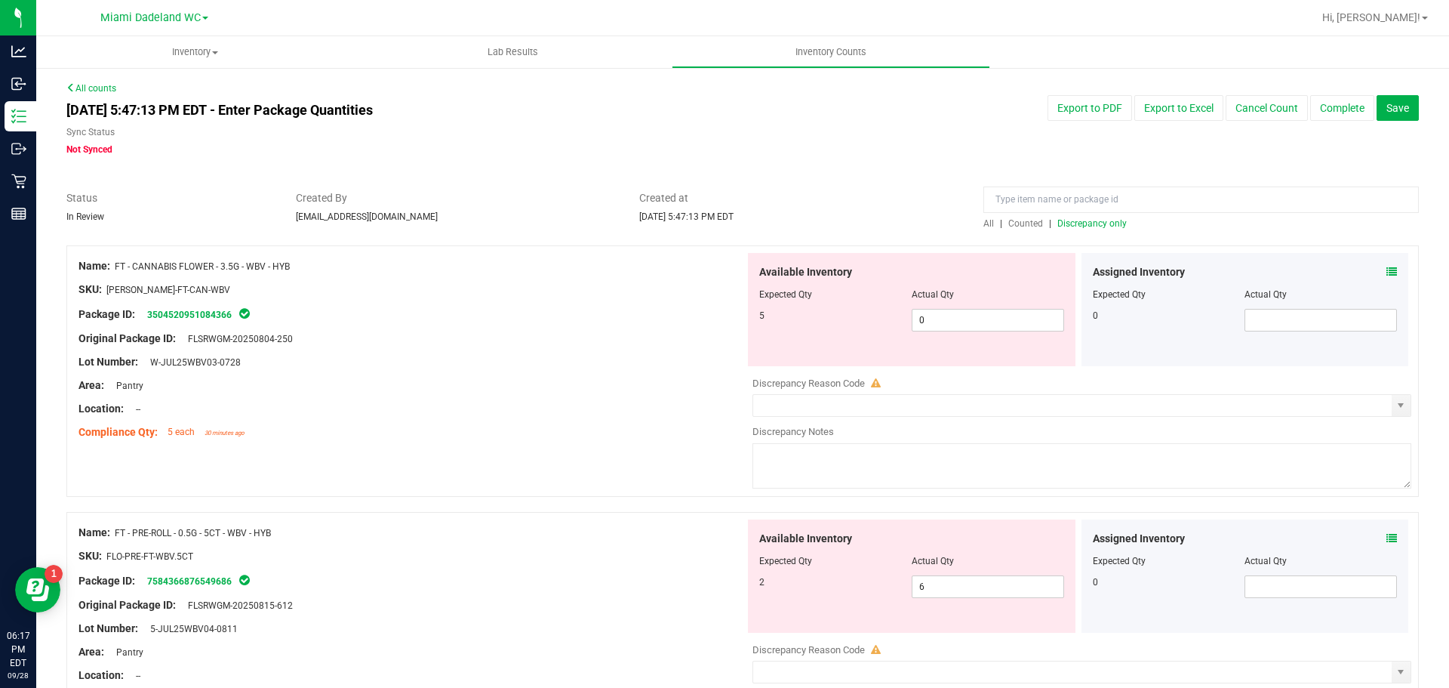
click at [1074, 221] on span "Discrepancy only" at bounding box center [1092, 223] width 69 height 11
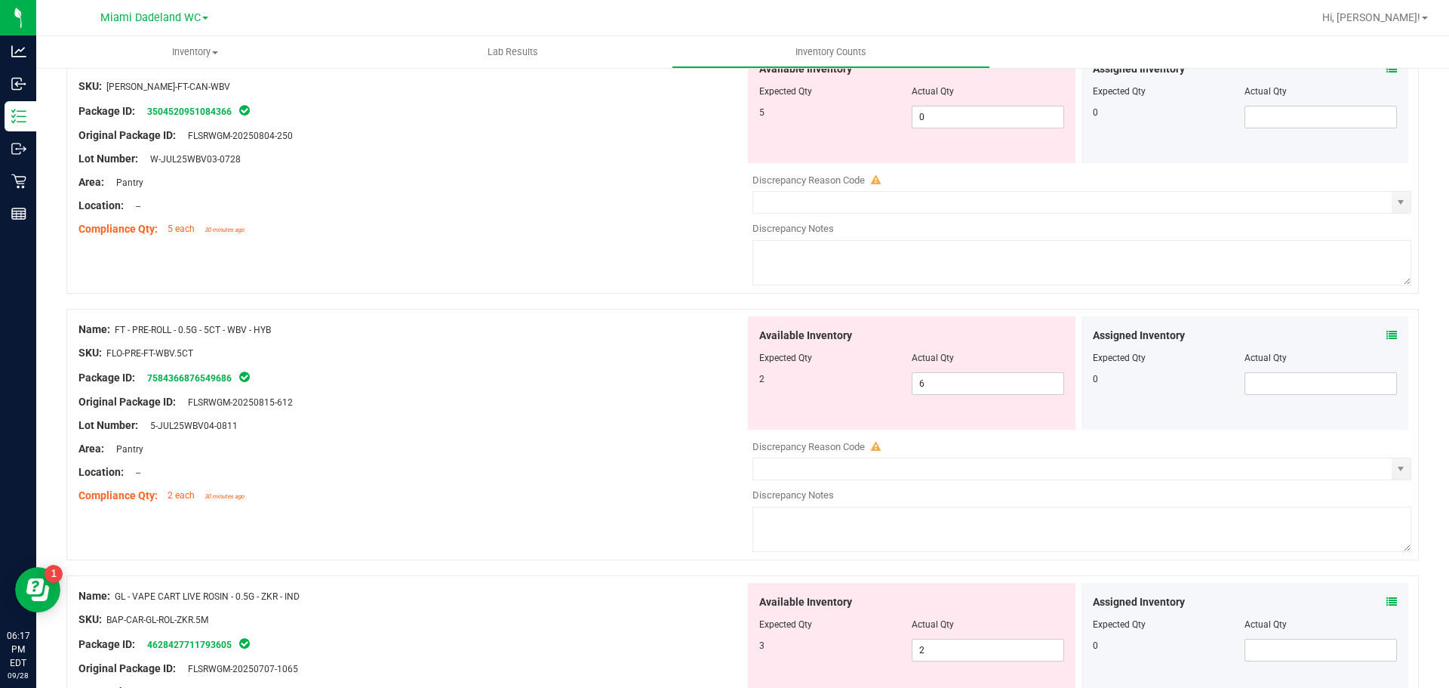
scroll to position [182, 0]
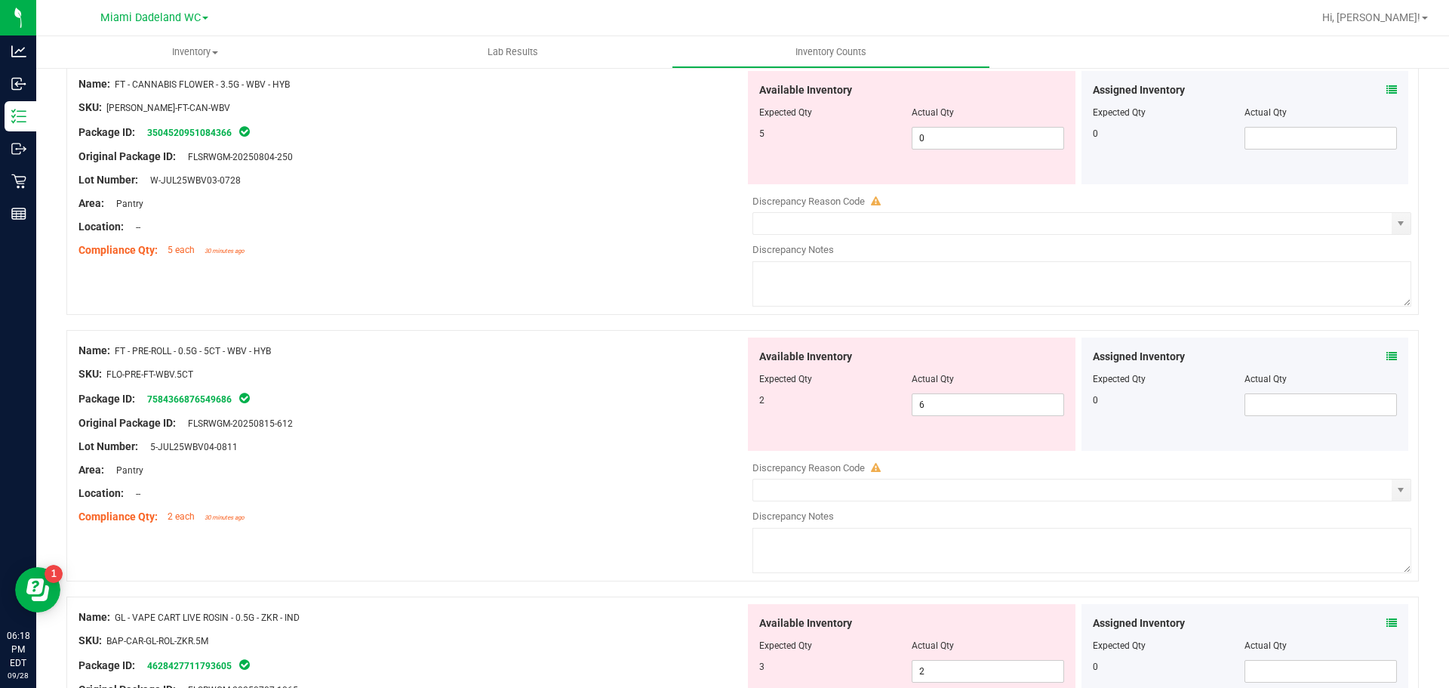
drag, startPoint x: 139, startPoint y: 352, endPoint x: 253, endPoint y: 351, distance: 114.0
click at [253, 351] on span "FT - PRE-ROLL - 0.5G - 5CT - WBV - HYB" at bounding box center [193, 351] width 156 height 11
copy span "RE-ROLL - 0.5G - 5CT - WBV"
click at [950, 401] on span "6 6" at bounding box center [988, 404] width 152 height 23
click at [950, 401] on input "6" at bounding box center [988, 404] width 151 height 21
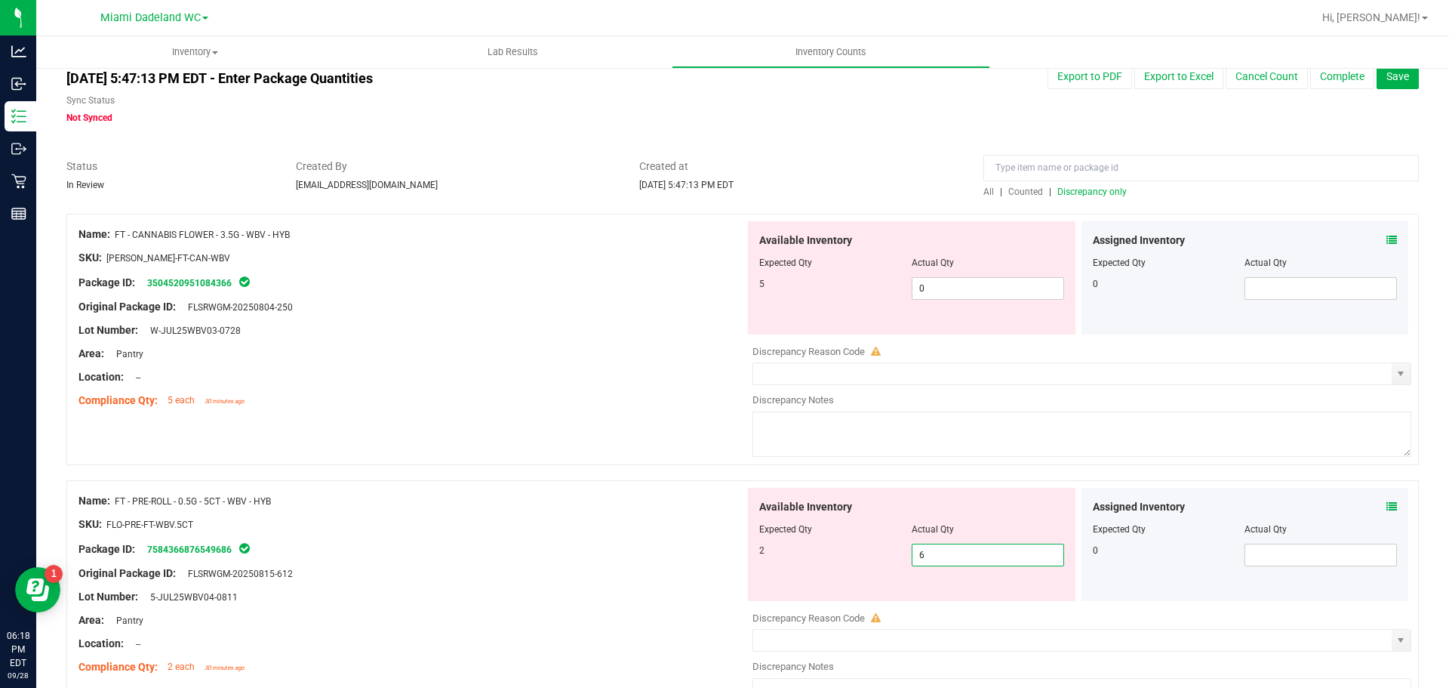
scroll to position [31, 0]
click at [249, 242] on div "Name: FT - CANNABIS FLOWER - 3.5G - WBV - HYB" at bounding box center [412, 235] width 667 height 16
drag, startPoint x: 102, startPoint y: 233, endPoint x: 332, endPoint y: 239, distance: 230.3
click at [332, 239] on div "Name: FT - CANNABIS FLOWER - 3.5G - WBV - HYB" at bounding box center [412, 235] width 667 height 16
click at [288, 239] on span "FT - CANNABIS FLOWER - 3.5G - WBV - HYB" at bounding box center [202, 235] width 175 height 11
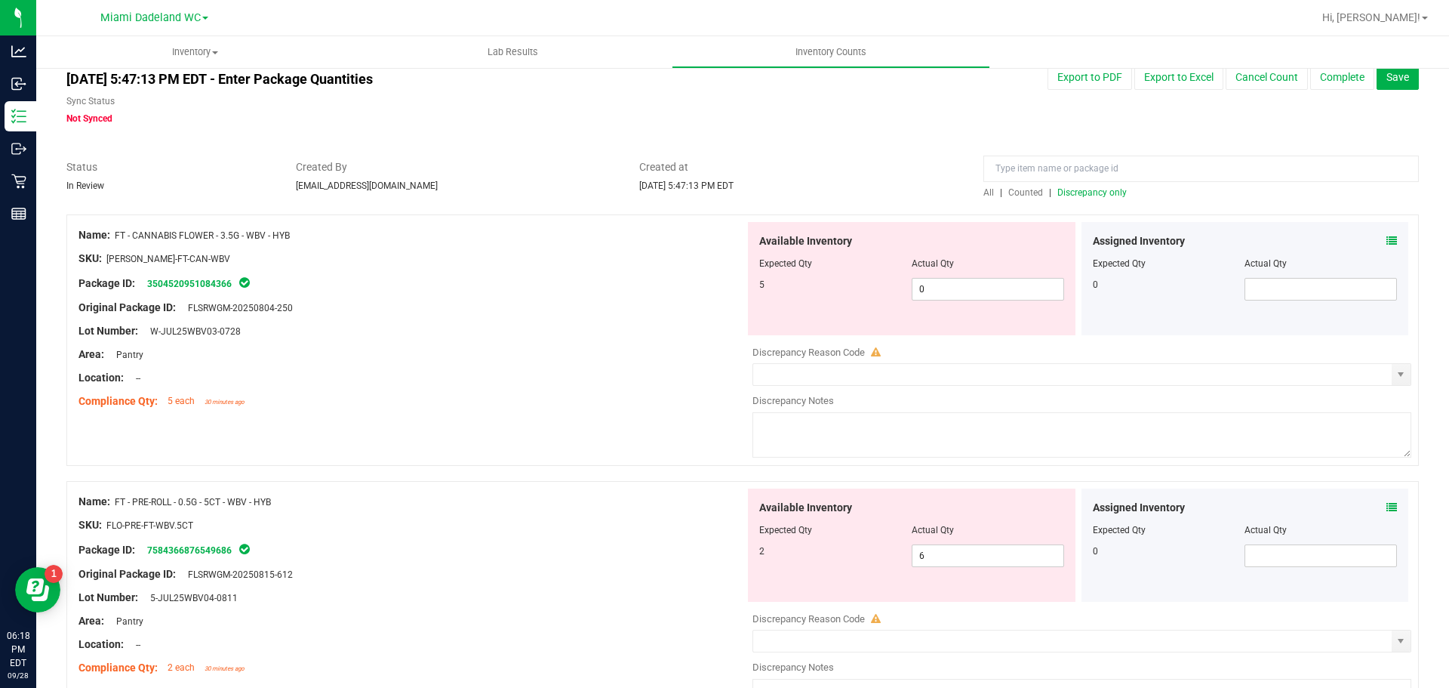
drag, startPoint x: 319, startPoint y: 234, endPoint x: 116, endPoint y: 236, distance: 203.1
click at [116, 236] on div "Name: FT - CANNABIS FLOWER - 3.5G - WBV - HYB" at bounding box center [412, 235] width 667 height 16
copy span "FT - CANNABIS FLOWER - 3.5G - WBV - HYB"
click at [494, 272] on div at bounding box center [412, 270] width 667 height 8
click at [1076, 195] on span "Discrepancy only" at bounding box center [1092, 192] width 69 height 11
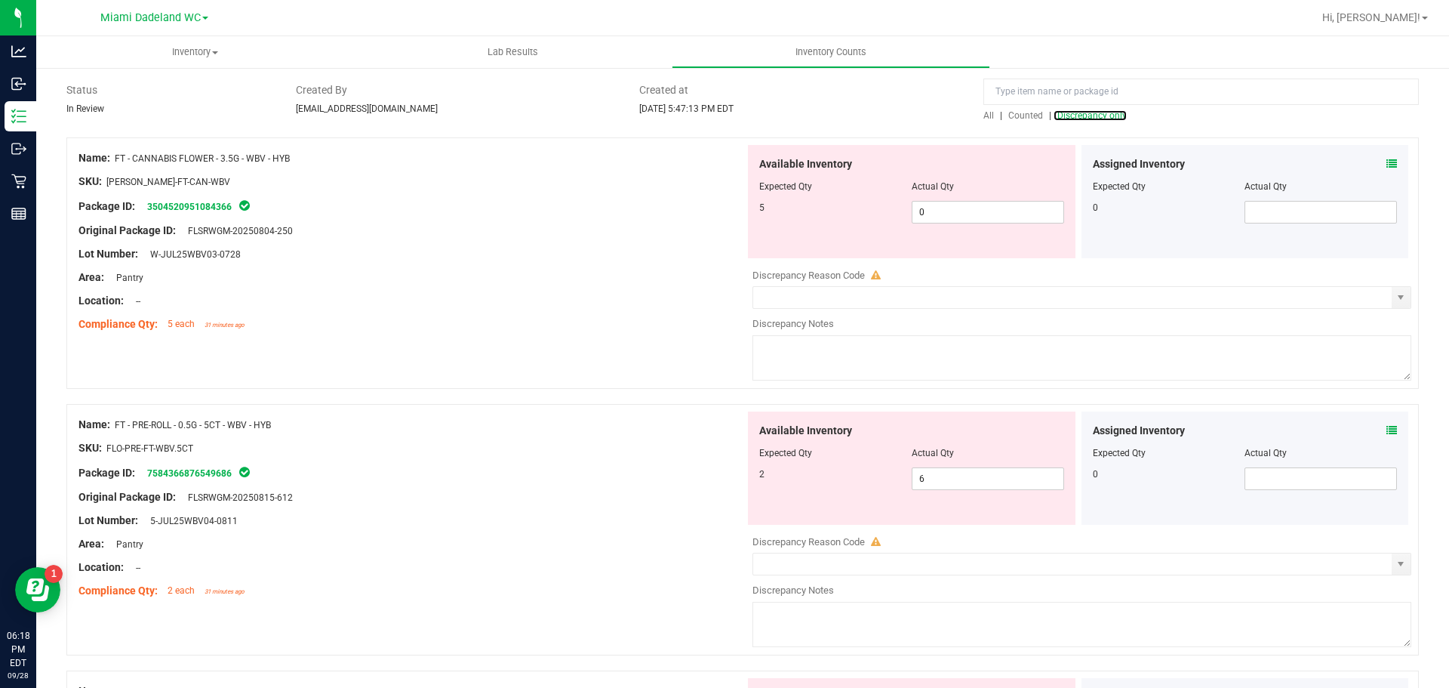
scroll to position [106, 0]
click at [1387, 165] on icon at bounding box center [1392, 165] width 11 height 11
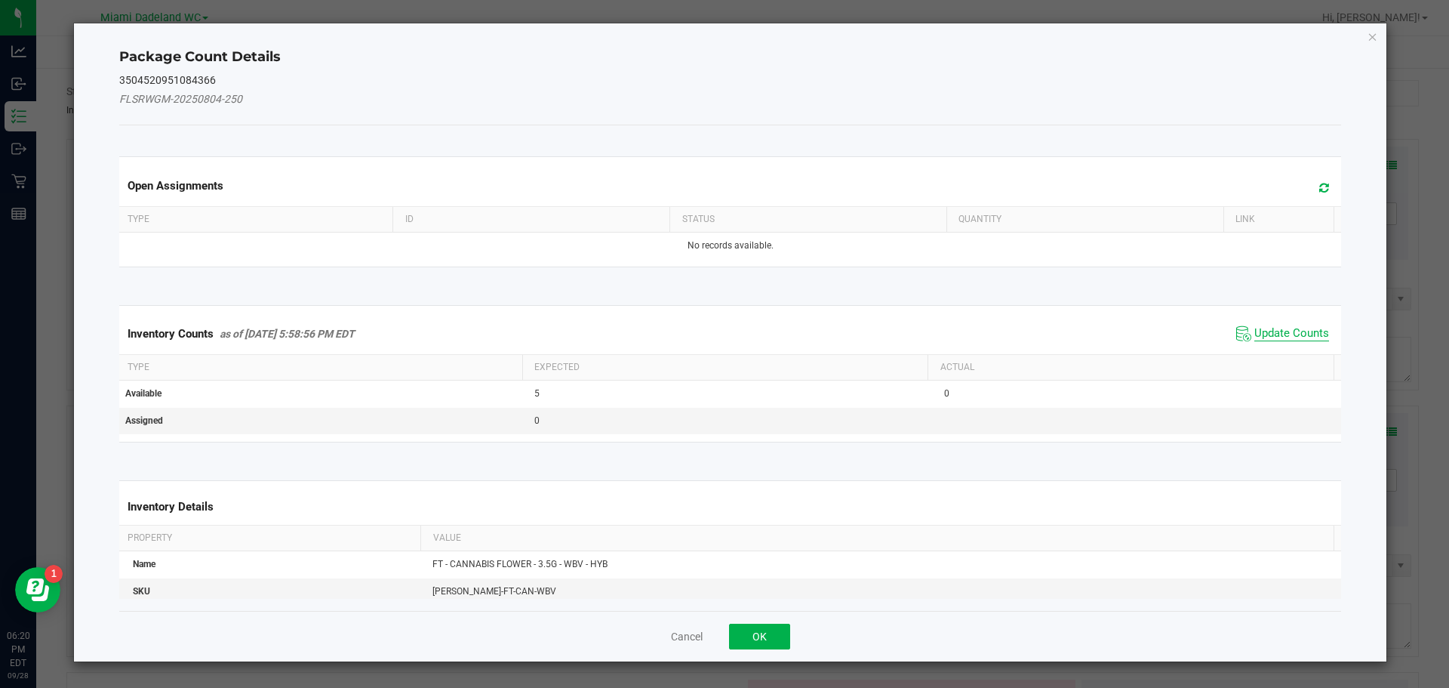
click at [1272, 326] on span "Update Counts" at bounding box center [1292, 333] width 75 height 15
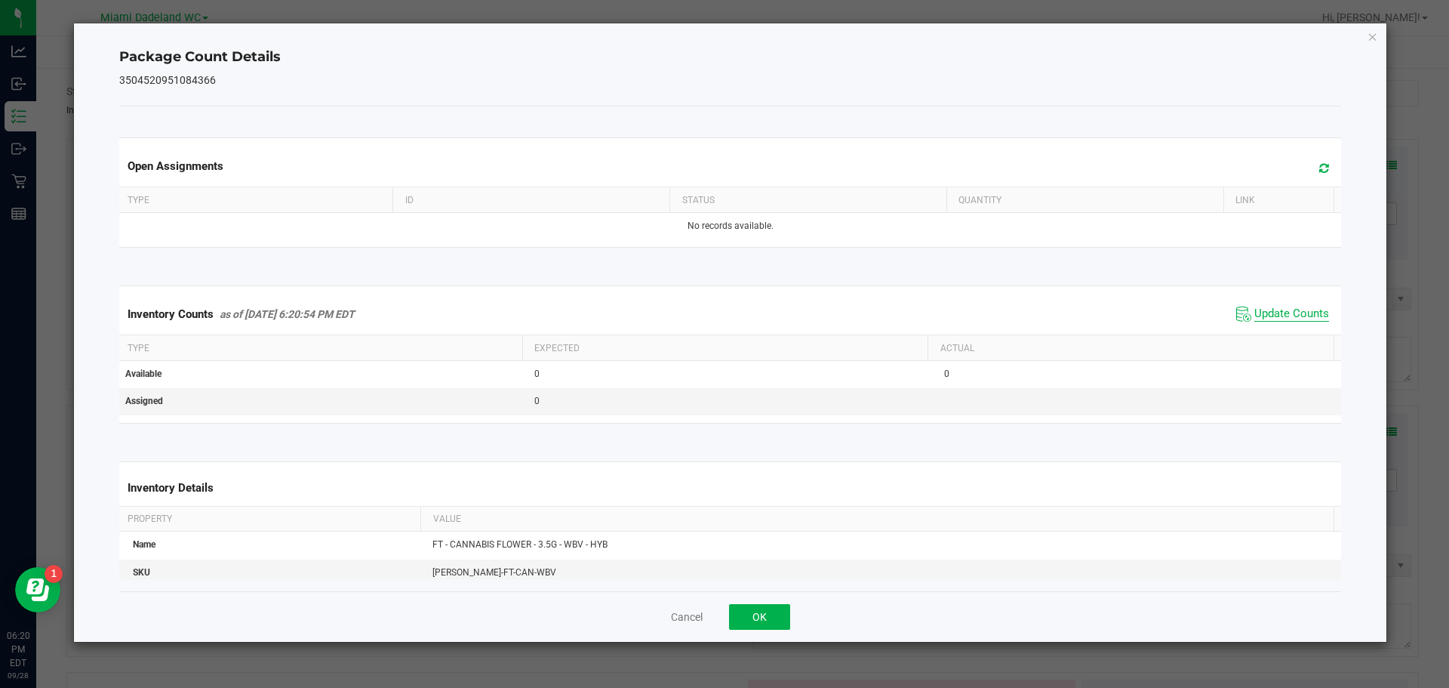
click at [1269, 315] on span "Update Counts" at bounding box center [1292, 313] width 75 height 15
click at [767, 625] on button "OK" at bounding box center [759, 617] width 61 height 26
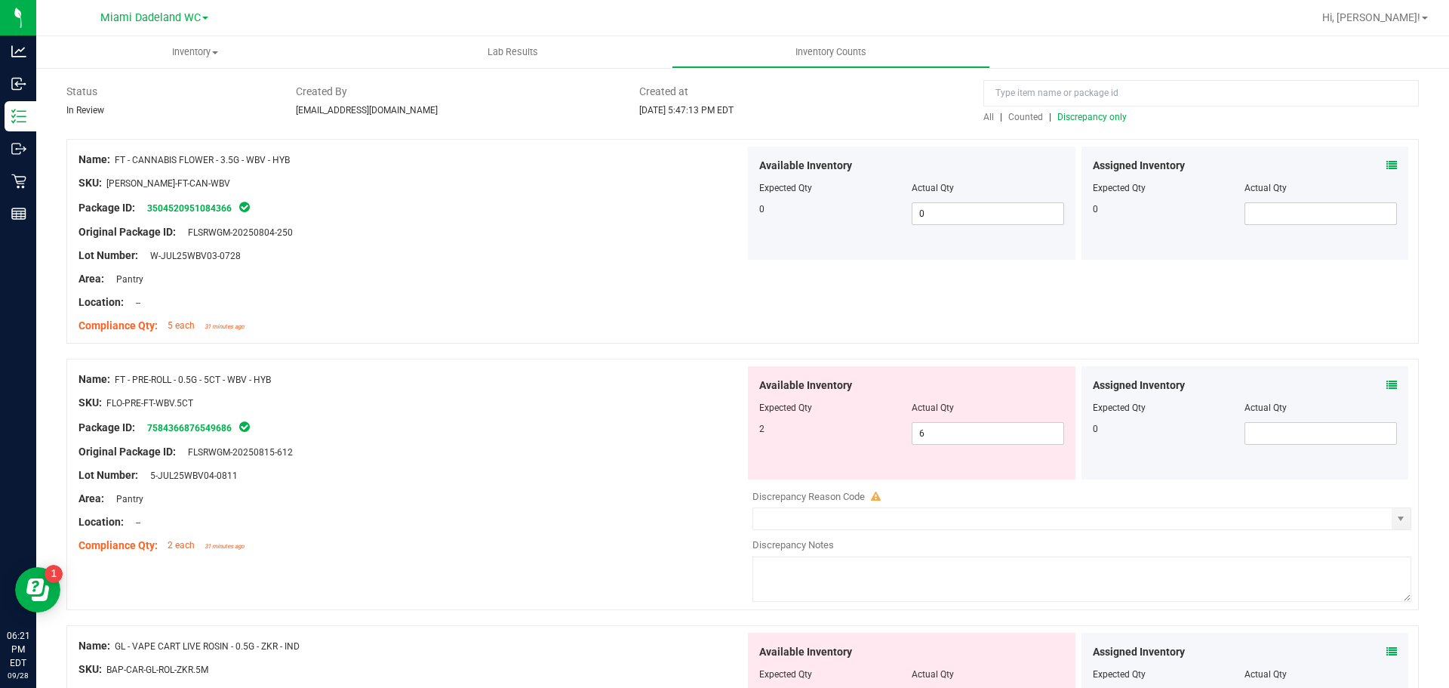
click at [1387, 169] on icon at bounding box center [1392, 165] width 11 height 11
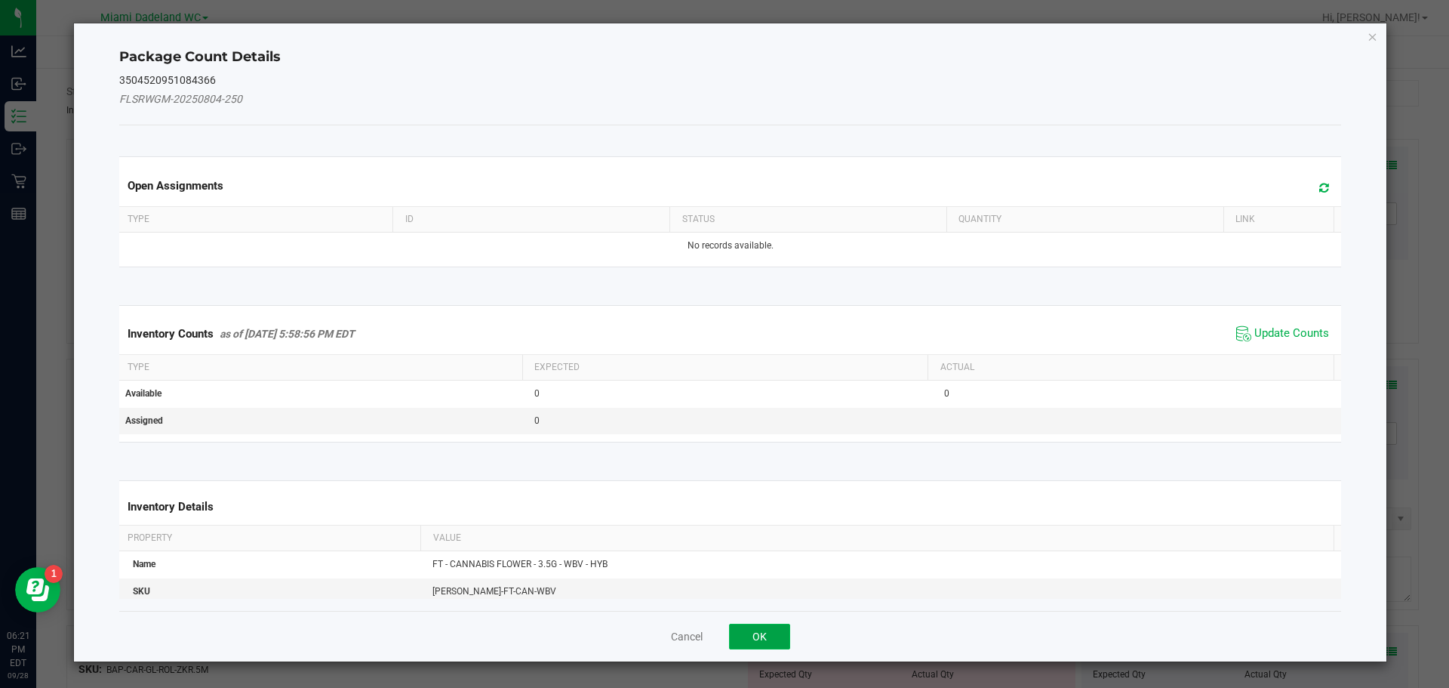
click at [749, 639] on button "OK" at bounding box center [759, 637] width 61 height 26
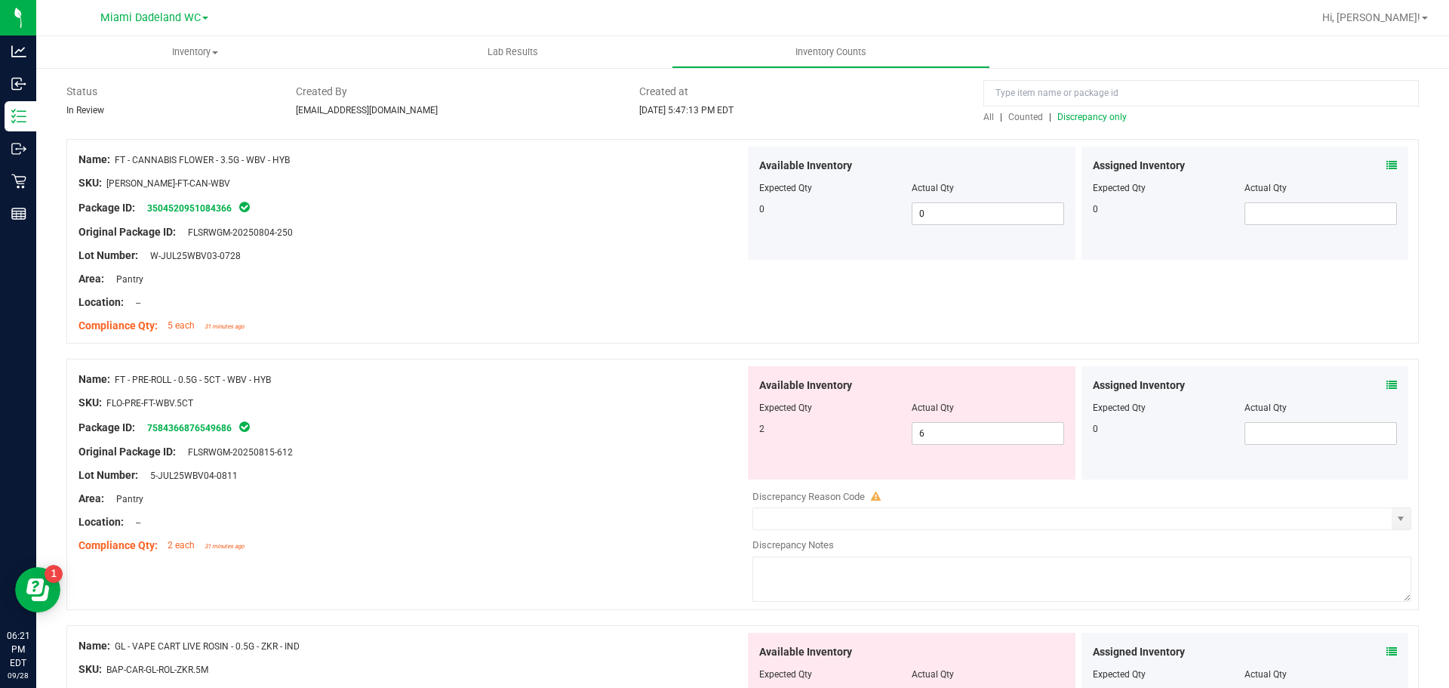
click at [1387, 392] on span at bounding box center [1392, 385] width 11 height 16
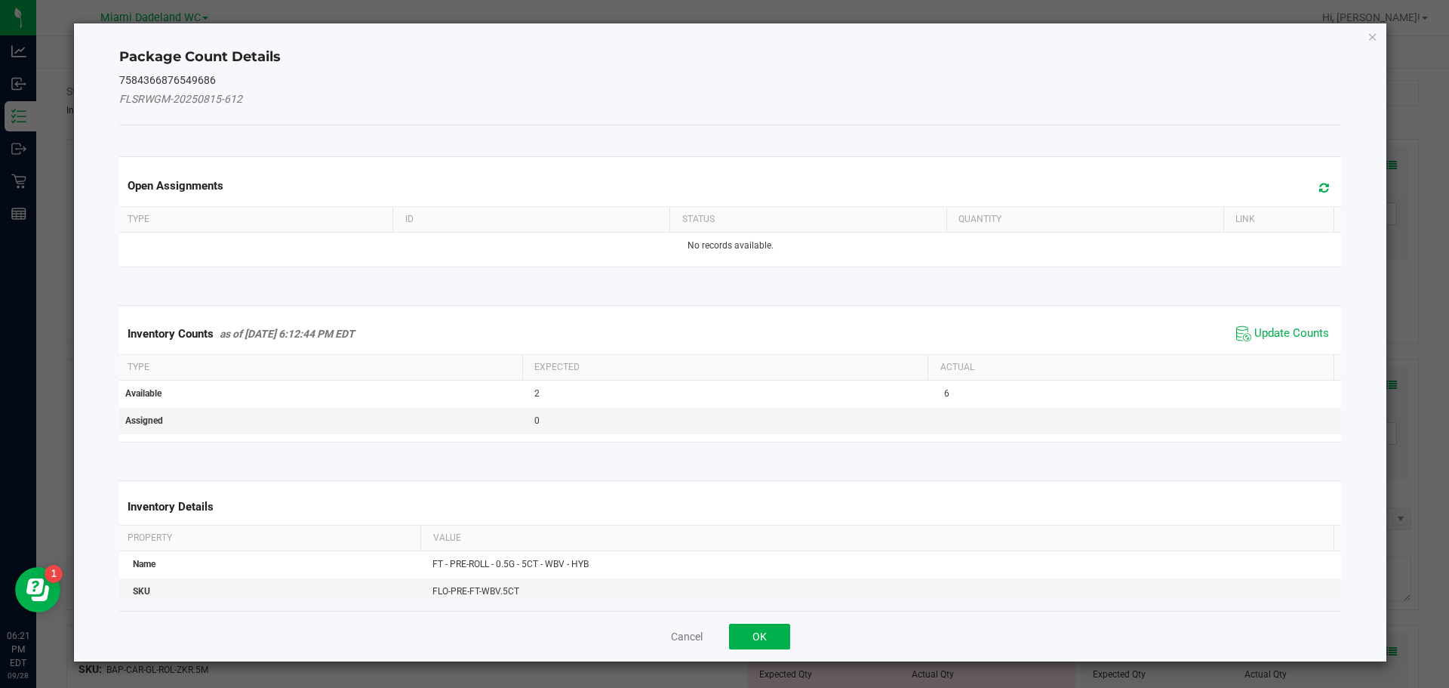
click at [1263, 323] on span "Update Counts" at bounding box center [1283, 333] width 100 height 23
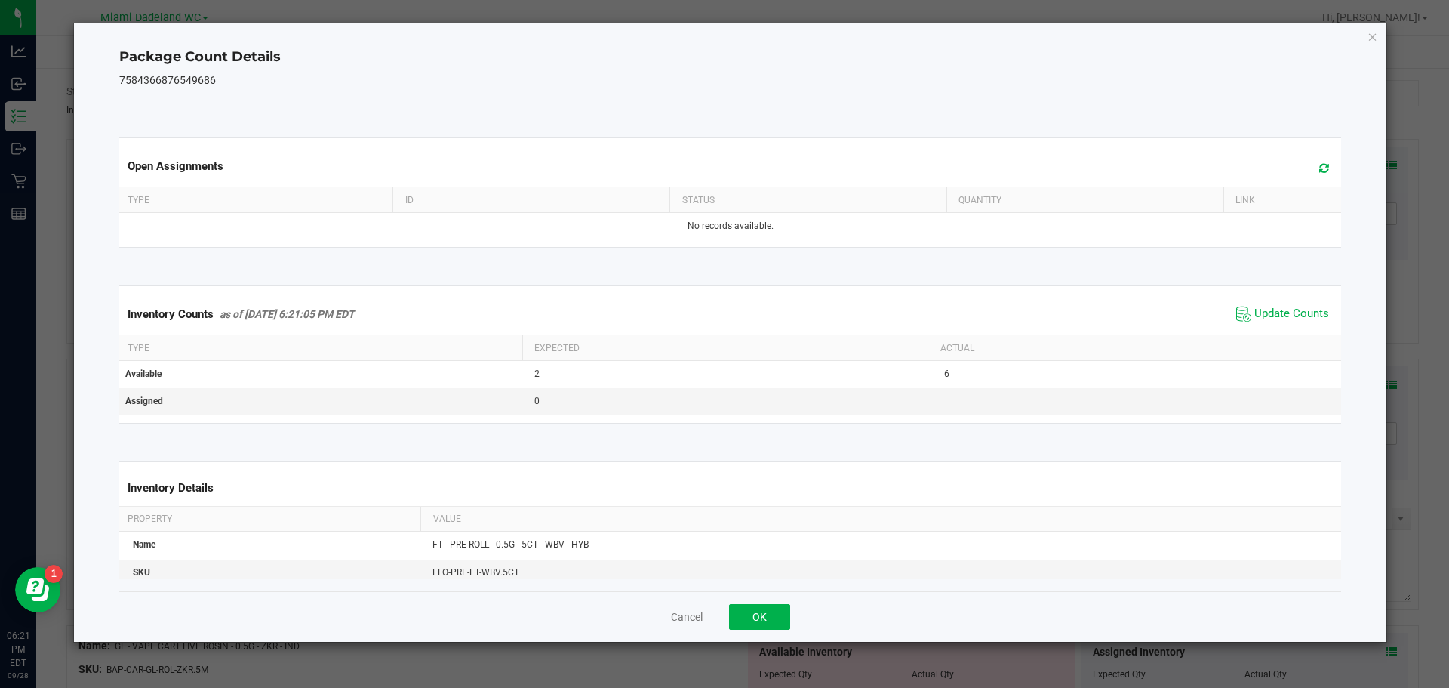
click at [1260, 323] on span "Update Counts" at bounding box center [1283, 314] width 100 height 23
click at [1260, 321] on span "Update Counts" at bounding box center [1292, 313] width 75 height 15
click at [765, 607] on button "OK" at bounding box center [759, 617] width 61 height 26
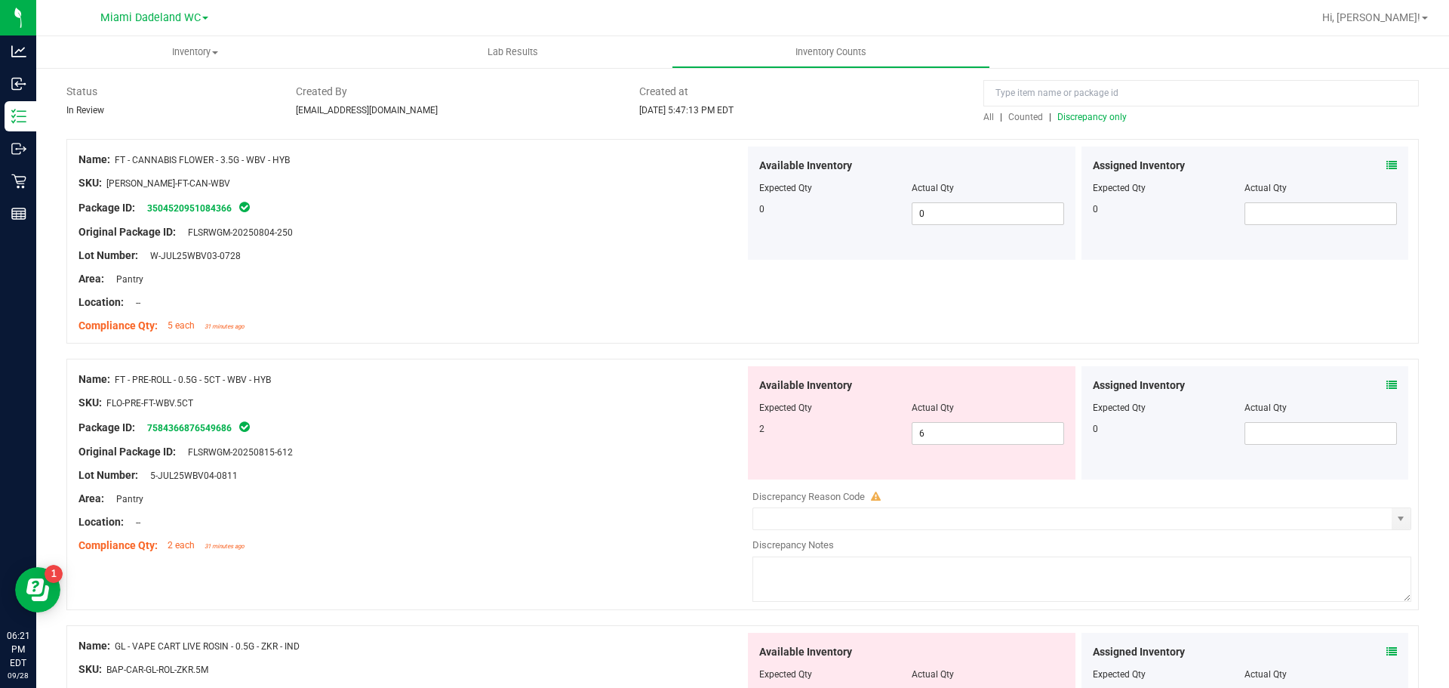
click at [673, 390] on div at bounding box center [412, 391] width 667 height 8
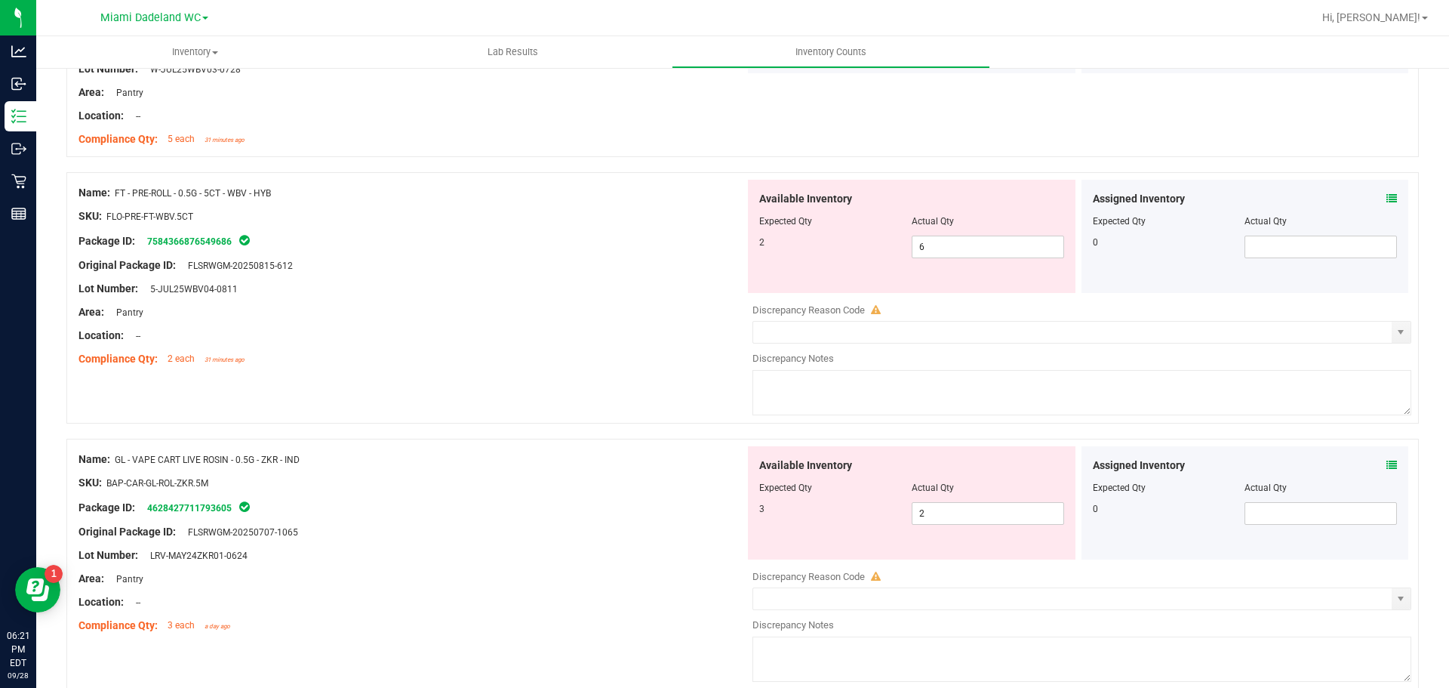
scroll to position [333, 0]
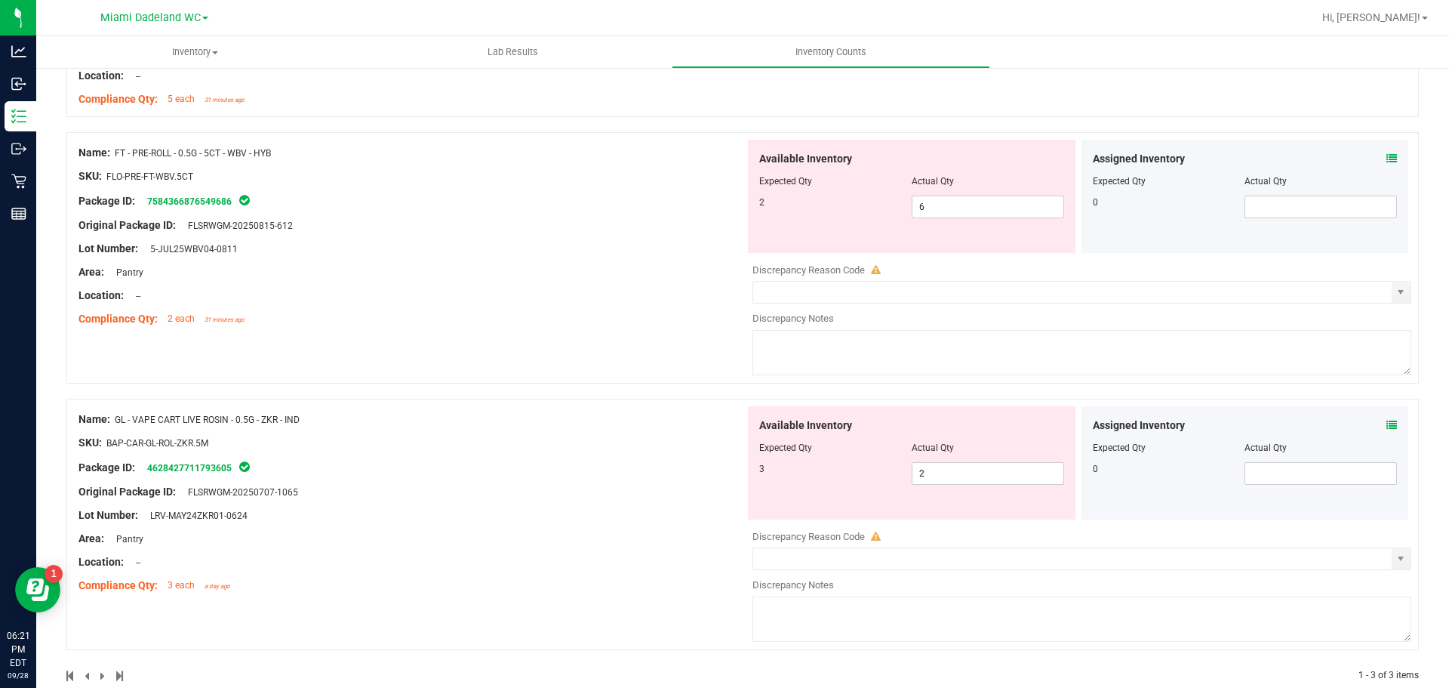
drag, startPoint x: 1391, startPoint y: 424, endPoint x: 1377, endPoint y: 427, distance: 14.7
click at [1389, 426] on div "Assigned Inventory Expected Qty Actual Qty 0" at bounding box center [1246, 462] width 328 height 113
click at [1375, 426] on div "Assigned Inventory" at bounding box center [1245, 425] width 305 height 16
click at [1387, 427] on icon at bounding box center [1392, 425] width 11 height 11
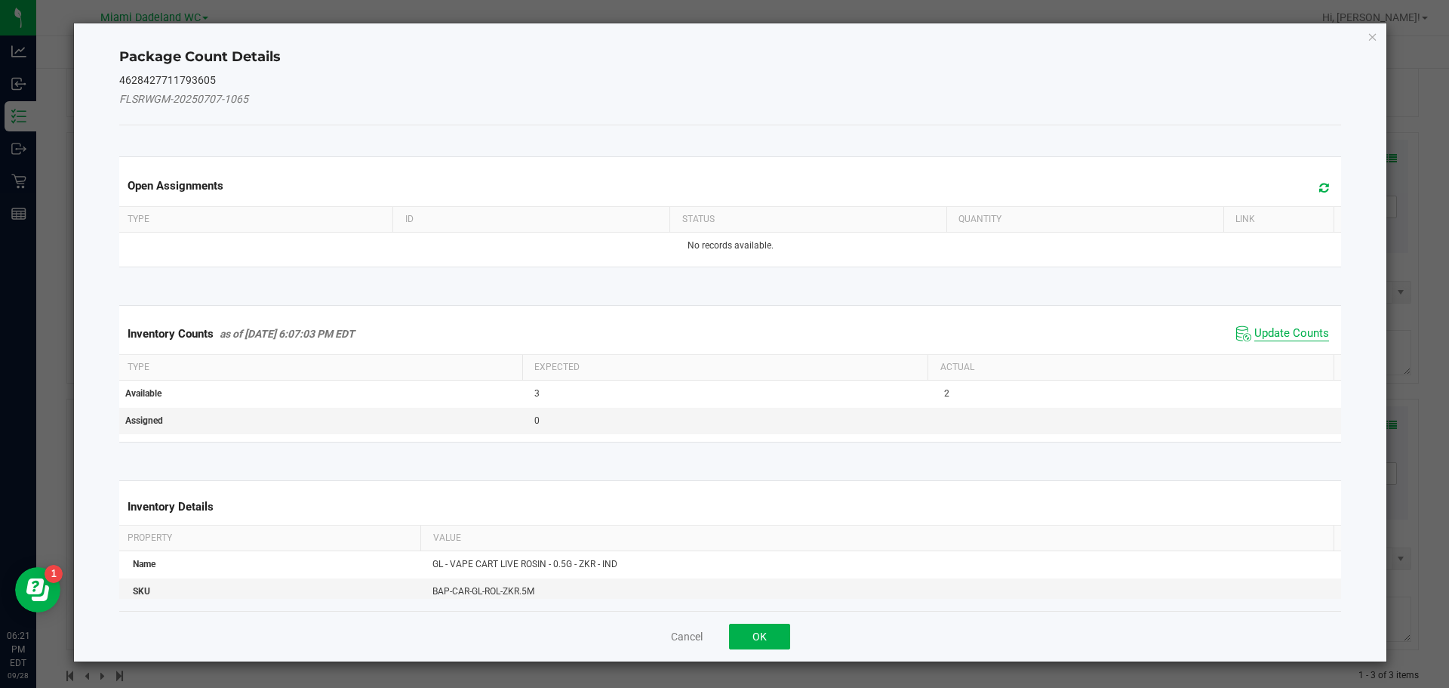
click at [1276, 331] on span "Update Counts" at bounding box center [1292, 333] width 75 height 15
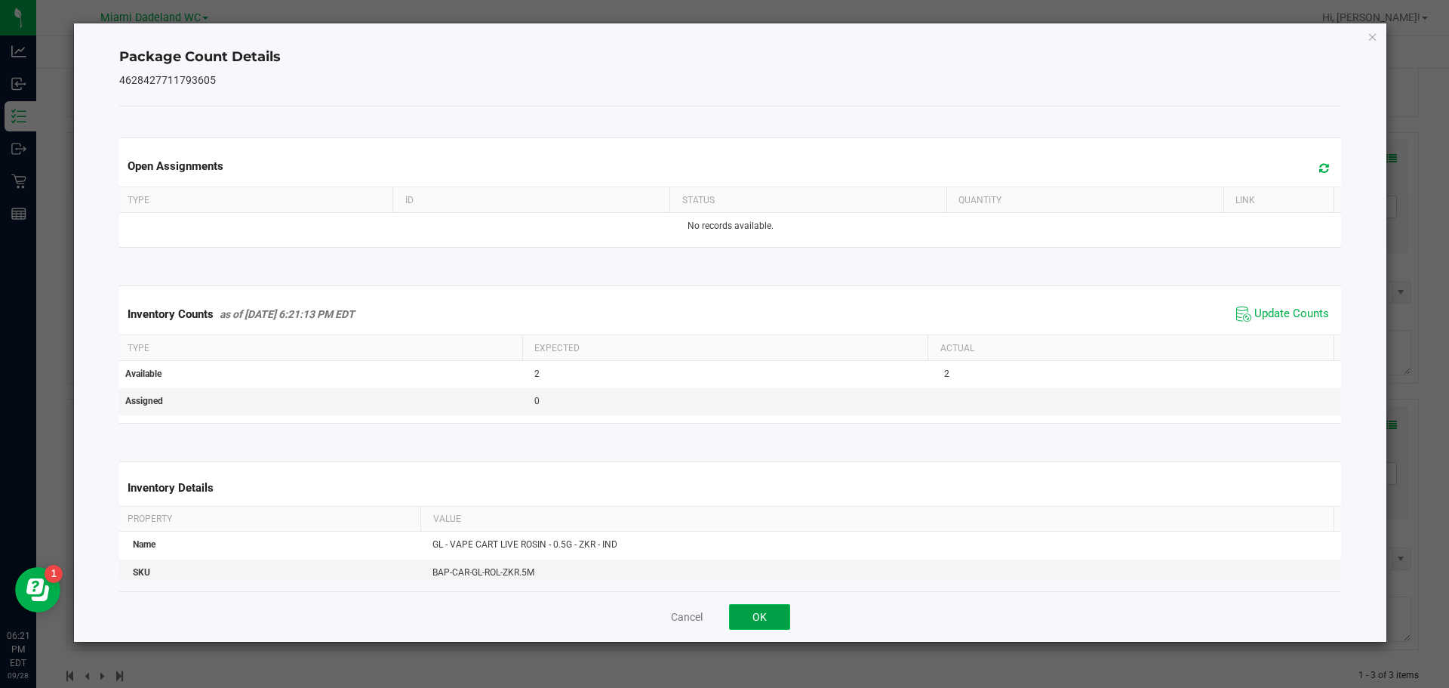
click at [778, 610] on button "OK" at bounding box center [759, 617] width 61 height 26
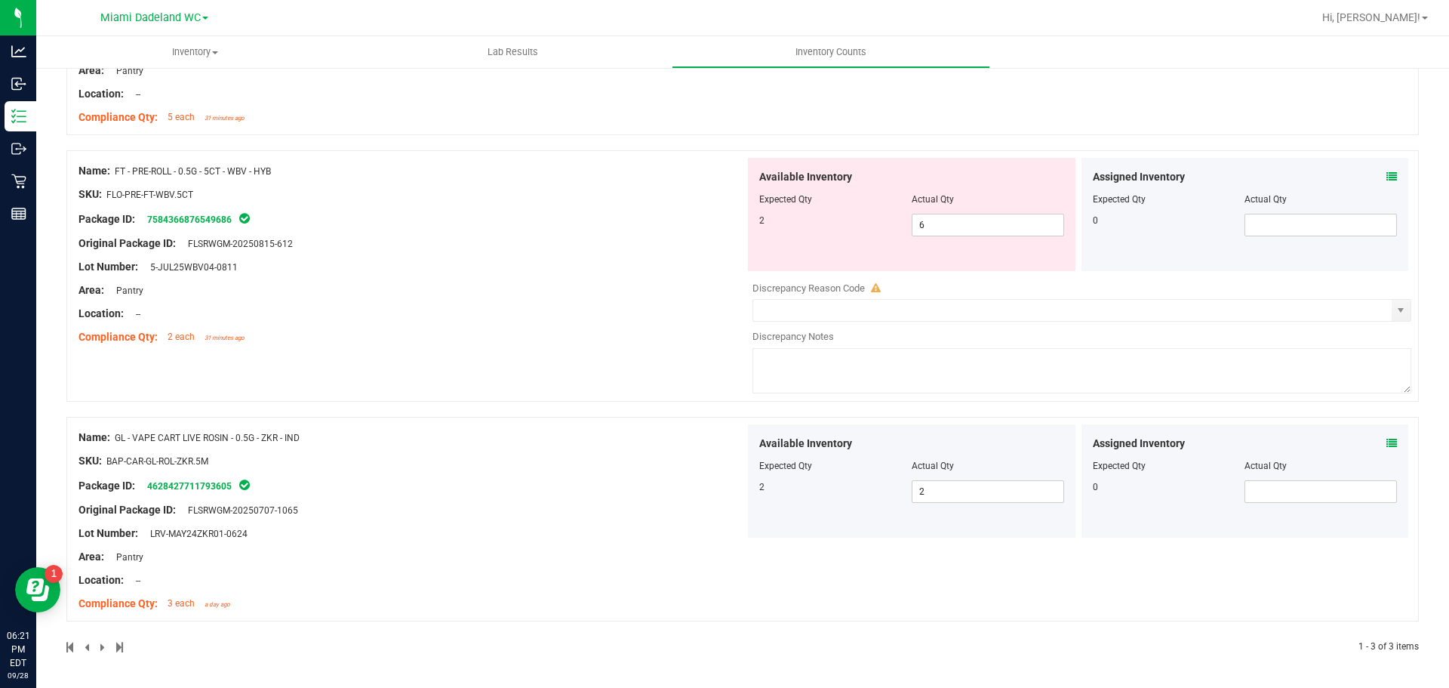
scroll to position [315, 0]
click at [574, 464] on div "SKU: BAP-CAR-GL-ROL-ZKR.5M" at bounding box center [412, 461] width 667 height 16
click at [828, 538] on div at bounding box center [1078, 539] width 667 height 2
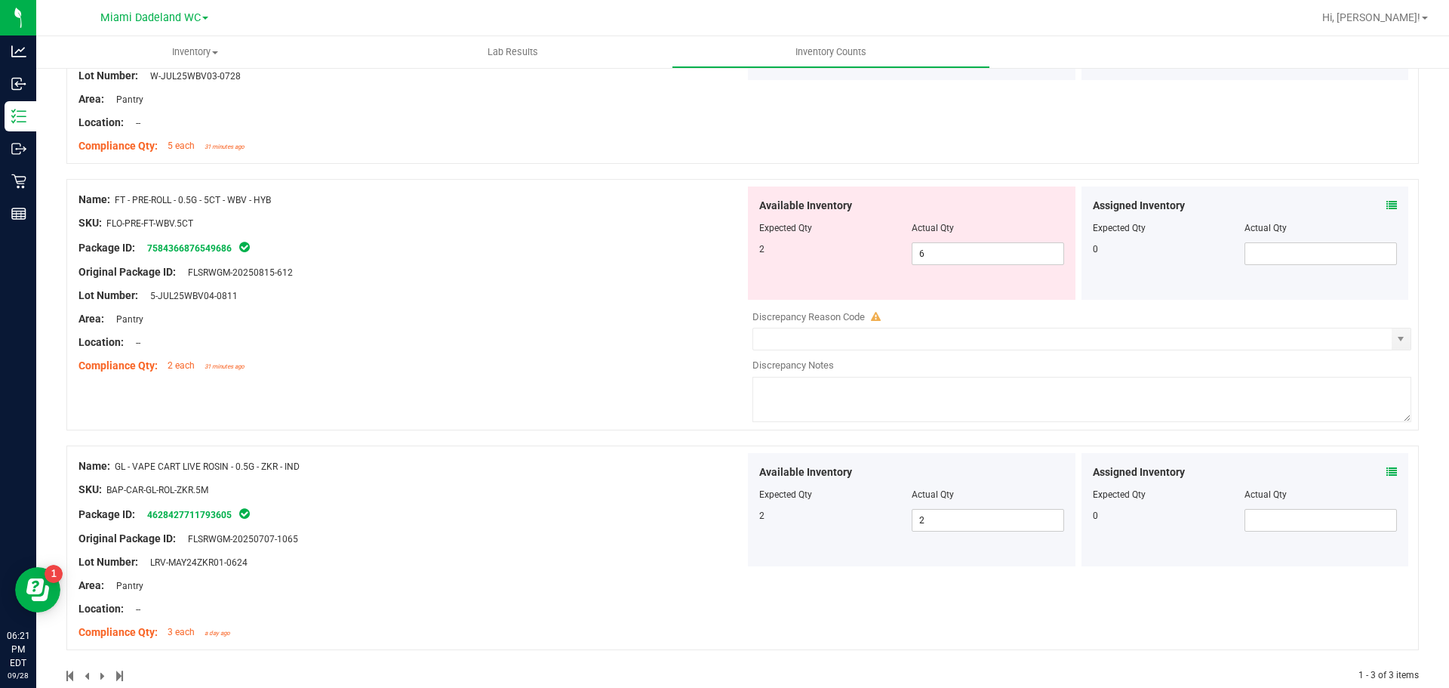
scroll to position [290, 0]
click at [946, 513] on input "2" at bounding box center [988, 516] width 151 height 21
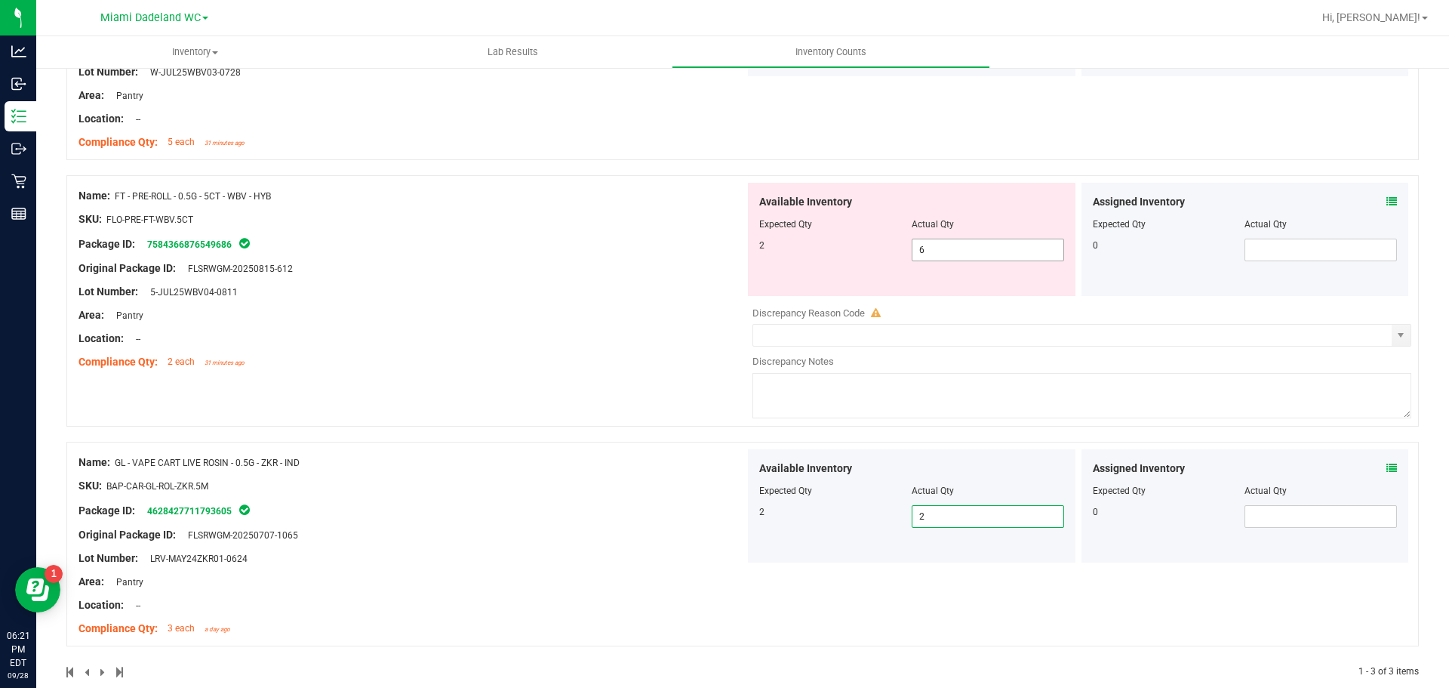
click at [969, 252] on input "6" at bounding box center [988, 249] width 151 height 21
type input "2"
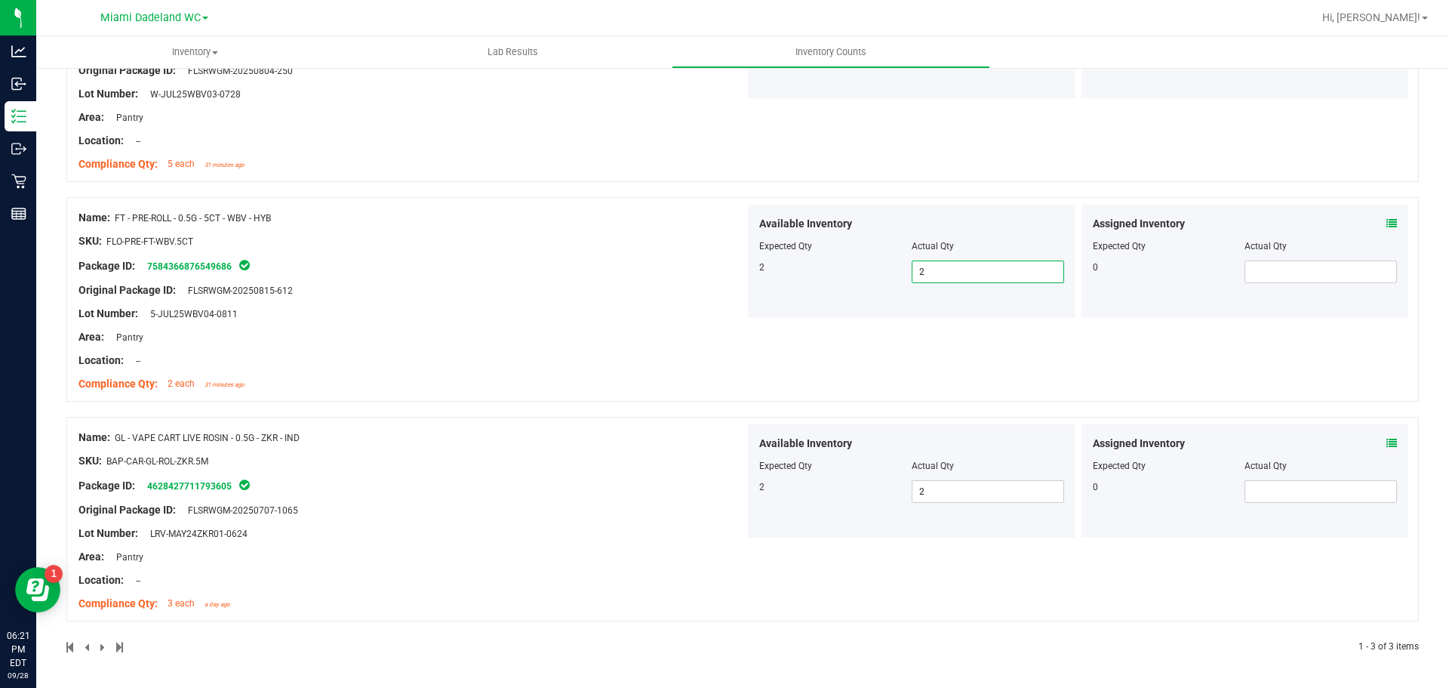
scroll to position [268, 0]
click at [495, 257] on div "Package ID: 7584366876549686" at bounding box center [412, 266] width 667 height 18
click at [1387, 223] on icon at bounding box center [1392, 223] width 11 height 11
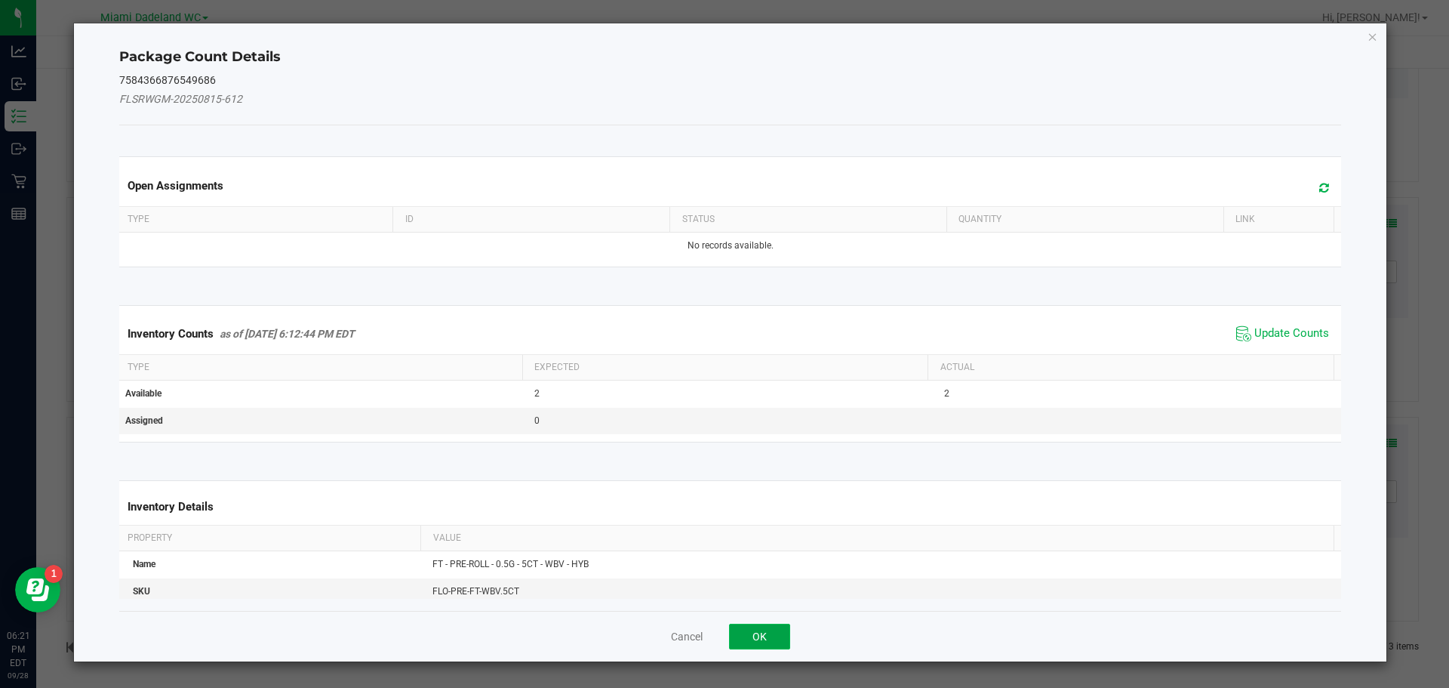
click at [744, 625] on button "OK" at bounding box center [759, 637] width 61 height 26
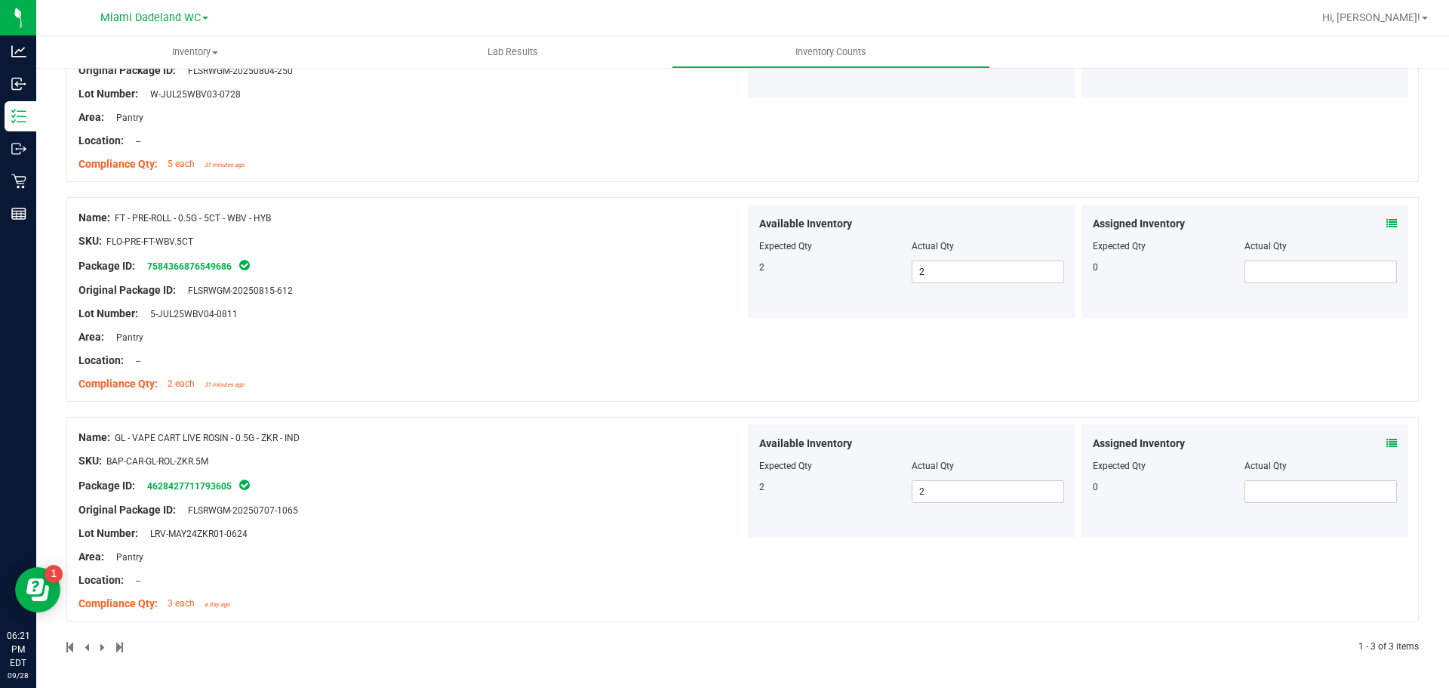
scroll to position [0, 0]
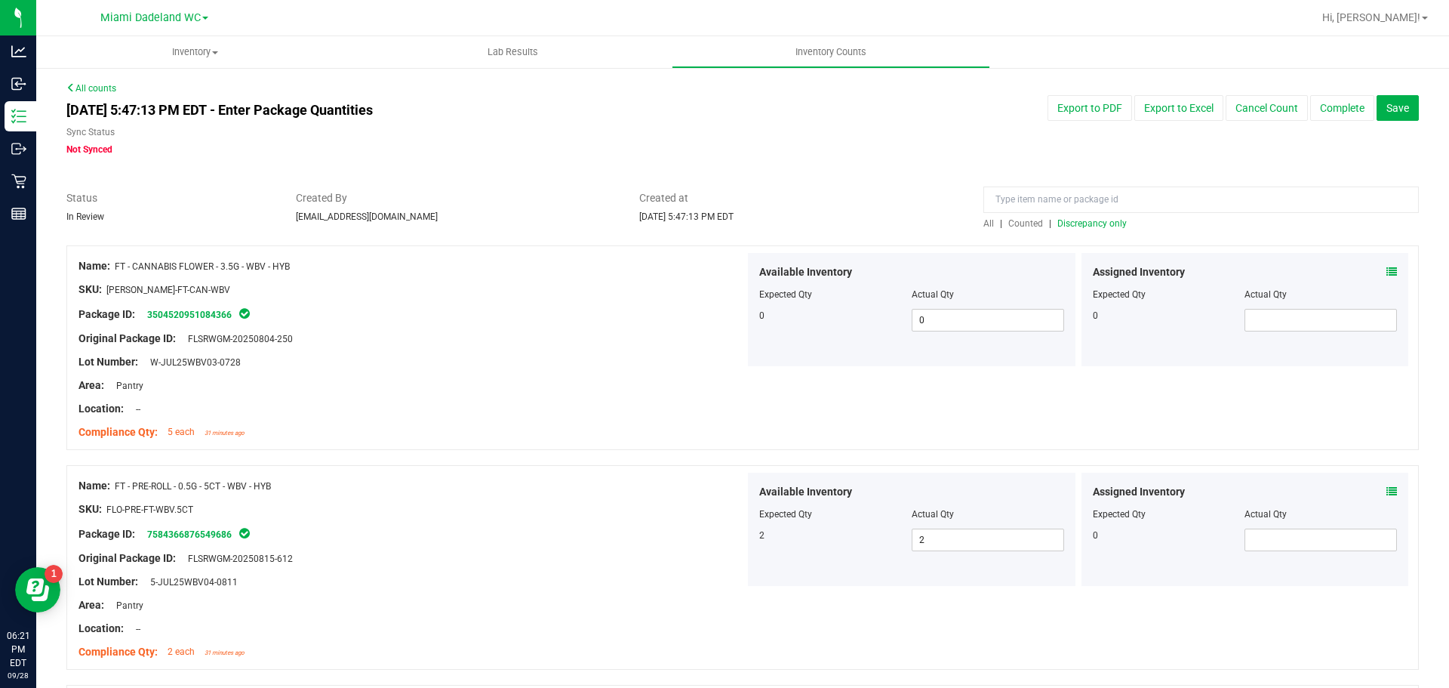
click at [1089, 223] on span "Discrepancy only" at bounding box center [1092, 223] width 69 height 11
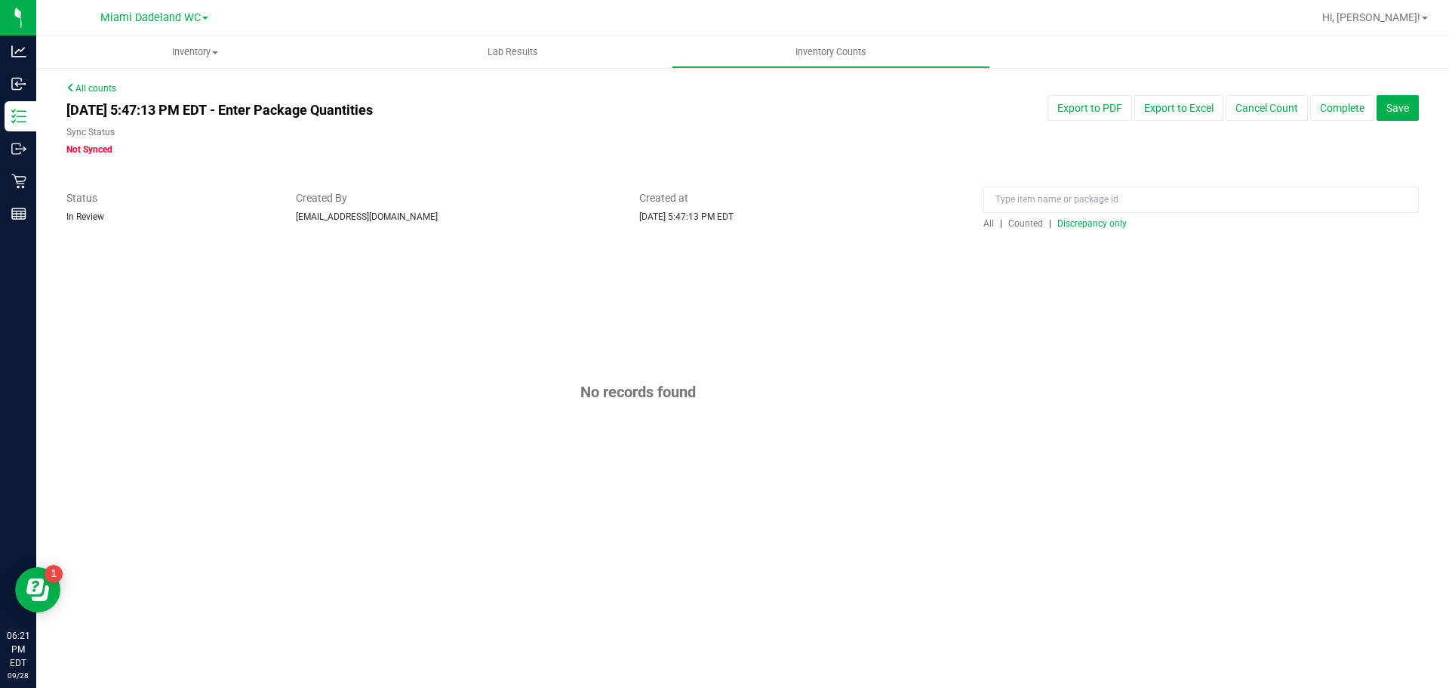
click at [990, 224] on span "All" at bounding box center [989, 223] width 11 height 11
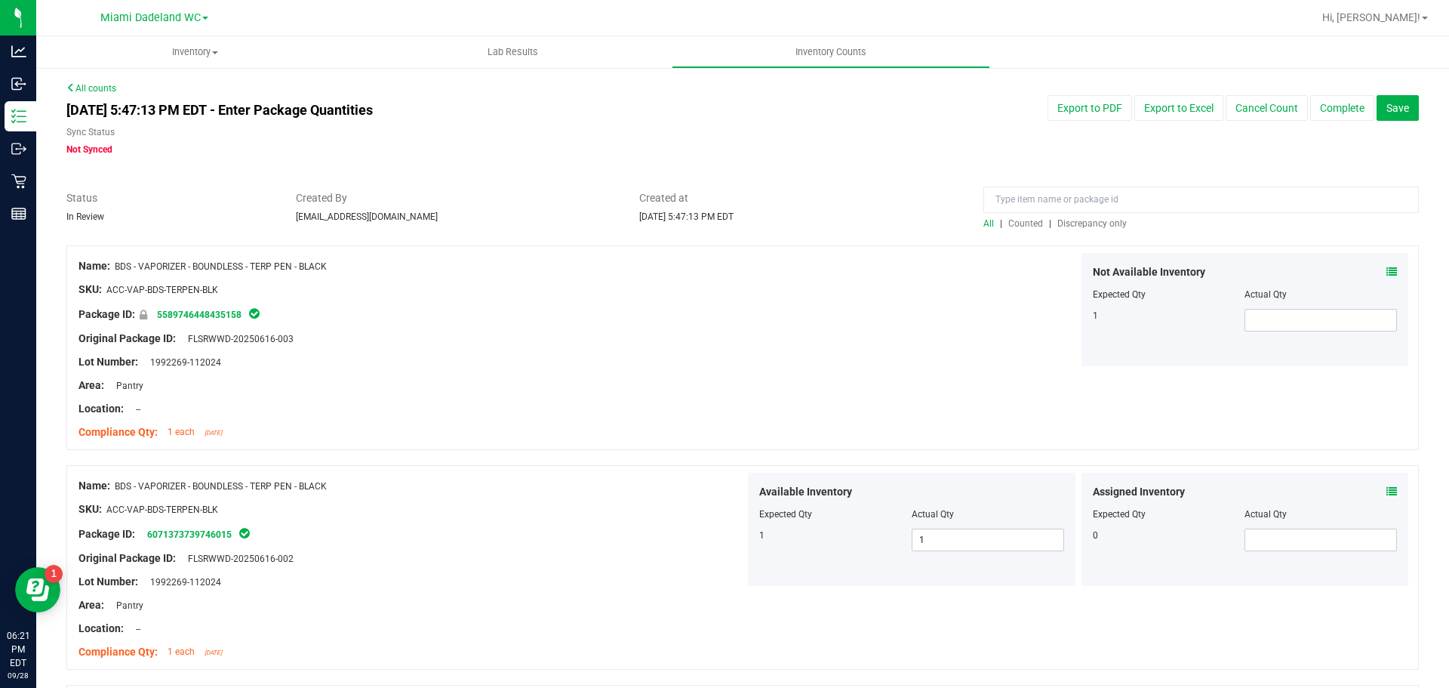
click at [1085, 184] on div at bounding box center [742, 182] width 1353 height 15
click at [1086, 193] on input at bounding box center [1202, 199] width 436 height 26
click at [1027, 195] on input at bounding box center [1202, 199] width 436 height 26
type input "blue"
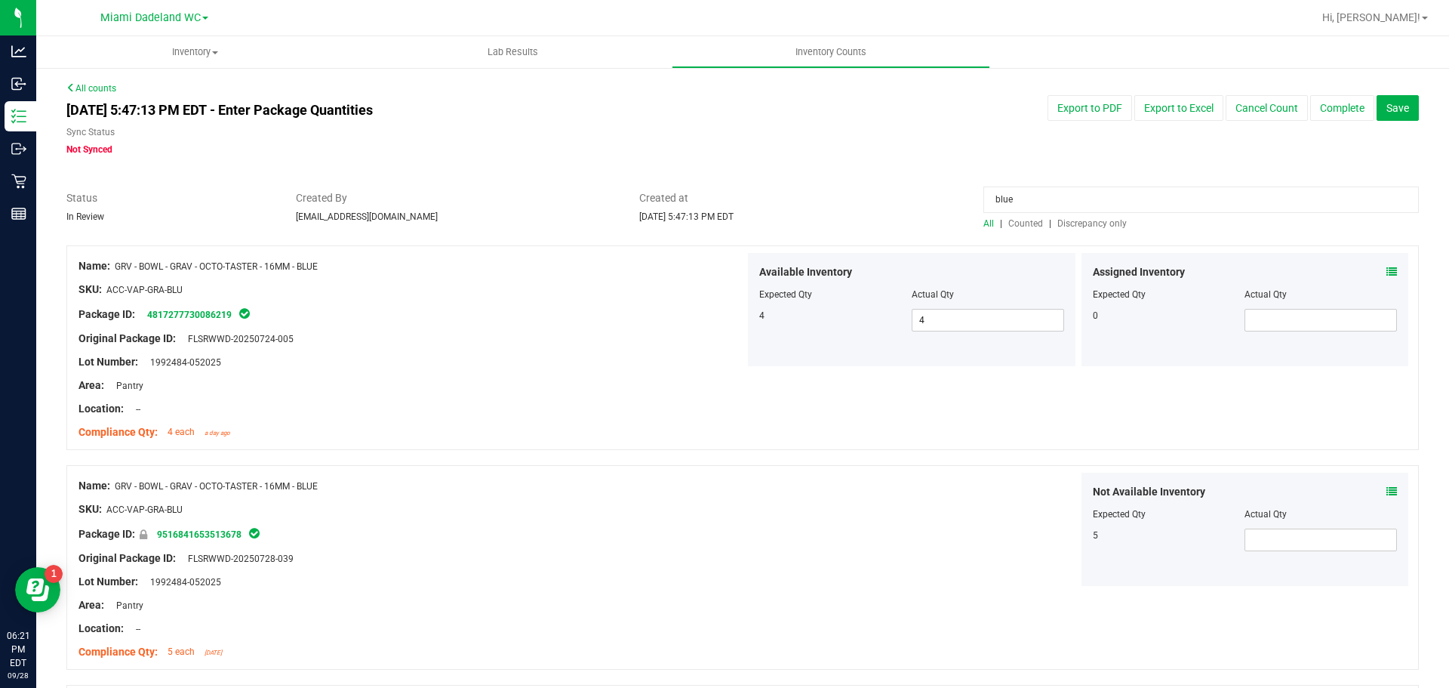
click at [989, 425] on div "Name: GRV - BOWL - GRAV - OCTO-TASTER - 16MM - BLUE SKU: ACC-VAP-GRA-BLU Packag…" at bounding box center [742, 347] width 1353 height 205
click at [990, 316] on span "4 4" at bounding box center [988, 320] width 152 height 23
type input "5"
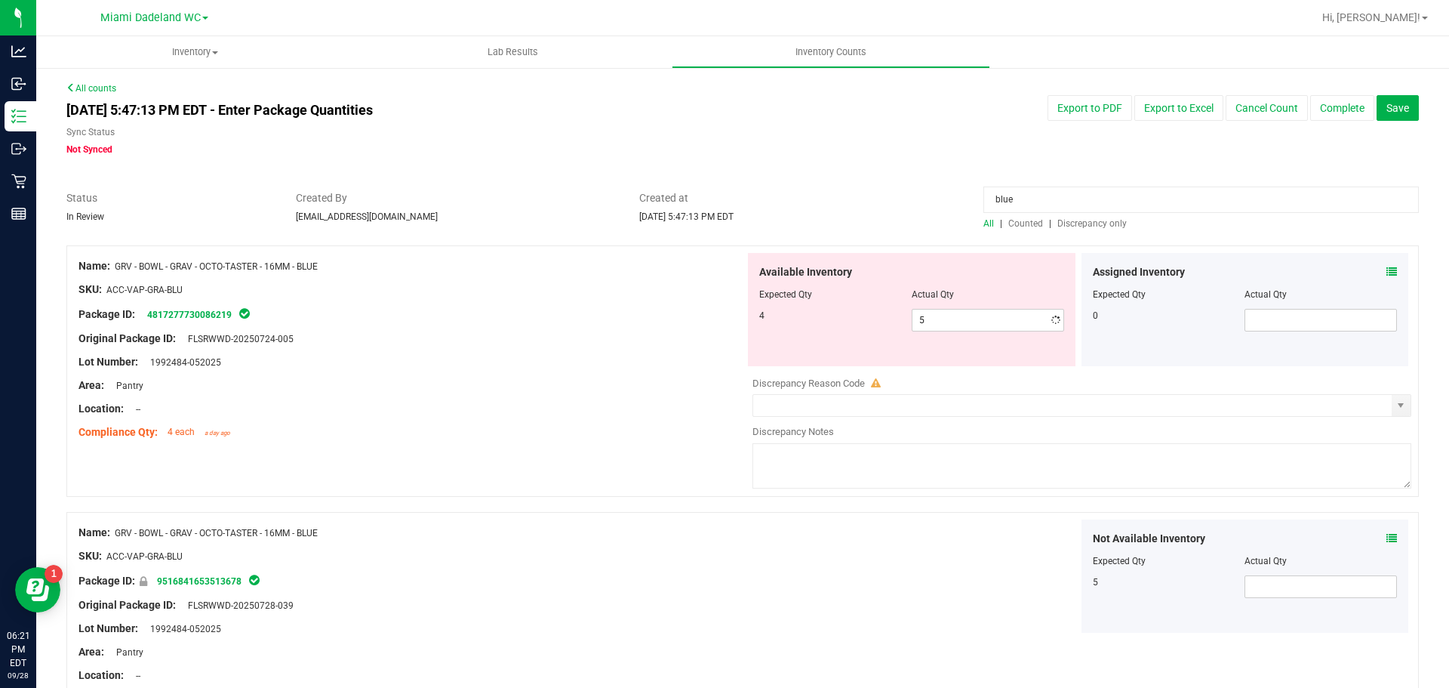
click at [524, 368] on div "Name: GRV - BOWL - GRAV - OCTO-TASTER - 16MM - BLUE SKU: ACC-VAP-GRA-BLU Packag…" at bounding box center [412, 349] width 667 height 193
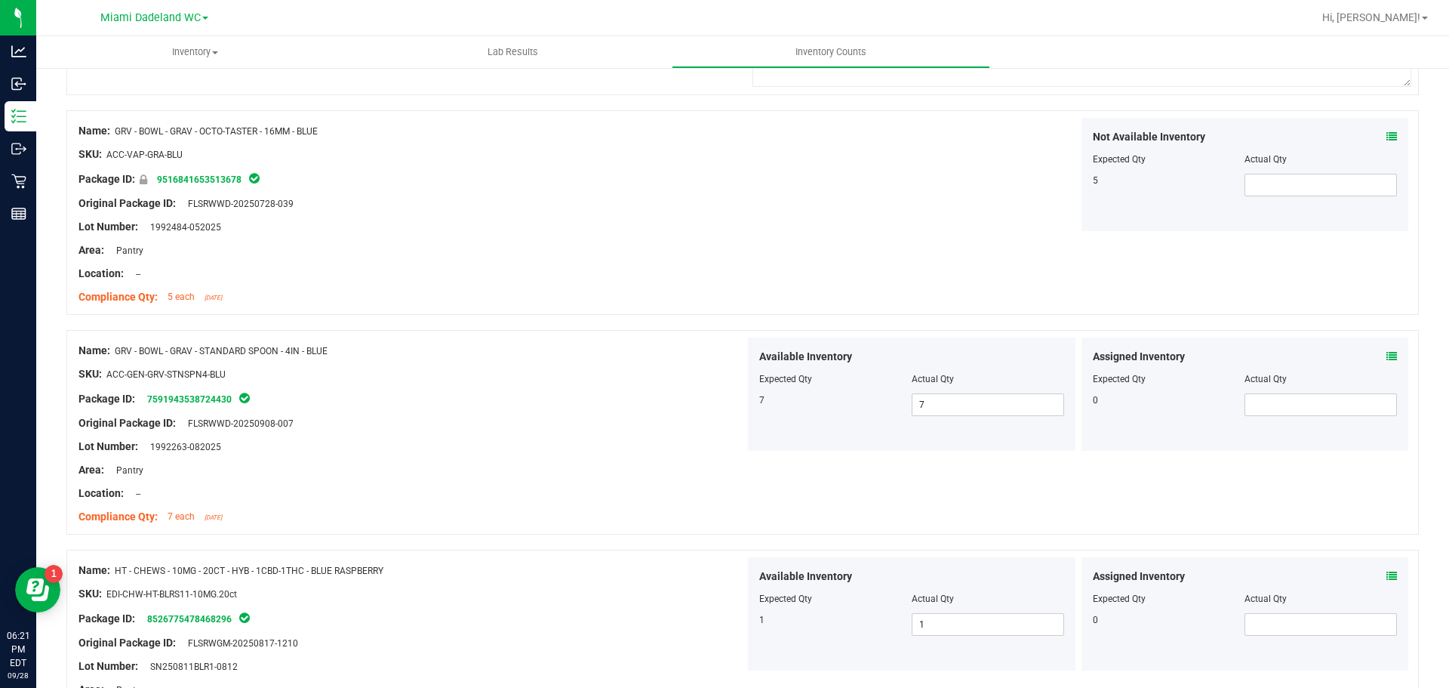
scroll to position [528, 0]
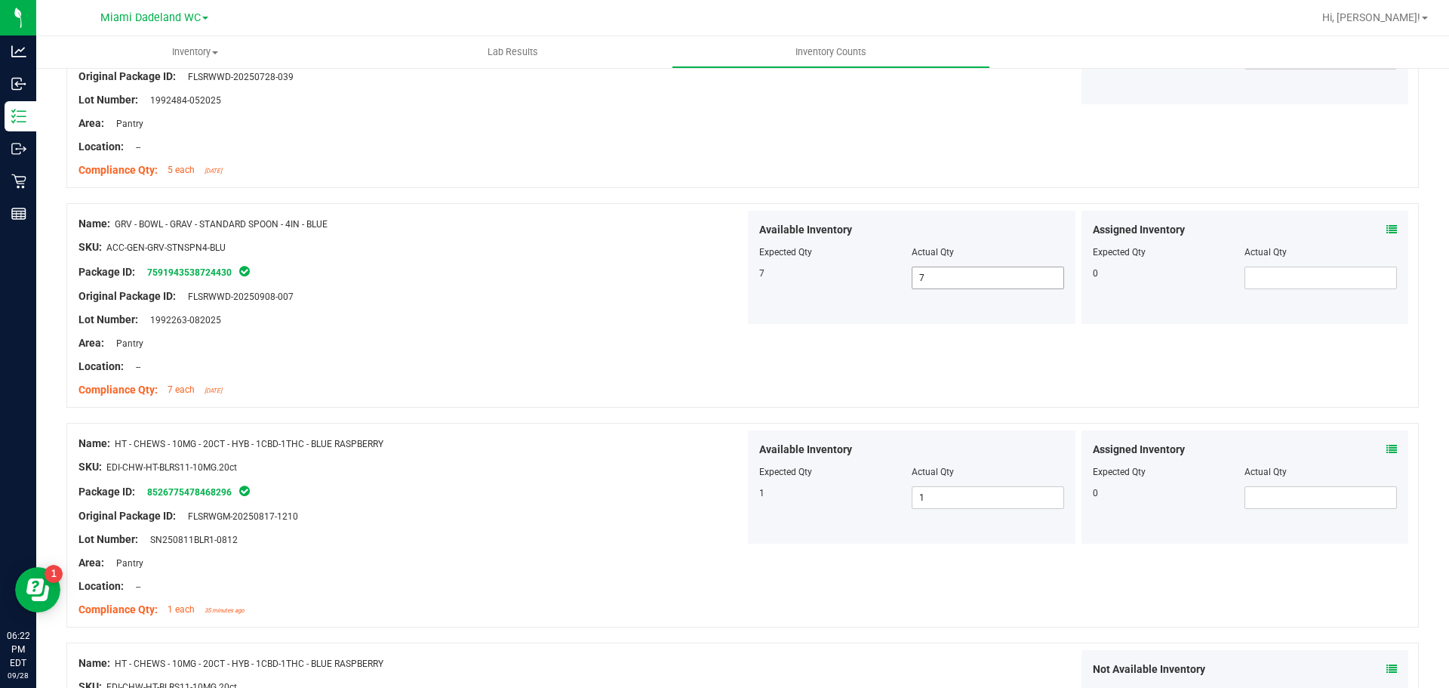
click at [959, 269] on span "7 7" at bounding box center [988, 277] width 152 height 23
type input "6"
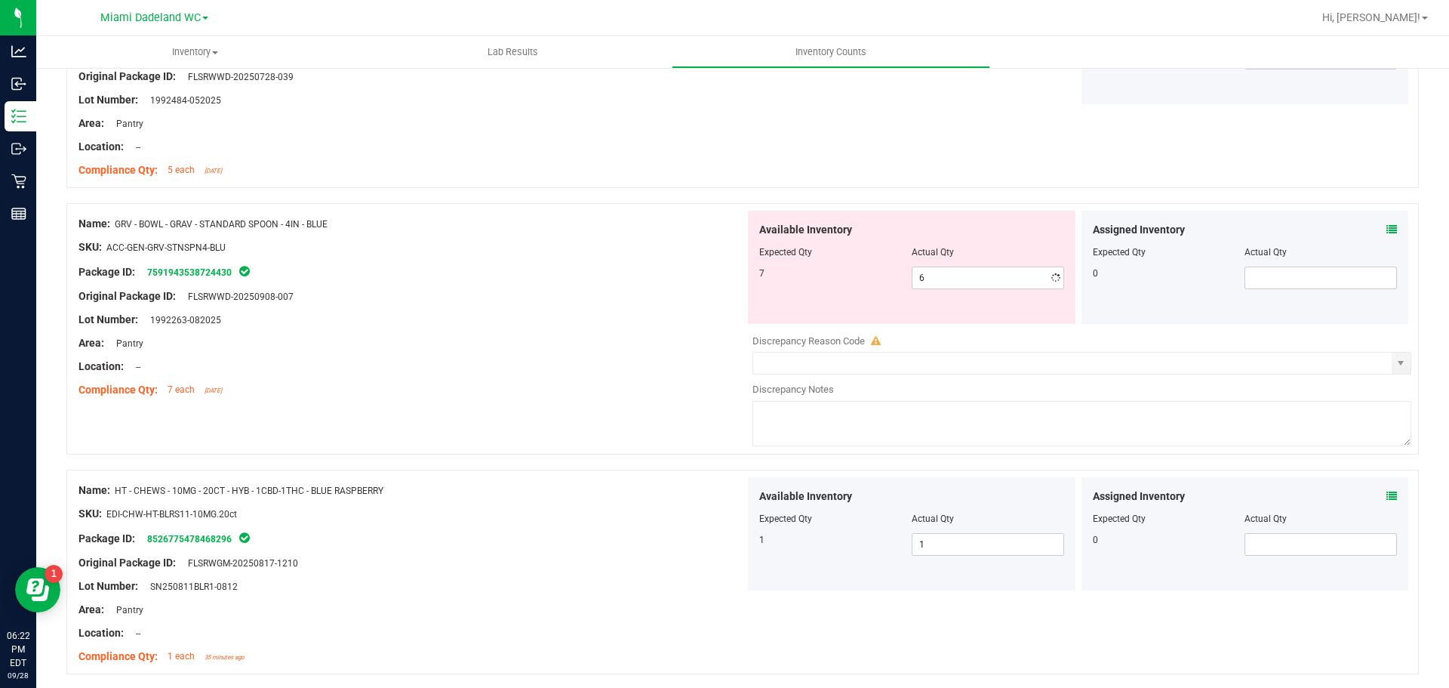
click at [550, 259] on div at bounding box center [412, 259] width 667 height 8
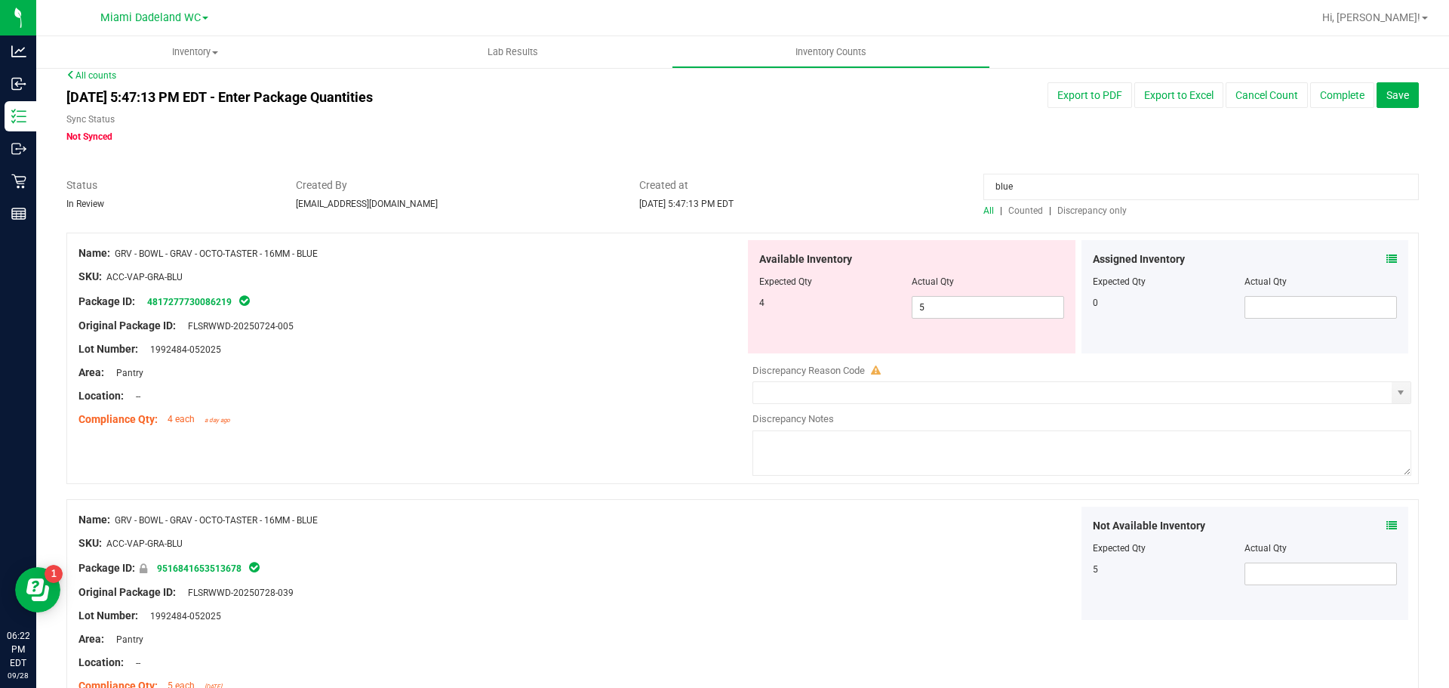
scroll to position [0, 0]
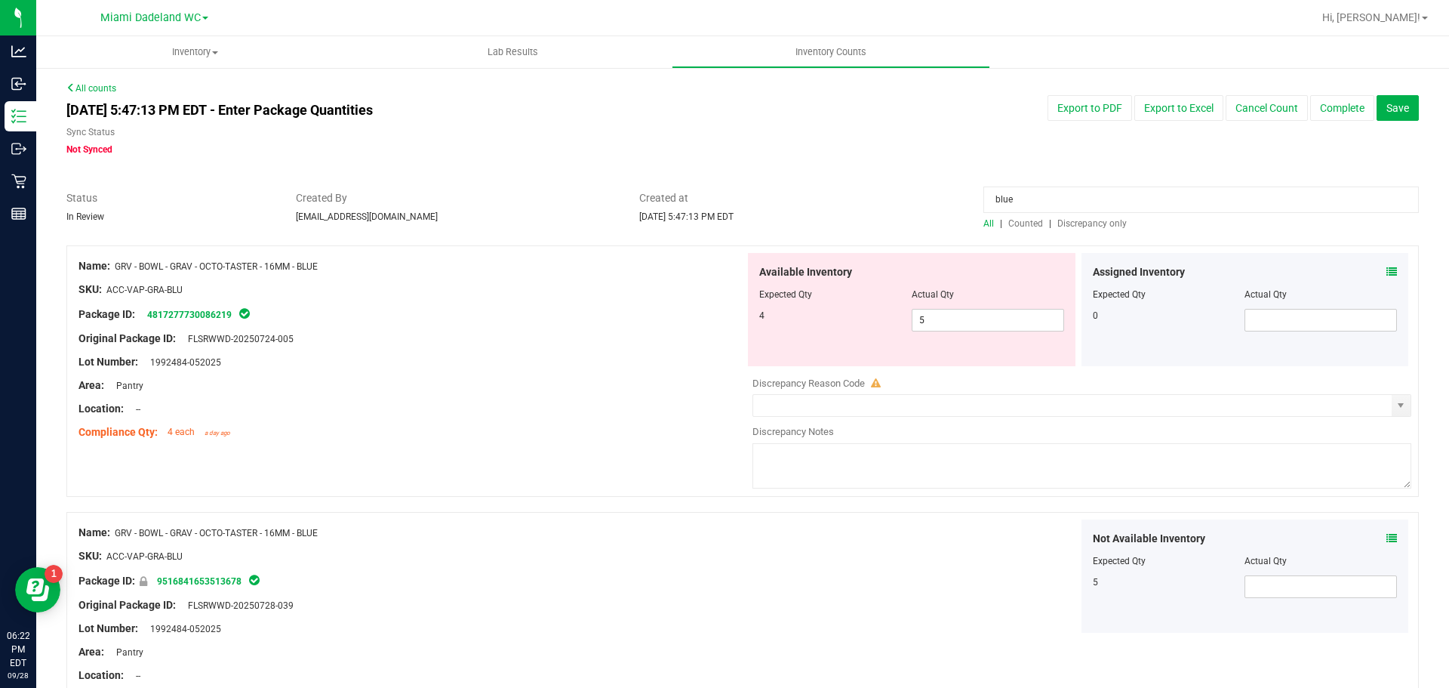
click at [1103, 224] on span "Discrepancy only" at bounding box center [1092, 223] width 69 height 11
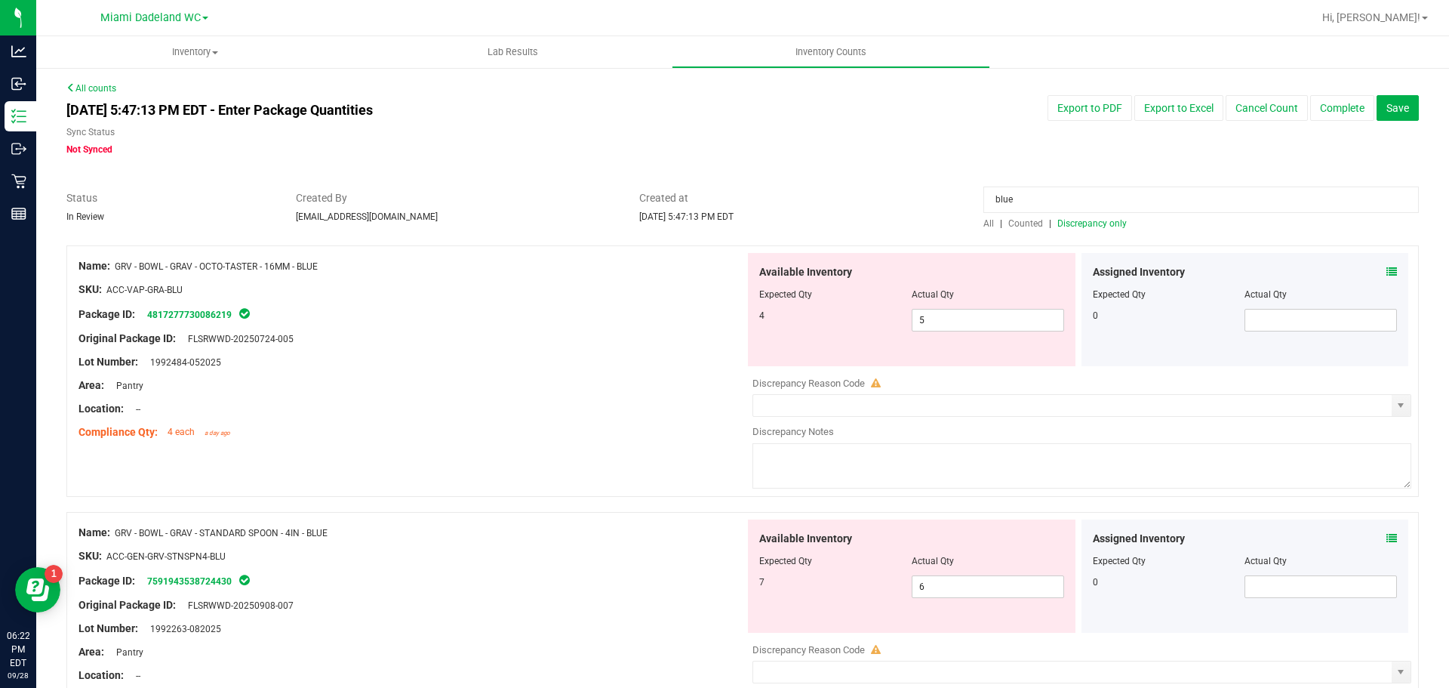
click at [1103, 224] on span "Discrepancy only" at bounding box center [1092, 223] width 69 height 11
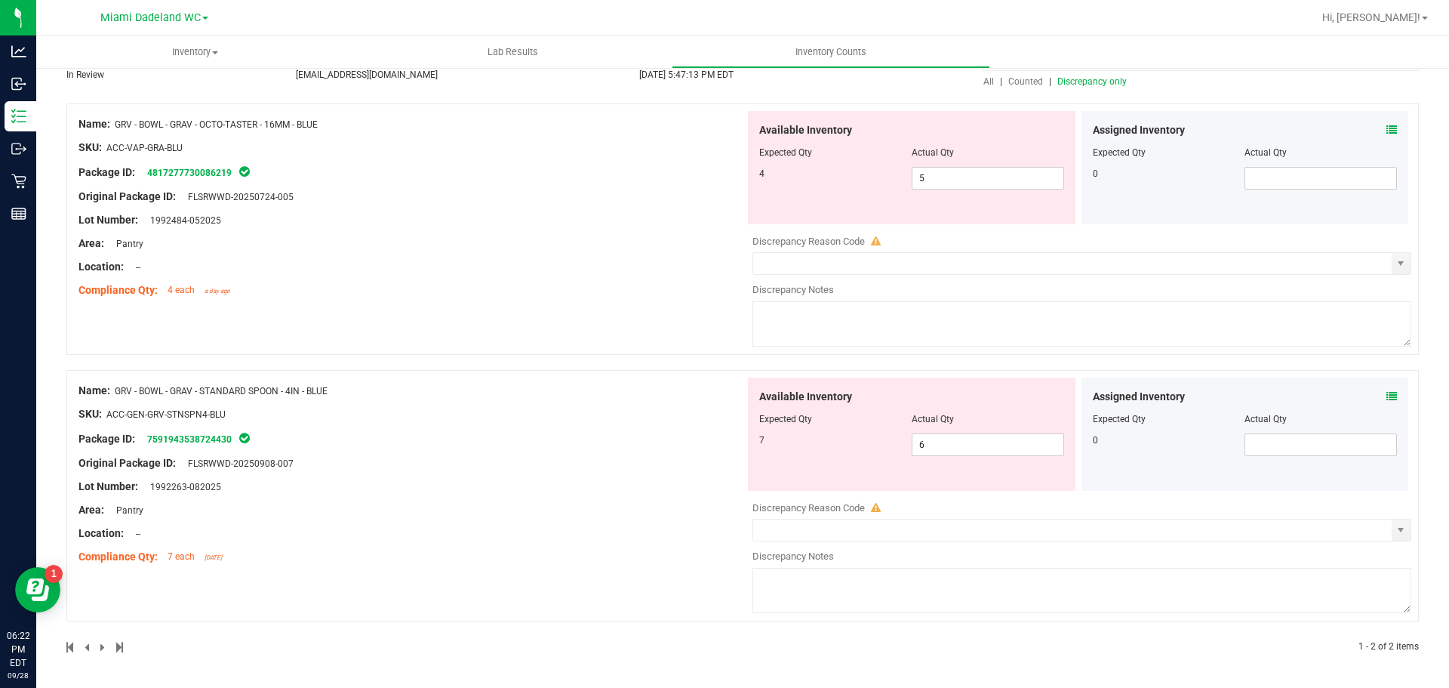
click at [389, 217] on div "Lot Number: 1992484-052025" at bounding box center [412, 220] width 667 height 16
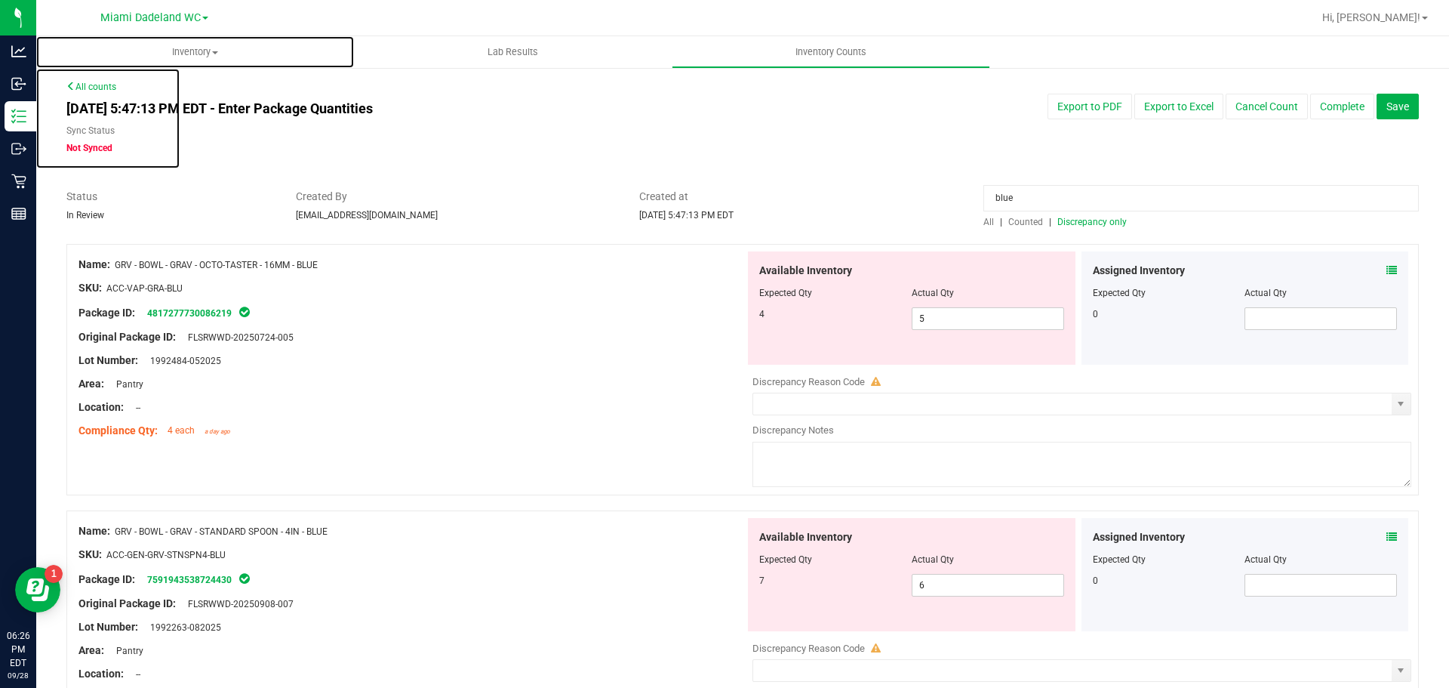
scroll to position [0, 0]
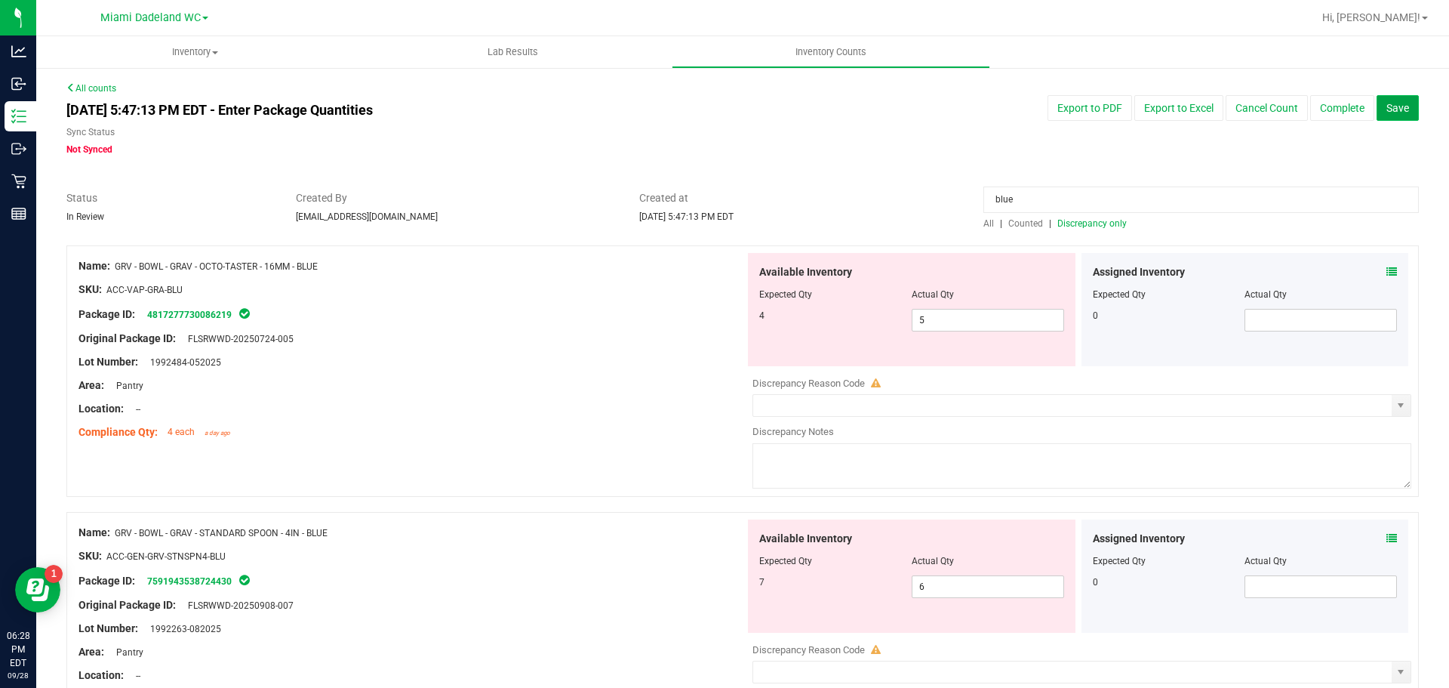
click at [1387, 108] on span "Save" at bounding box center [1398, 108] width 23 height 12
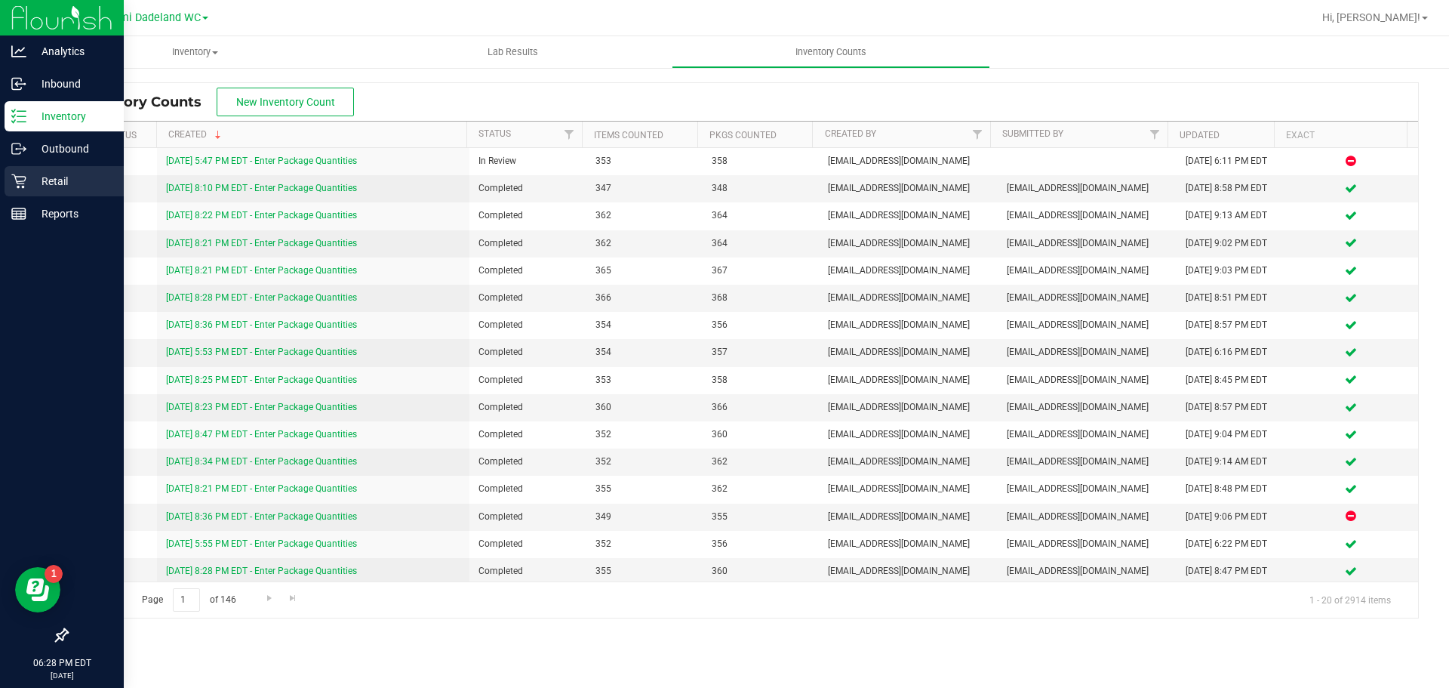
click at [24, 188] on icon at bounding box center [18, 181] width 15 height 15
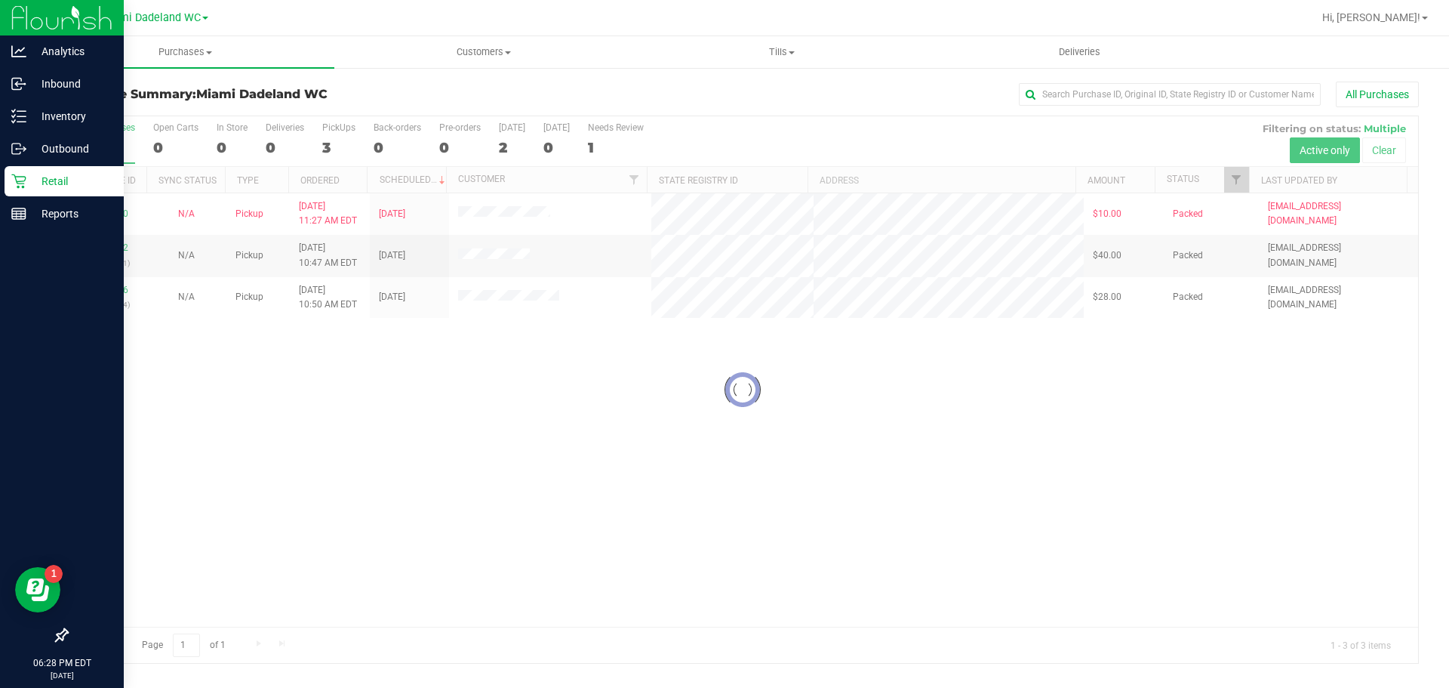
click at [485, 442] on div at bounding box center [742, 389] width 1351 height 547
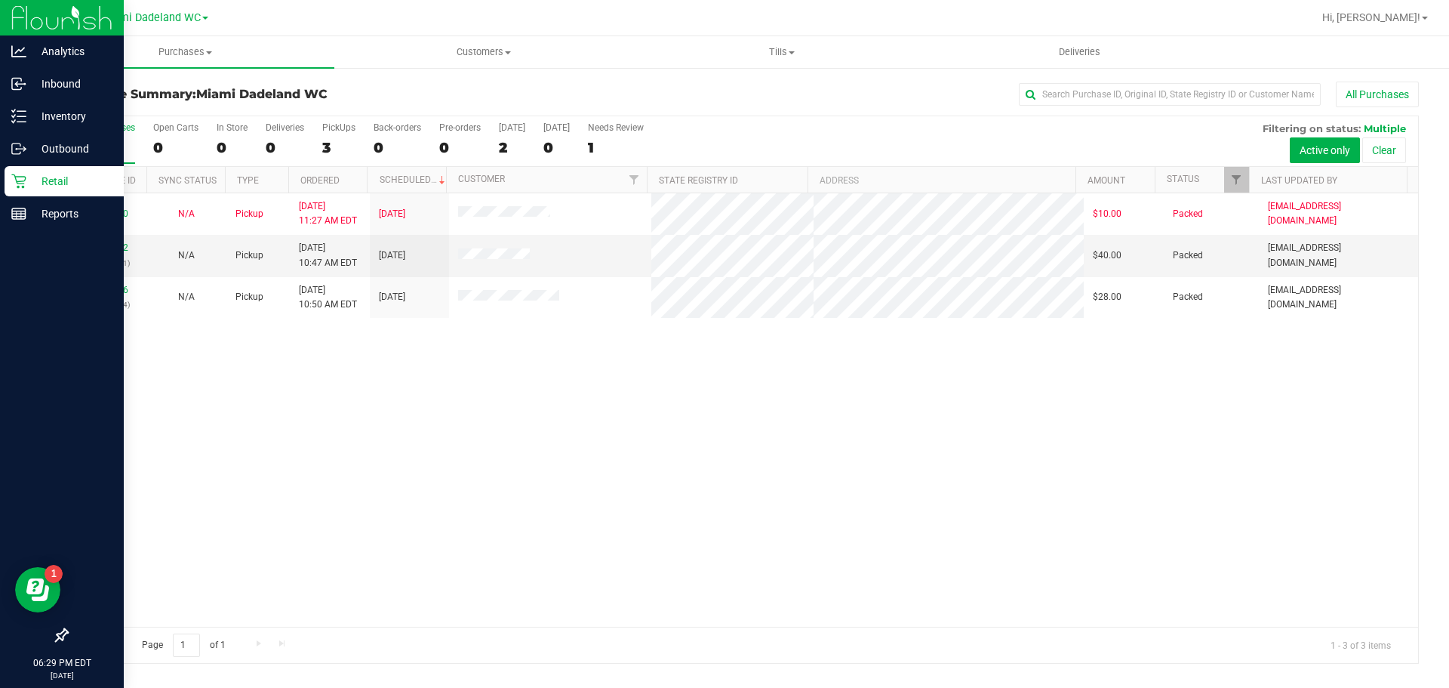
click at [29, 180] on p "Retail" at bounding box center [71, 181] width 91 height 18
click at [50, 171] on div "Retail" at bounding box center [64, 181] width 119 height 30
click at [57, 176] on p "Retail" at bounding box center [71, 181] width 91 height 18
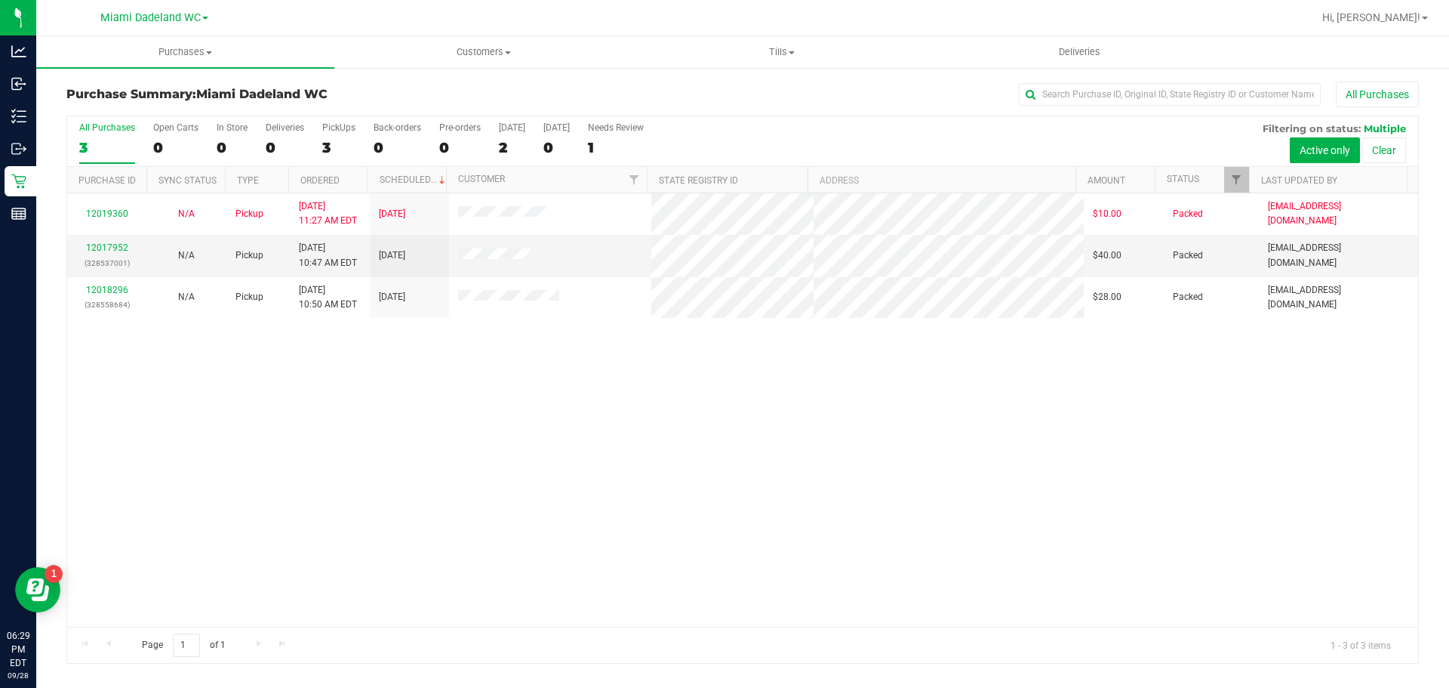
click at [679, 423] on div "12019360 N/A Pickup 9/28/2025 11:27 AM EDT 9/30/2025 $10.00 Packed abourraine@l…" at bounding box center [742, 409] width 1351 height 433
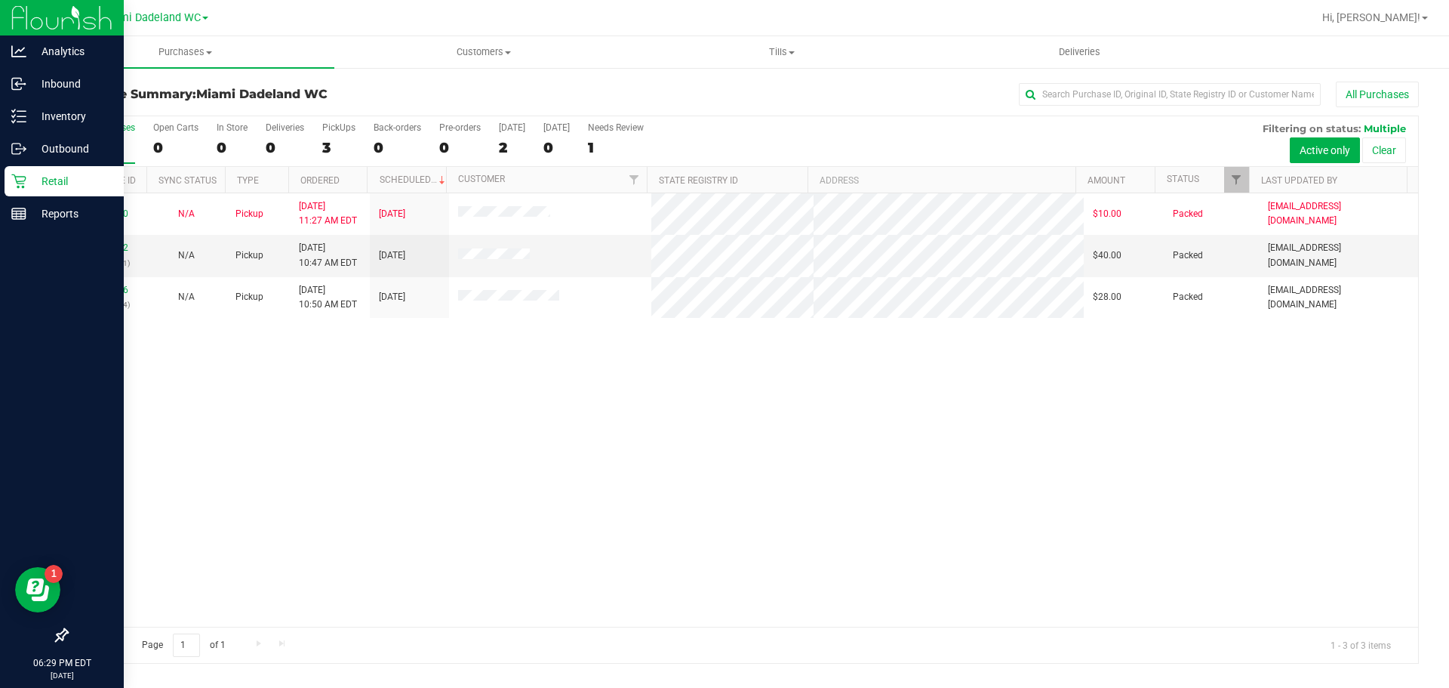
click at [39, 196] on link "Retail" at bounding box center [62, 182] width 124 height 32
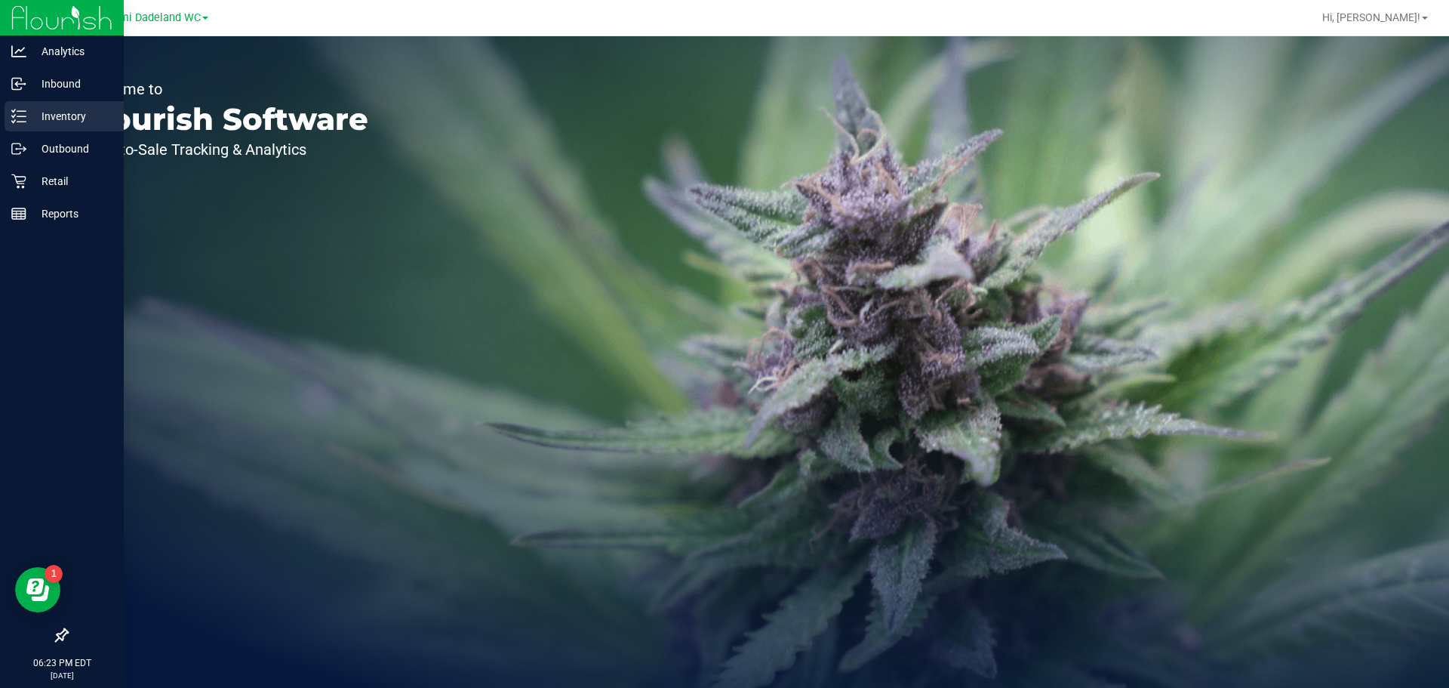
click at [20, 112] on icon at bounding box center [18, 116] width 15 height 15
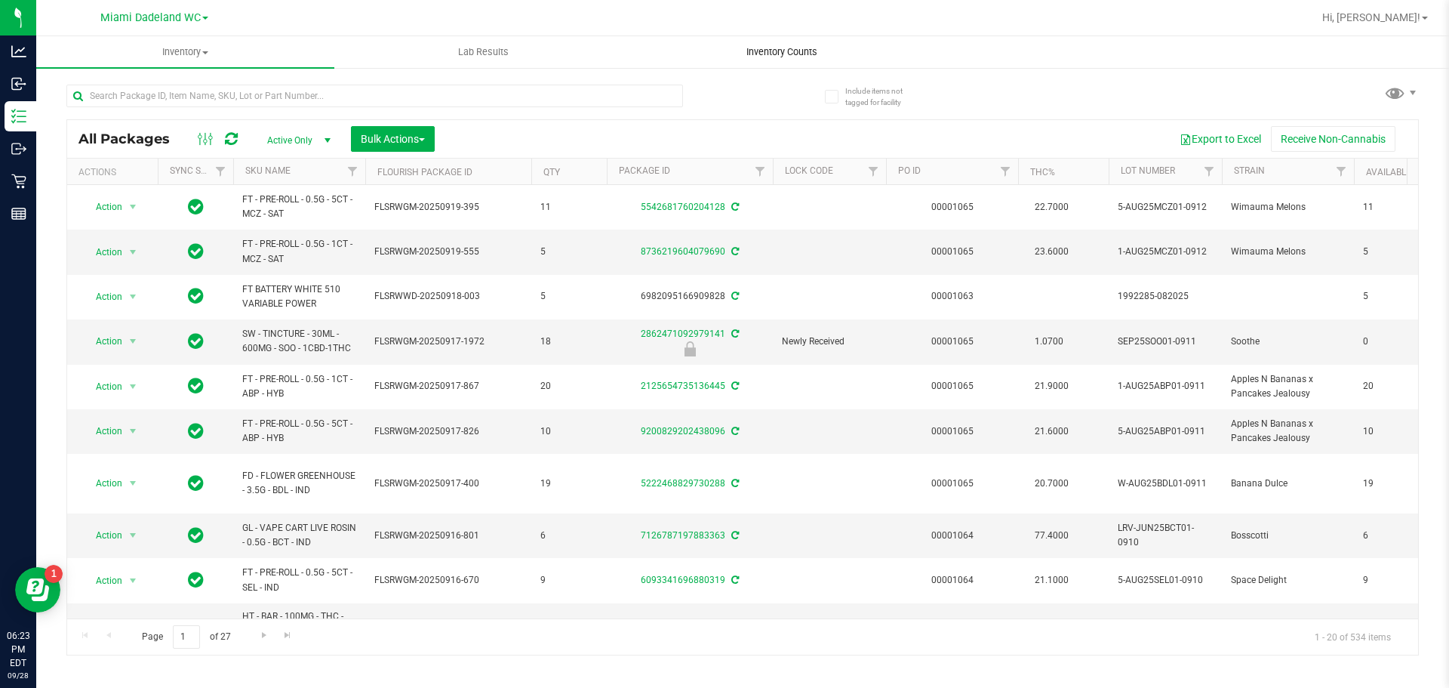
click at [797, 48] on span "Inventory Counts" at bounding box center [782, 52] width 112 height 14
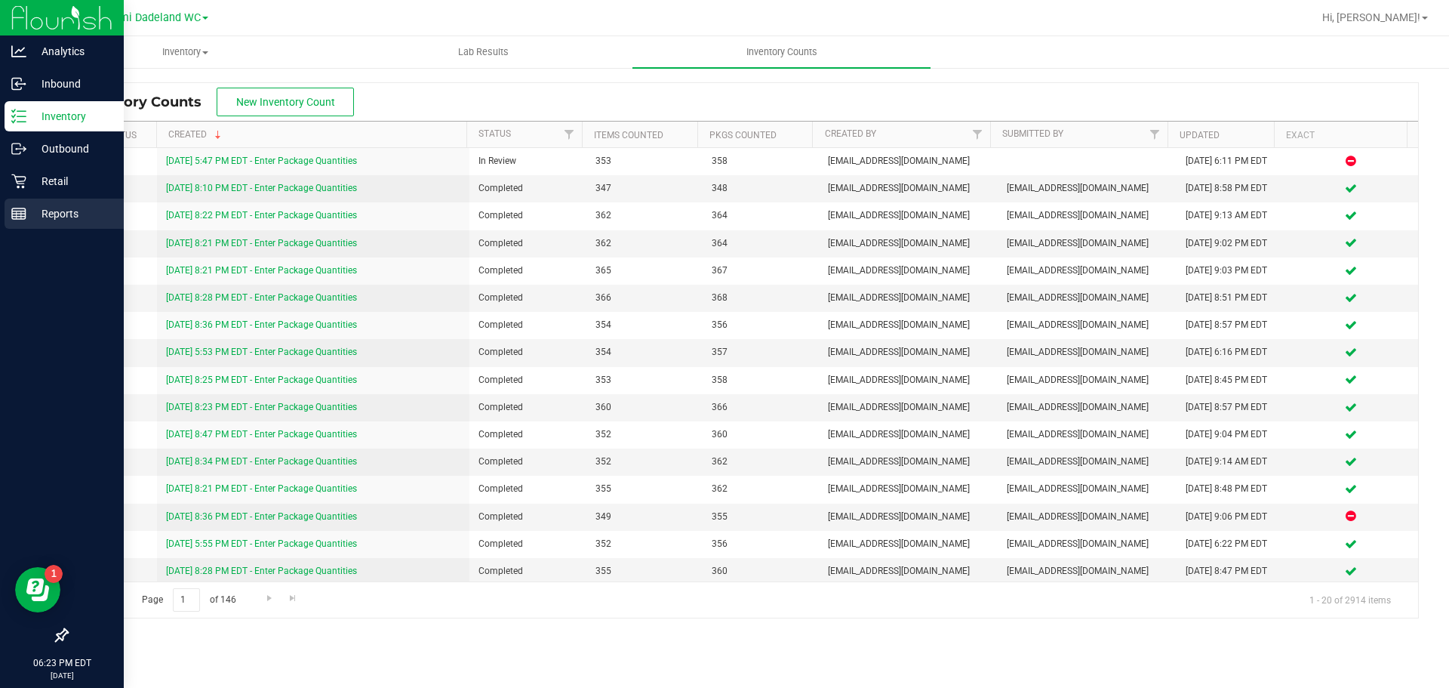
click at [47, 212] on p "Reports" at bounding box center [71, 214] width 91 height 18
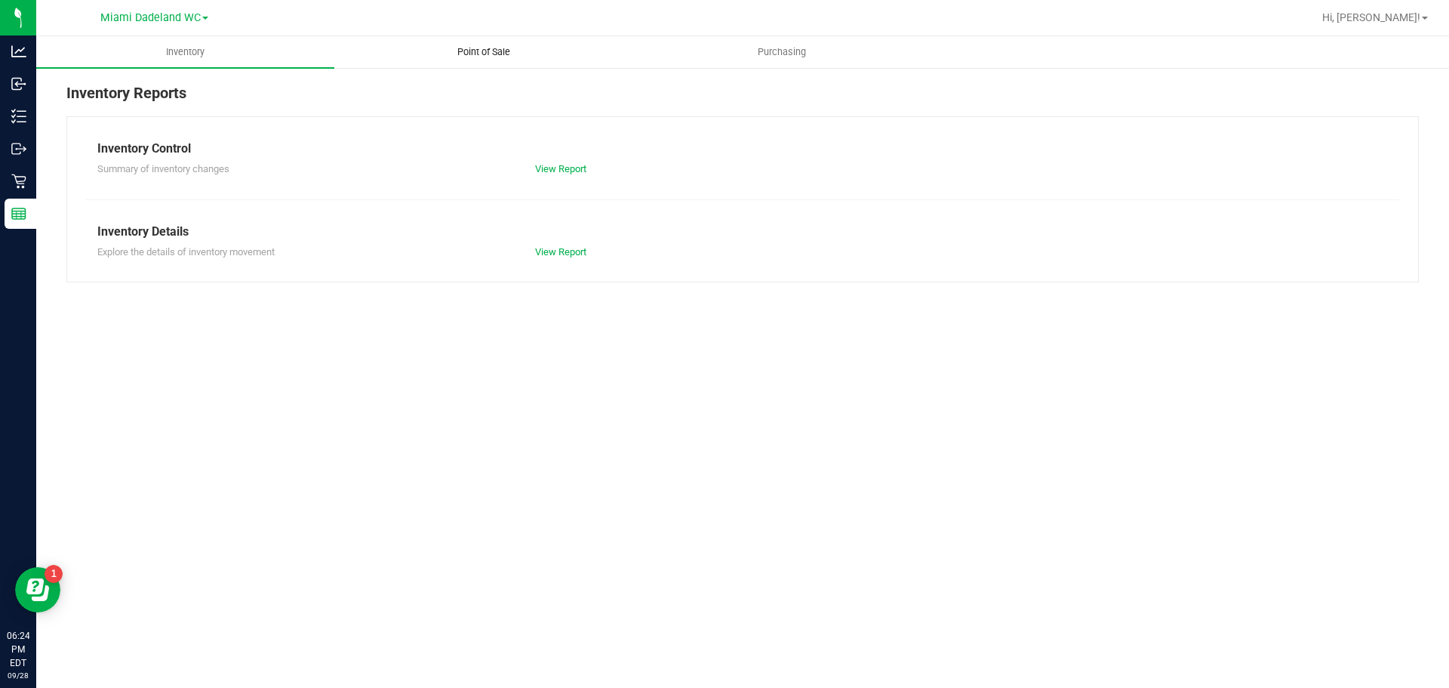
click at [490, 45] on span "Point of Sale" at bounding box center [484, 52] width 94 height 14
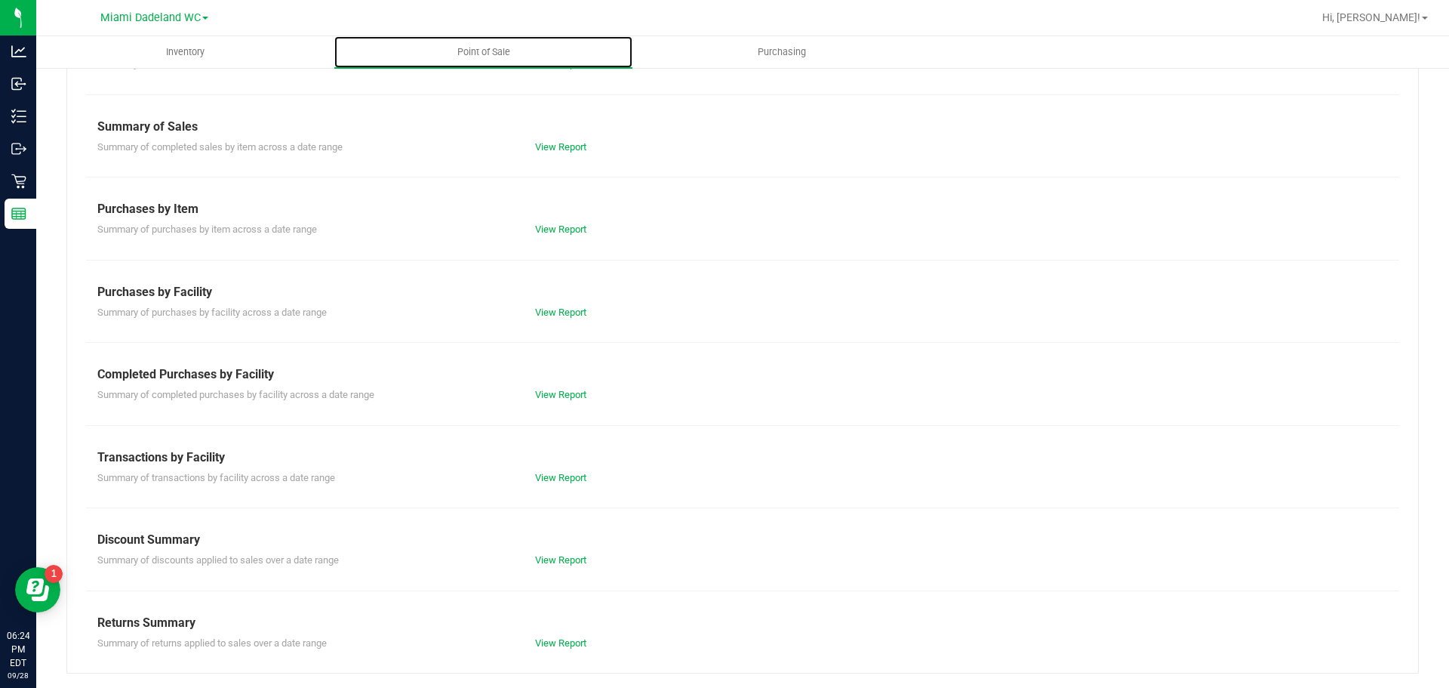
scroll to position [106, 0]
click at [569, 223] on link "View Report" at bounding box center [560, 228] width 51 height 11
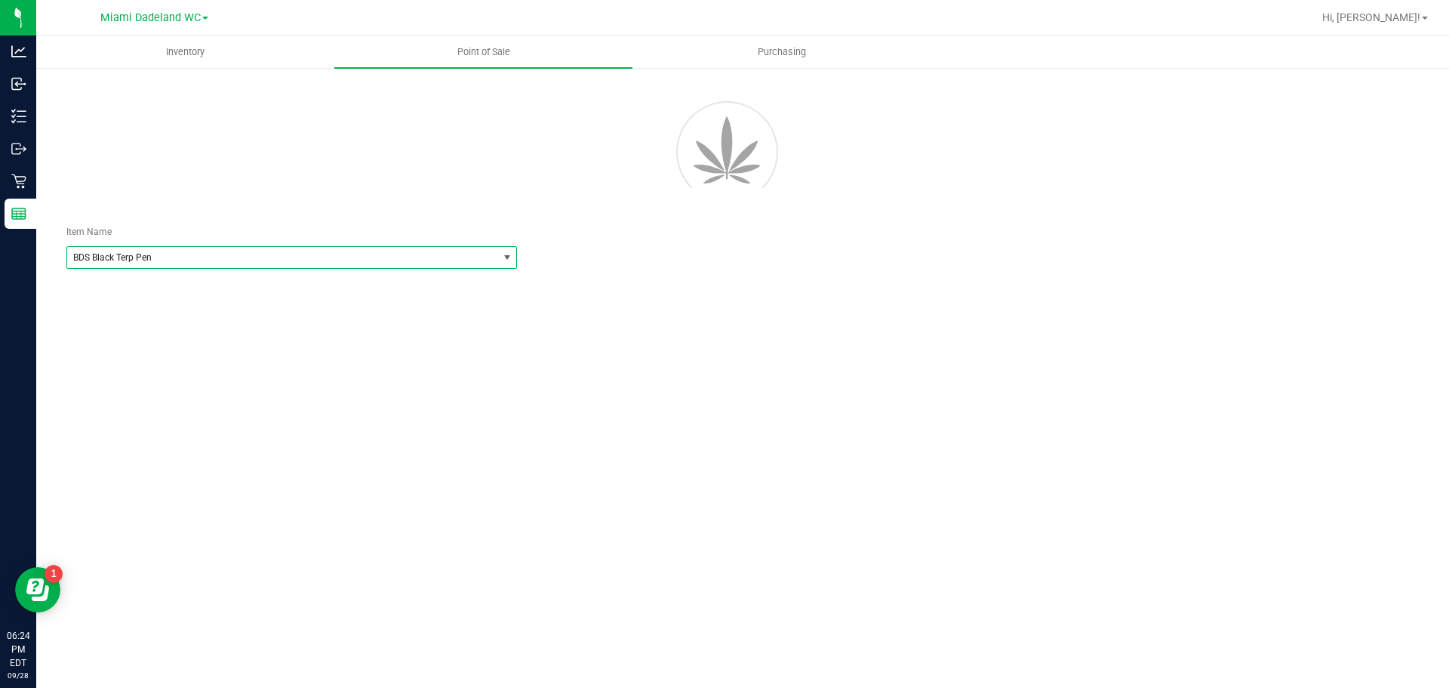
click at [245, 260] on span "BDS Black Terp Pen" at bounding box center [274, 257] width 402 height 11
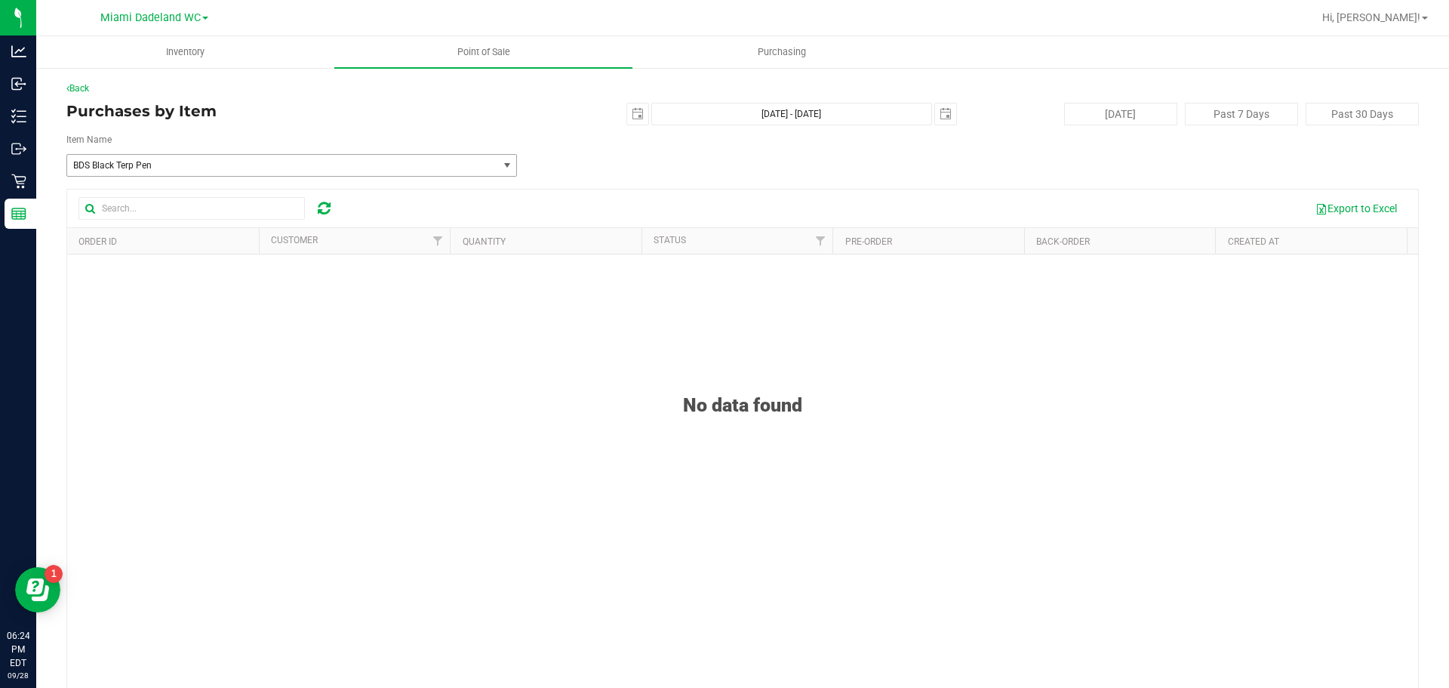
click at [363, 165] on span "BDS Black Terp Pen" at bounding box center [274, 165] width 402 height 11
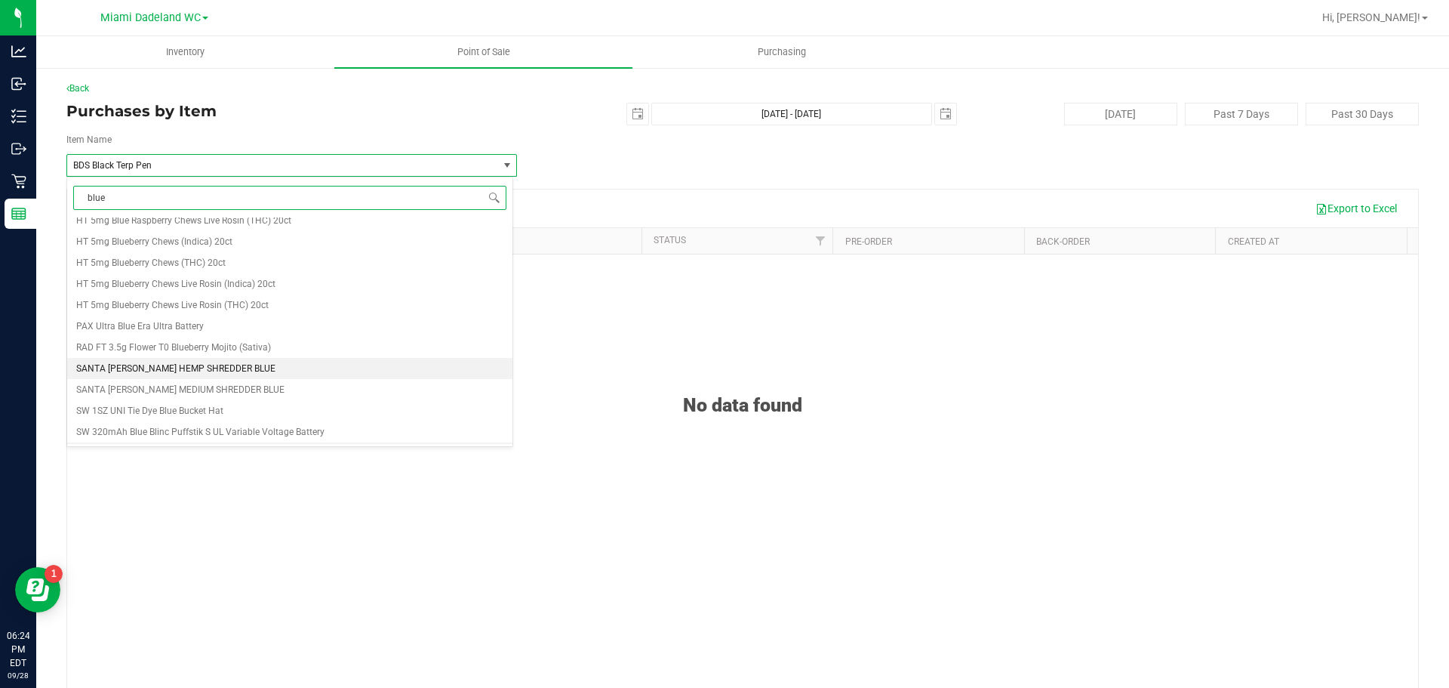
scroll to position [1504, 0]
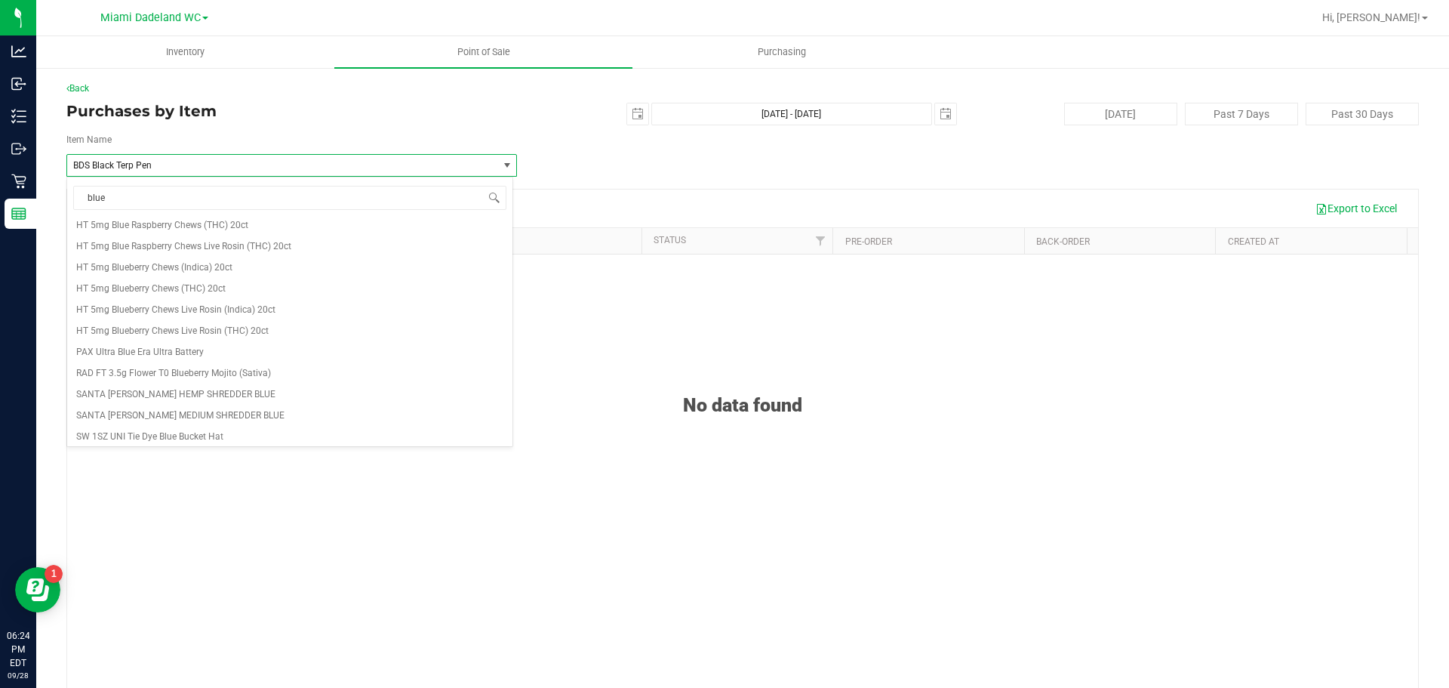
click at [337, 166] on span "BDS Black Terp Pen" at bounding box center [274, 165] width 402 height 11
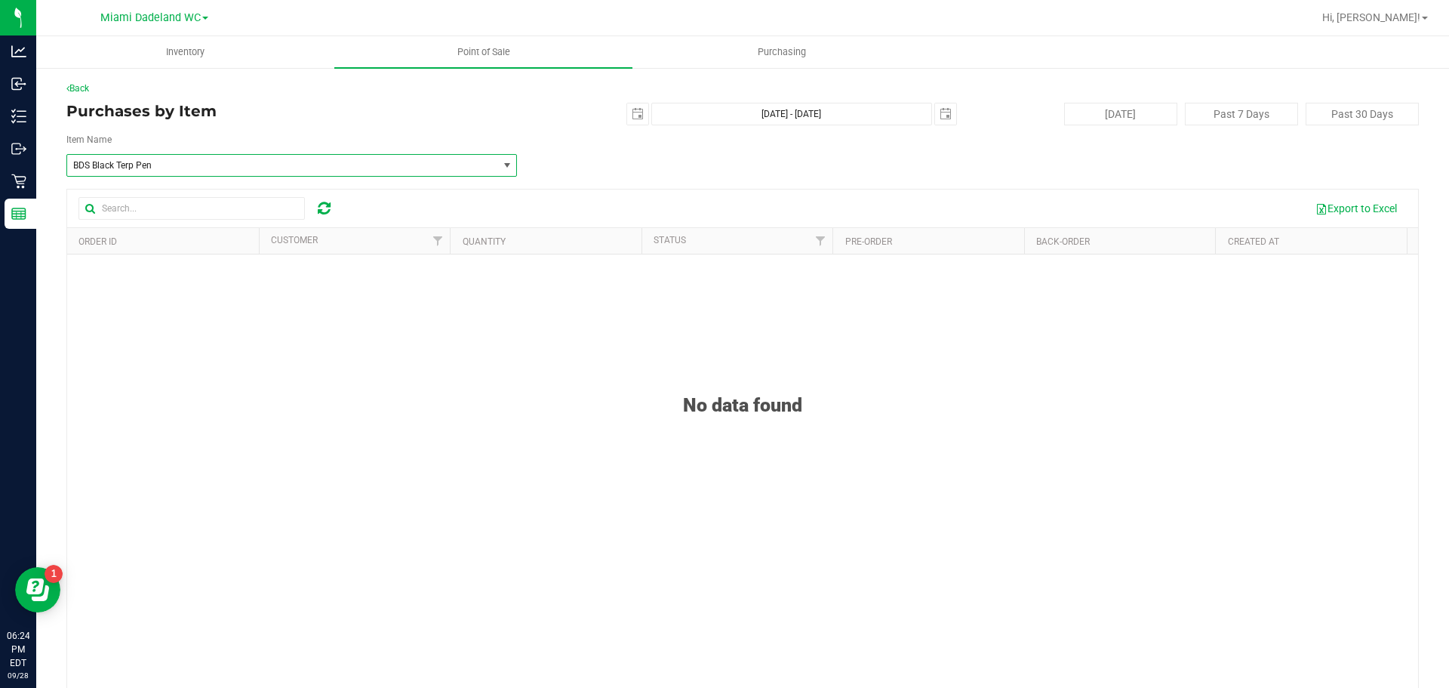
click at [337, 166] on span "BDS Black Terp Pen" at bounding box center [274, 165] width 402 height 11
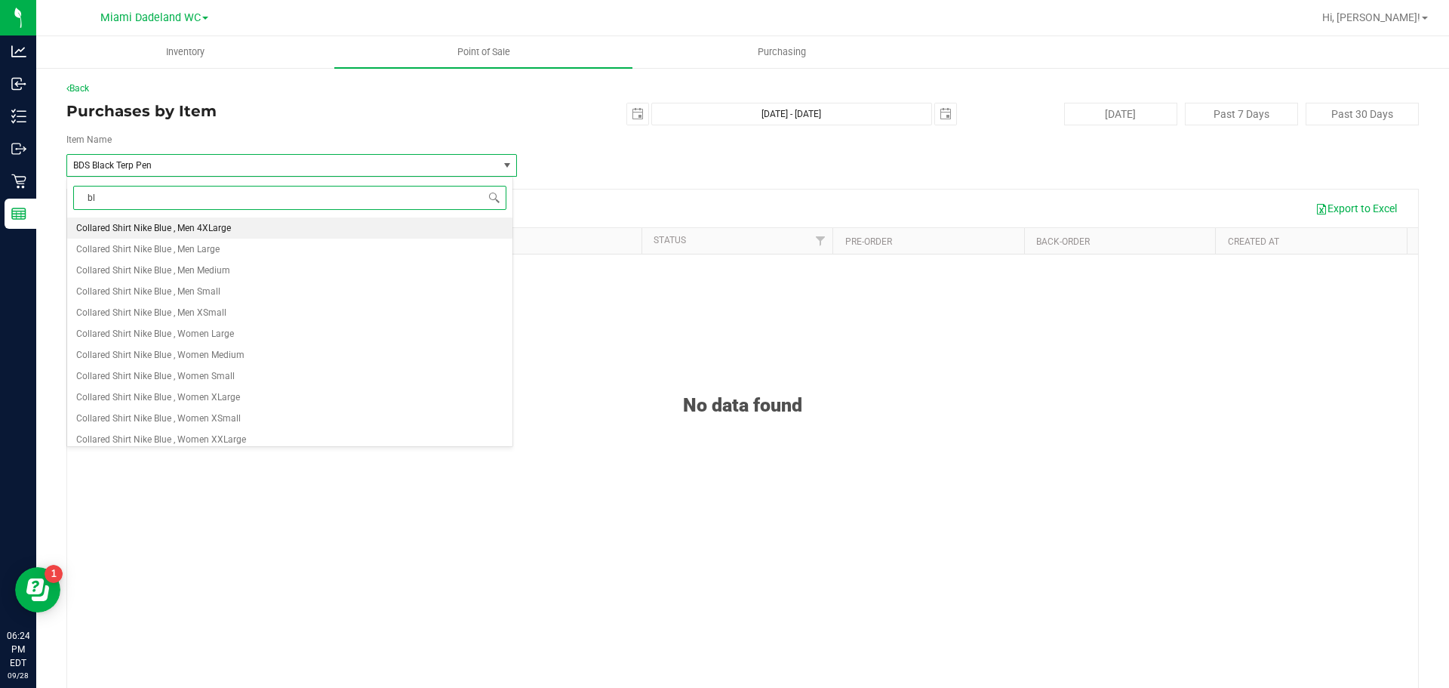
type input "b"
type input "spoon"
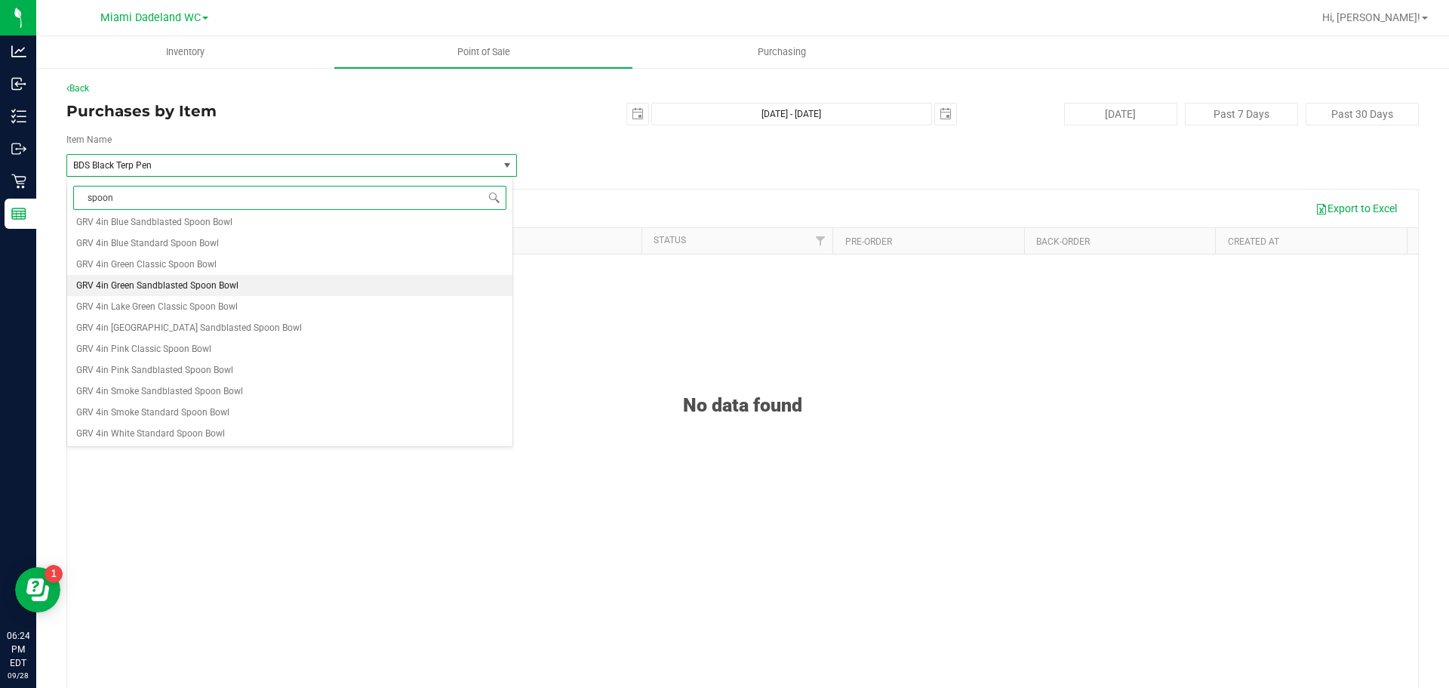
scroll to position [0, 0]
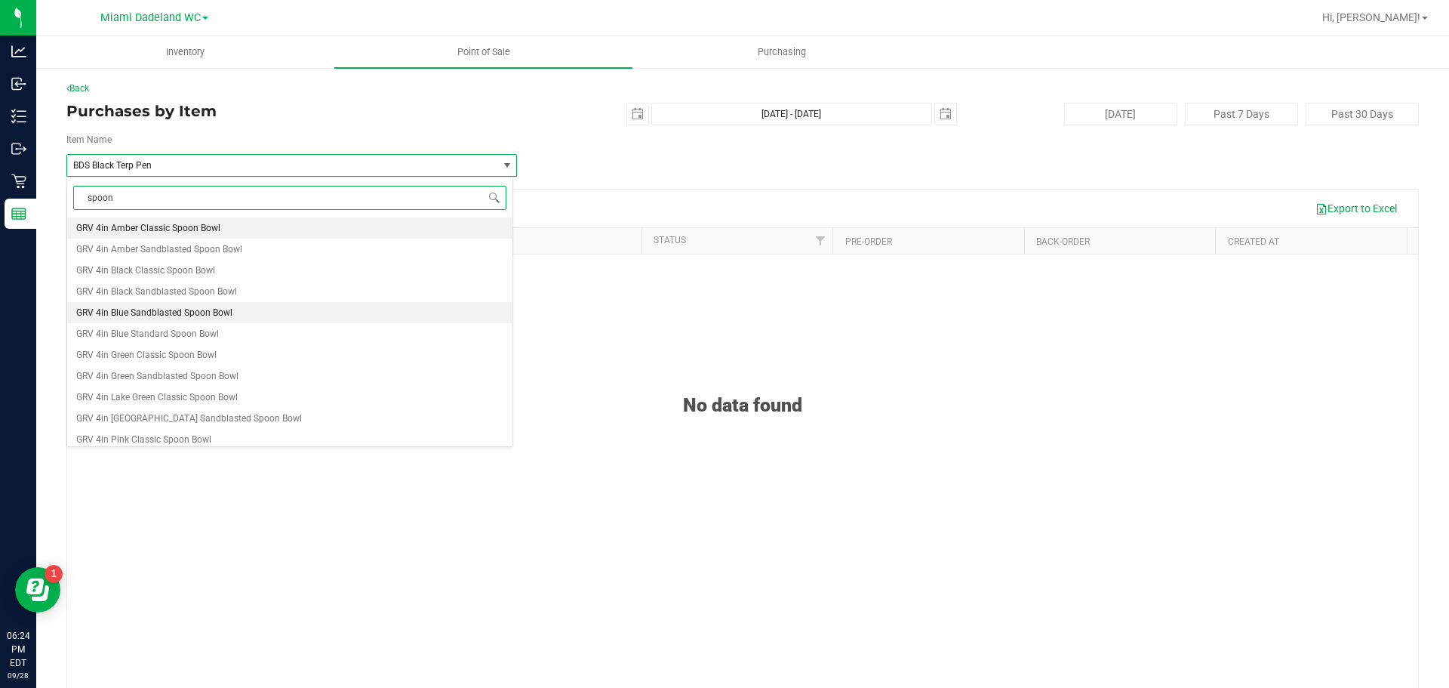
click at [340, 316] on li "GRV 4in Blue Sandblasted Spoon Bowl" at bounding box center [289, 312] width 445 height 21
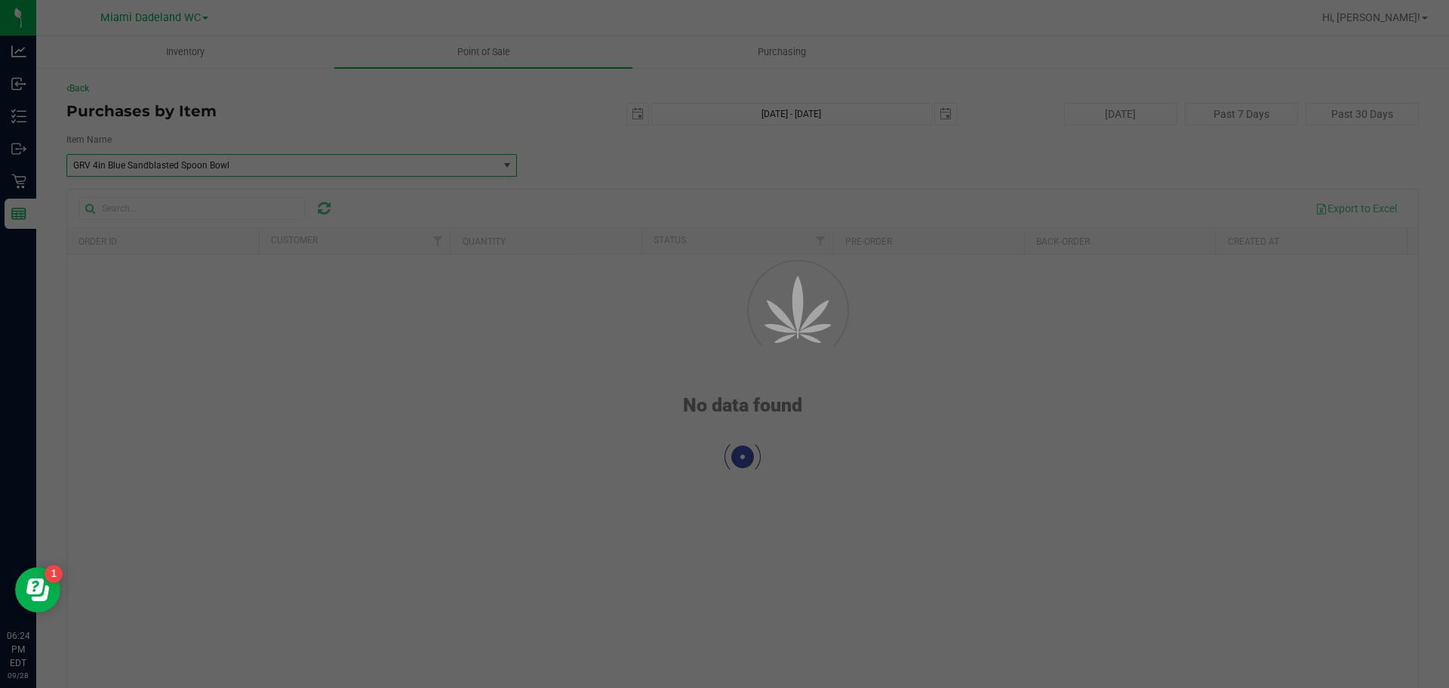
scroll to position [79711, 0]
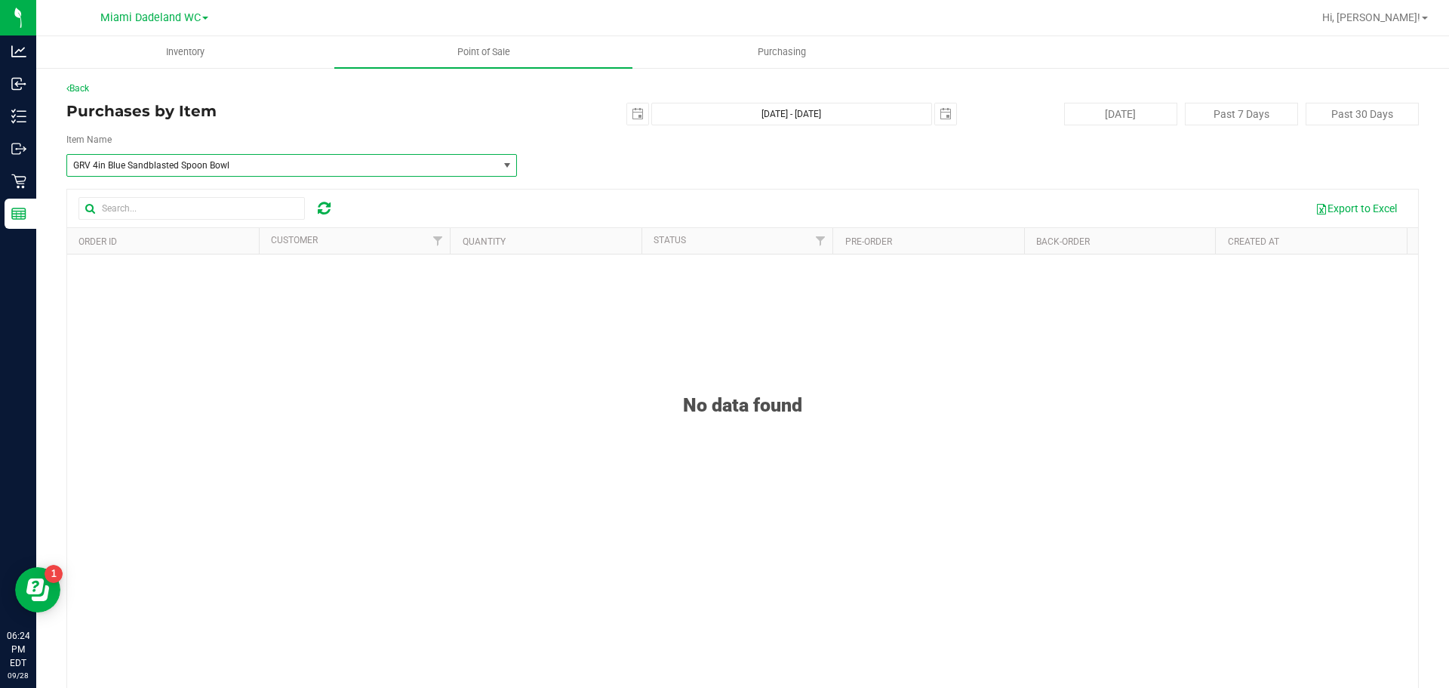
click at [335, 165] on span "GRV 4in Blue Sandblasted Spoon Bowl" at bounding box center [274, 165] width 402 height 11
type input "spoon"
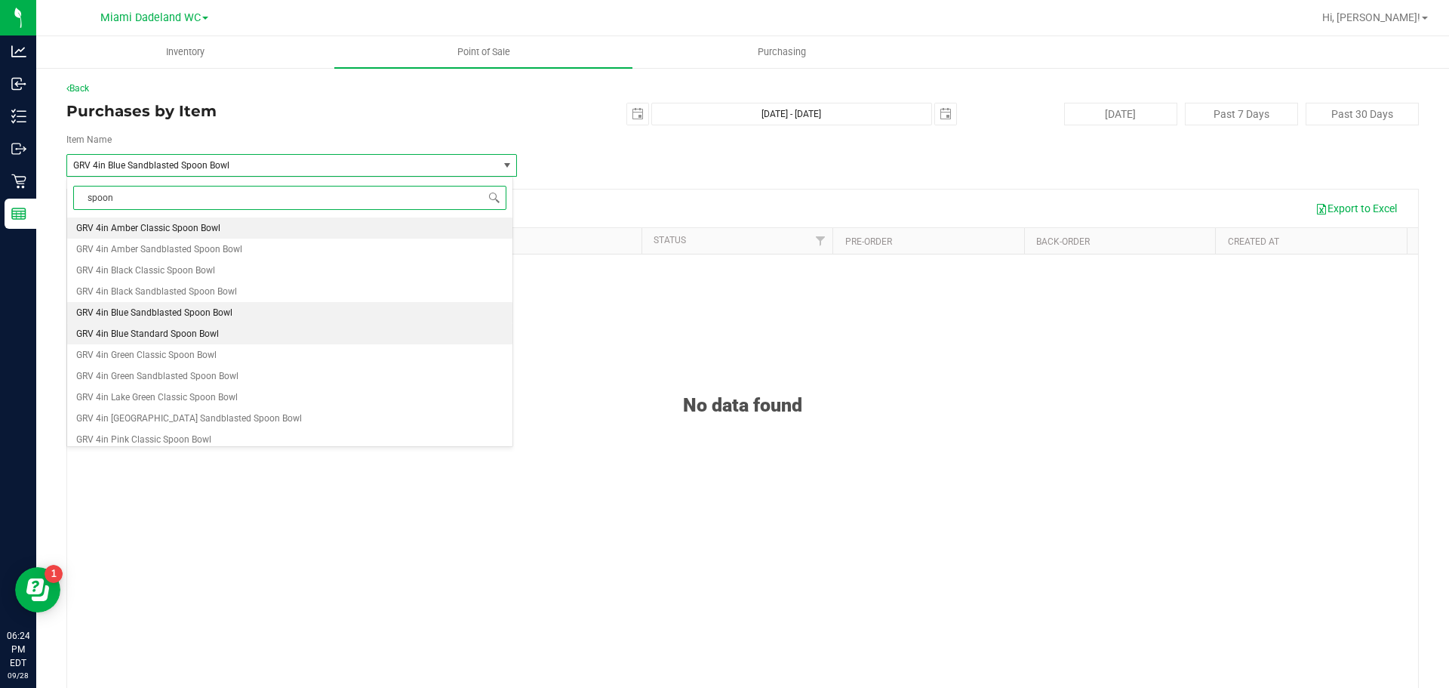
click at [308, 328] on li "GRV 4in Blue Standard Spoon Bowl" at bounding box center [289, 333] width 445 height 21
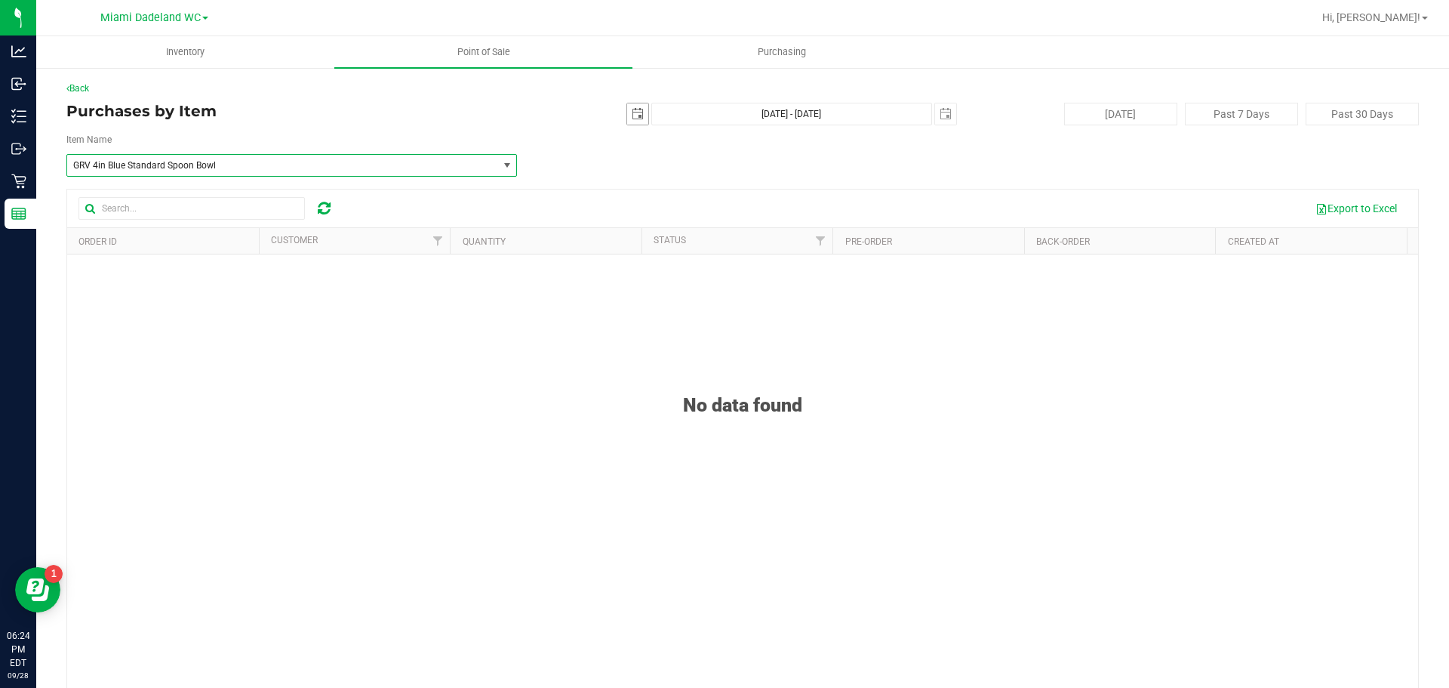
click at [634, 109] on span "select" at bounding box center [638, 114] width 12 height 12
click at [765, 266] on link "27" at bounding box center [765, 267] width 22 height 23
type input "[DATE]"
type input "[DATE] - [DATE]"
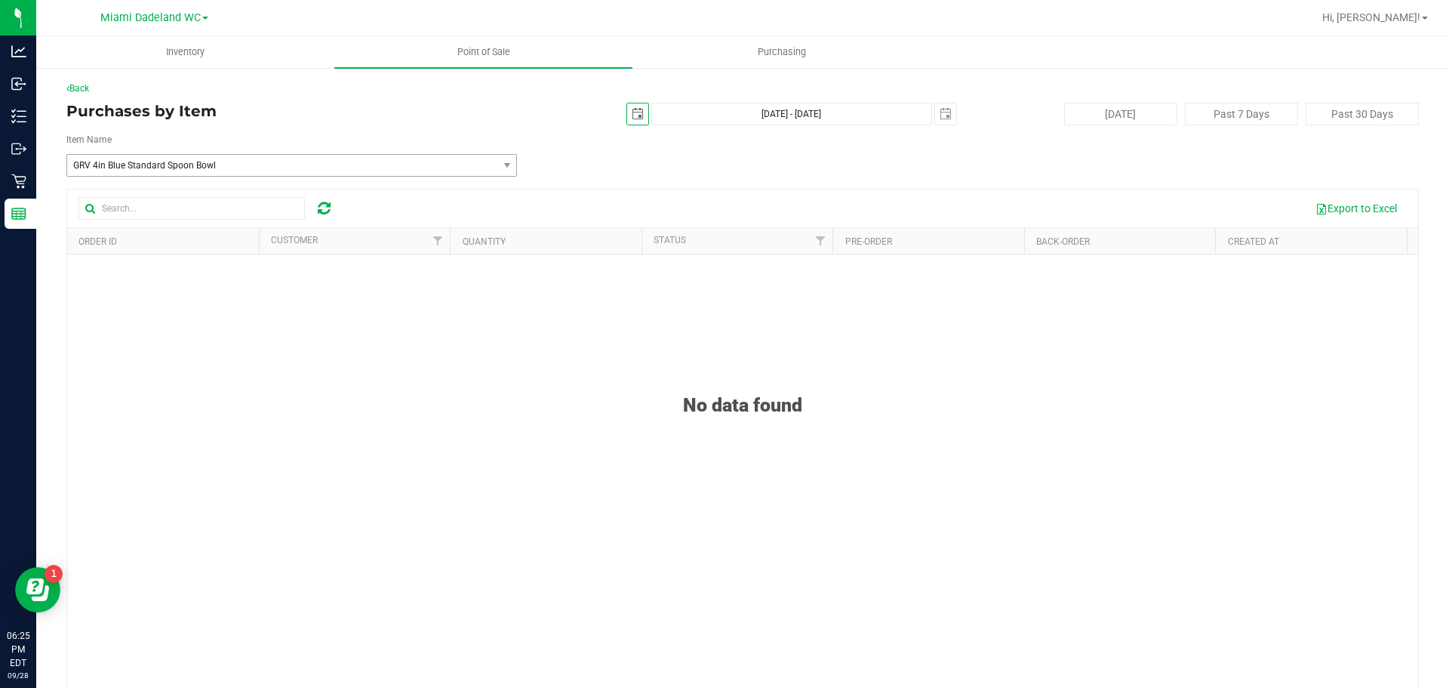
click at [632, 114] on span "select" at bounding box center [638, 114] width 12 height 12
click at [741, 265] on link "26" at bounding box center [743, 267] width 22 height 23
type input "[DATE]"
type input "[DATE] - [DATE]"
click at [693, 177] on div "Back Purchases by Item [DATE] [DATE] - [DATE] [DATE] [DATE] Past 7 Days Past 30…" at bounding box center [742, 403] width 1353 height 643
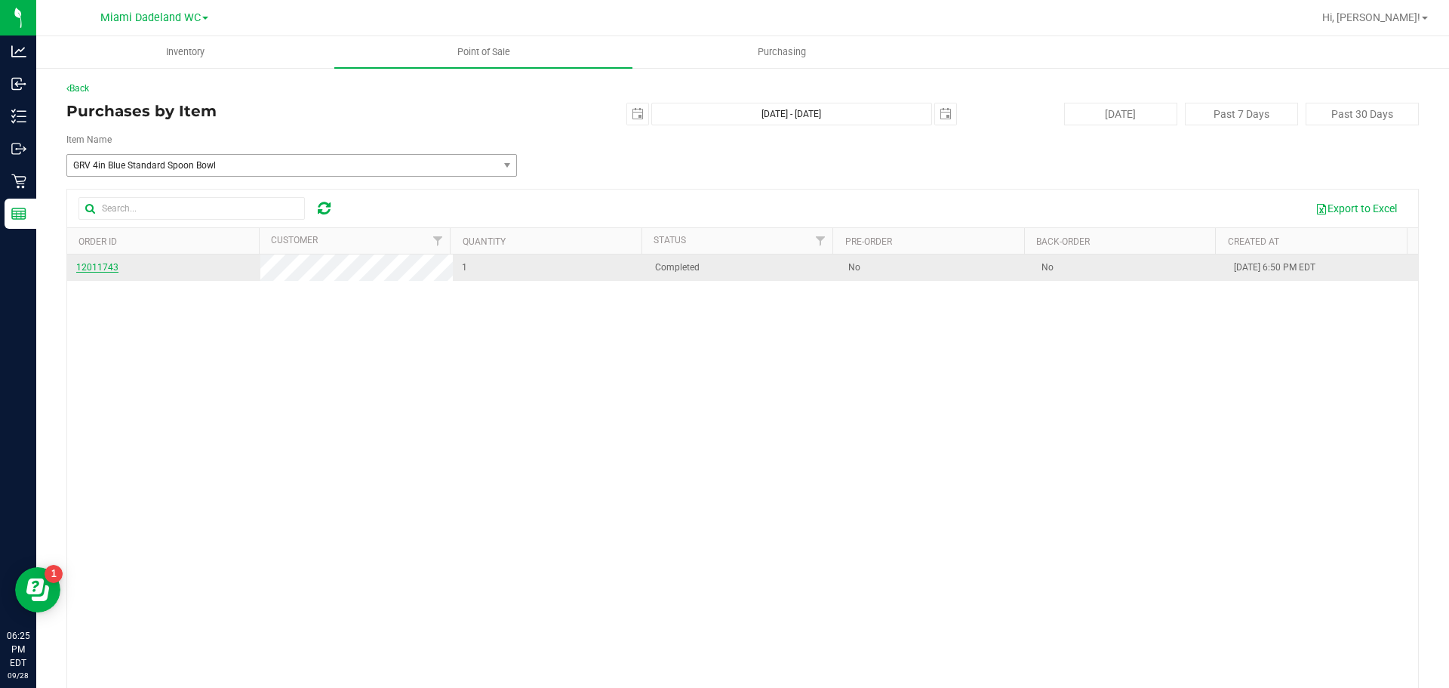
click at [113, 270] on span "12011743" at bounding box center [97, 267] width 42 height 11
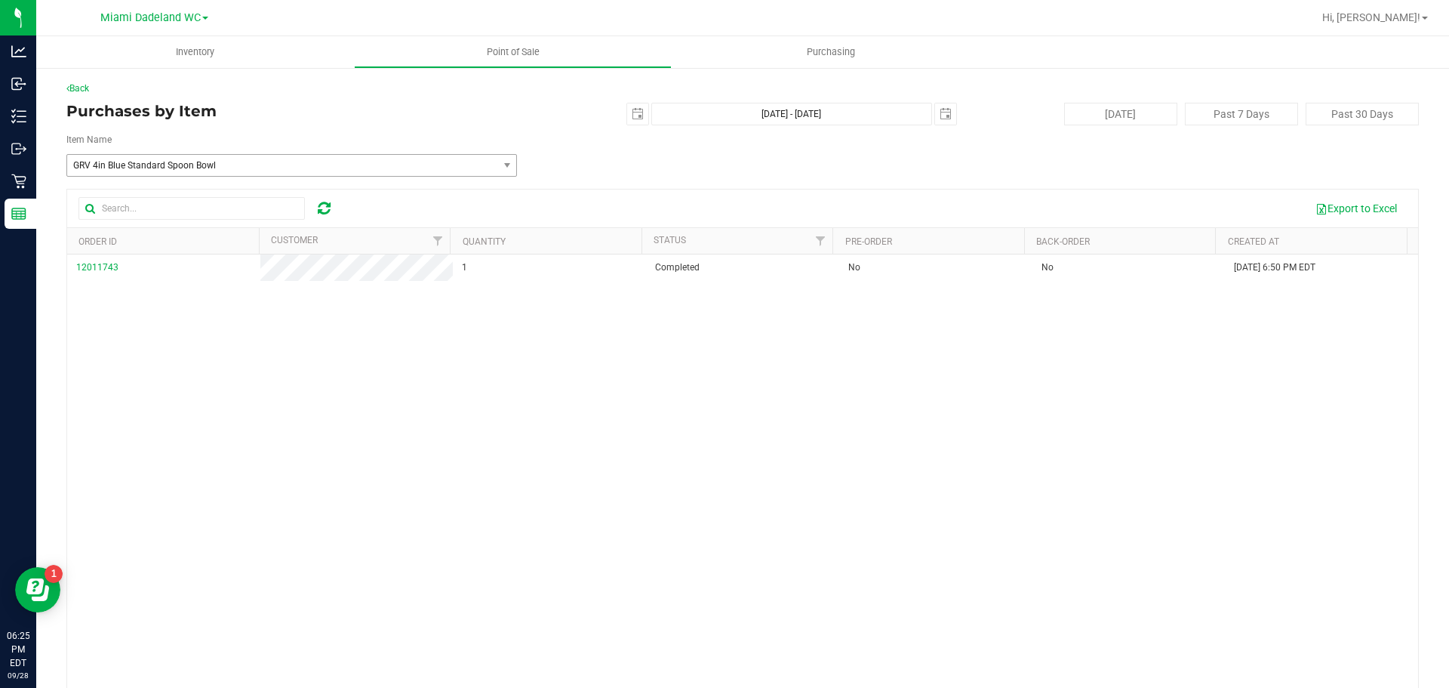
click at [226, 165] on span "GRV 4in Blue Standard Spoon Bowl" at bounding box center [274, 165] width 402 height 11
type input "octo"
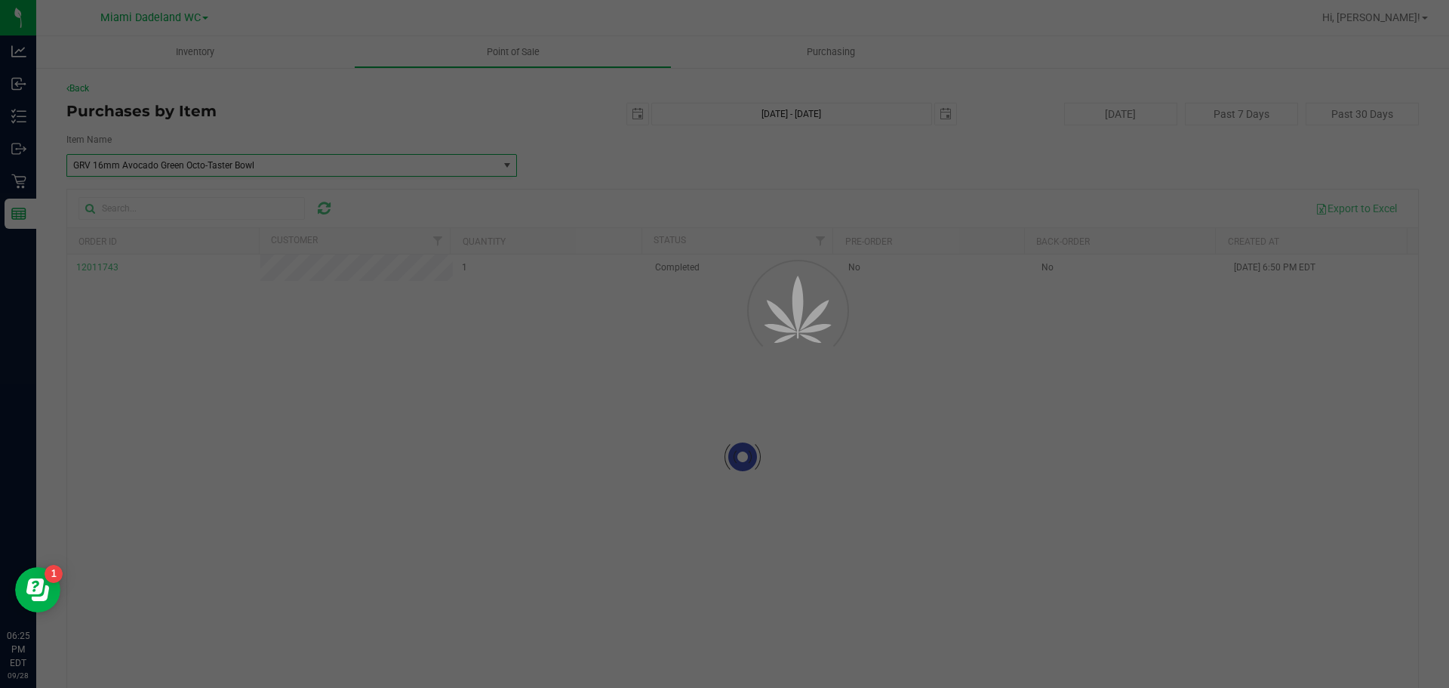
scroll to position [79478, 0]
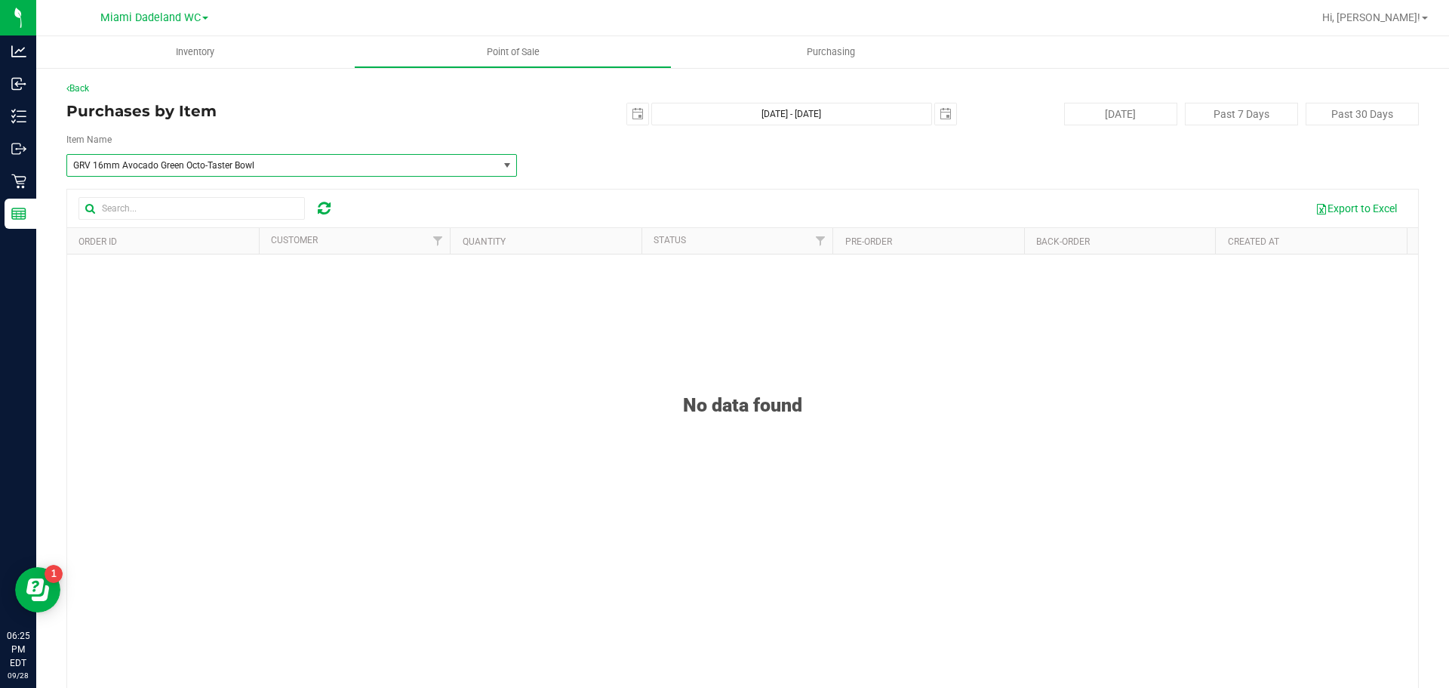
click at [414, 168] on span "GRV 16mm Avocado Green Octo-Taster Bowl" at bounding box center [274, 165] width 402 height 11
type input "octo"
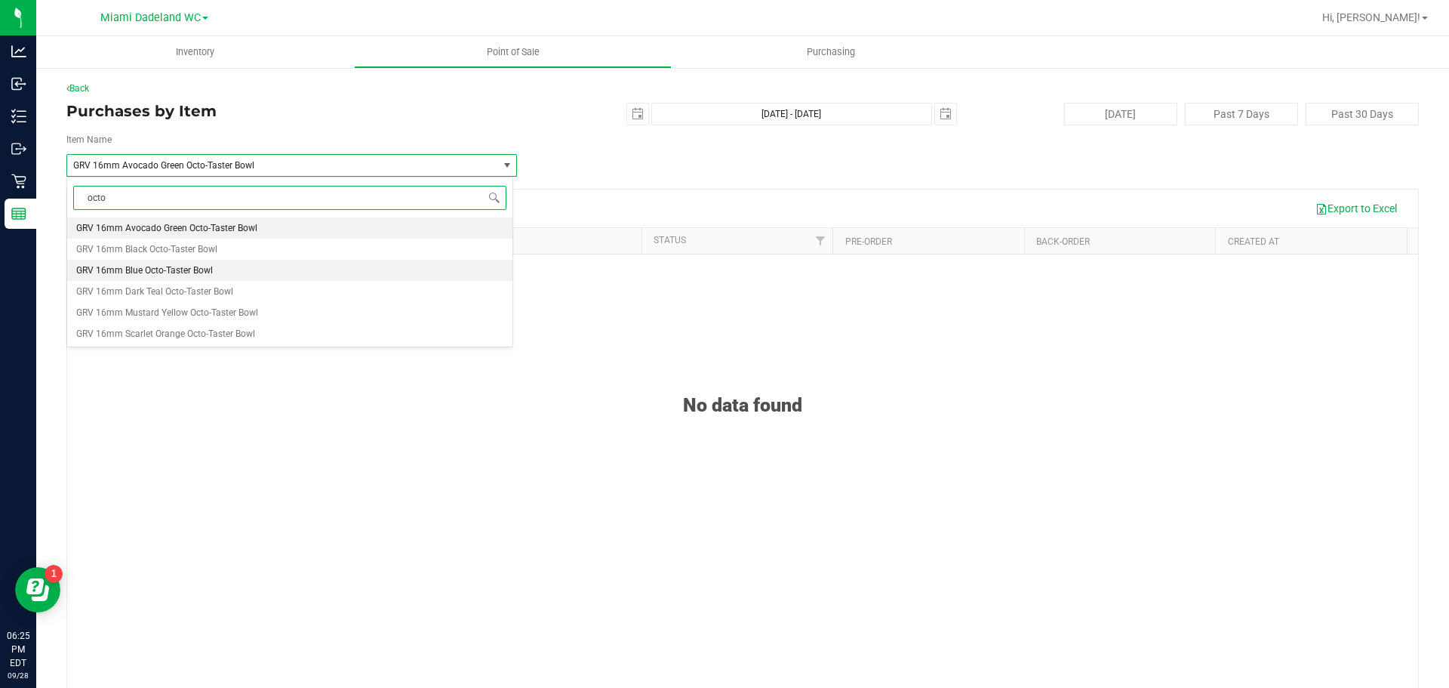
click at [319, 264] on li "GRV 16mm Blue Octo-Taster Bowl" at bounding box center [289, 270] width 445 height 21
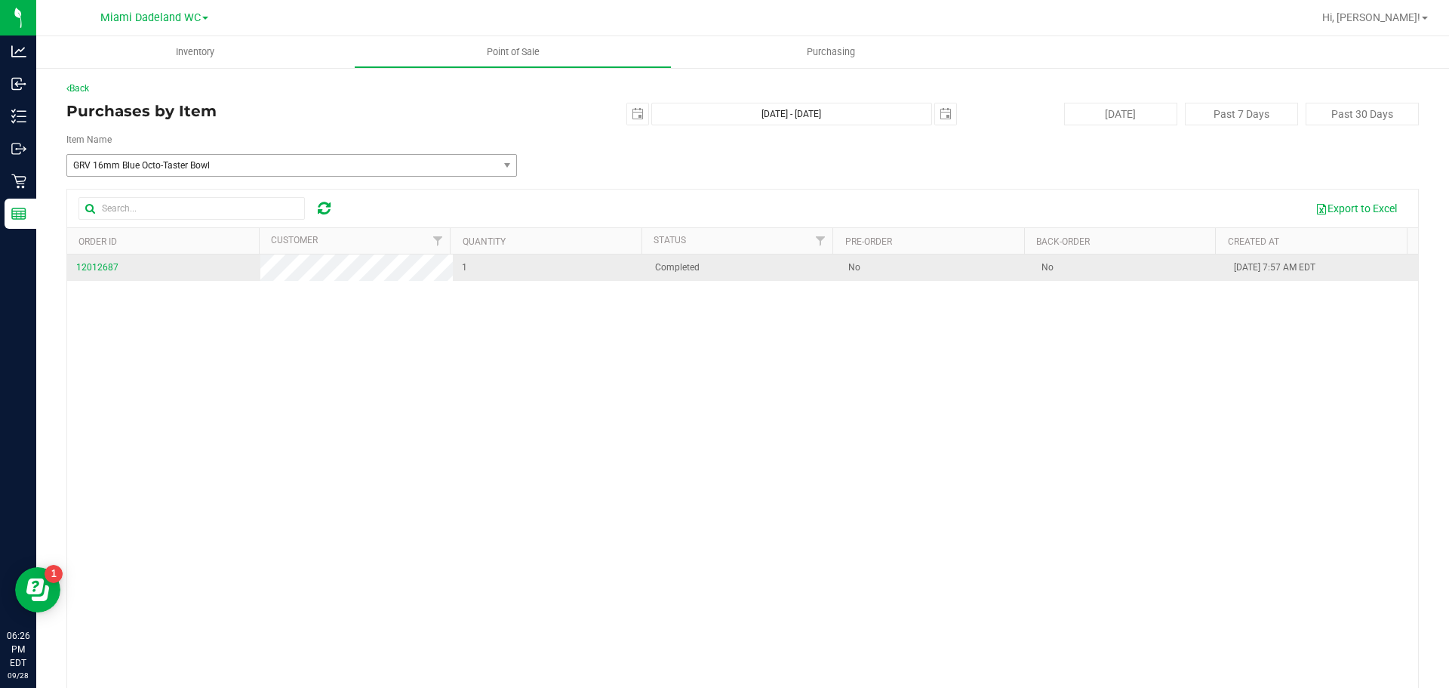
click at [75, 268] on td "12012687" at bounding box center [163, 267] width 193 height 26
click at [90, 261] on span "12012687" at bounding box center [97, 267] width 42 height 14
click at [99, 264] on span "12012687" at bounding box center [97, 267] width 42 height 11
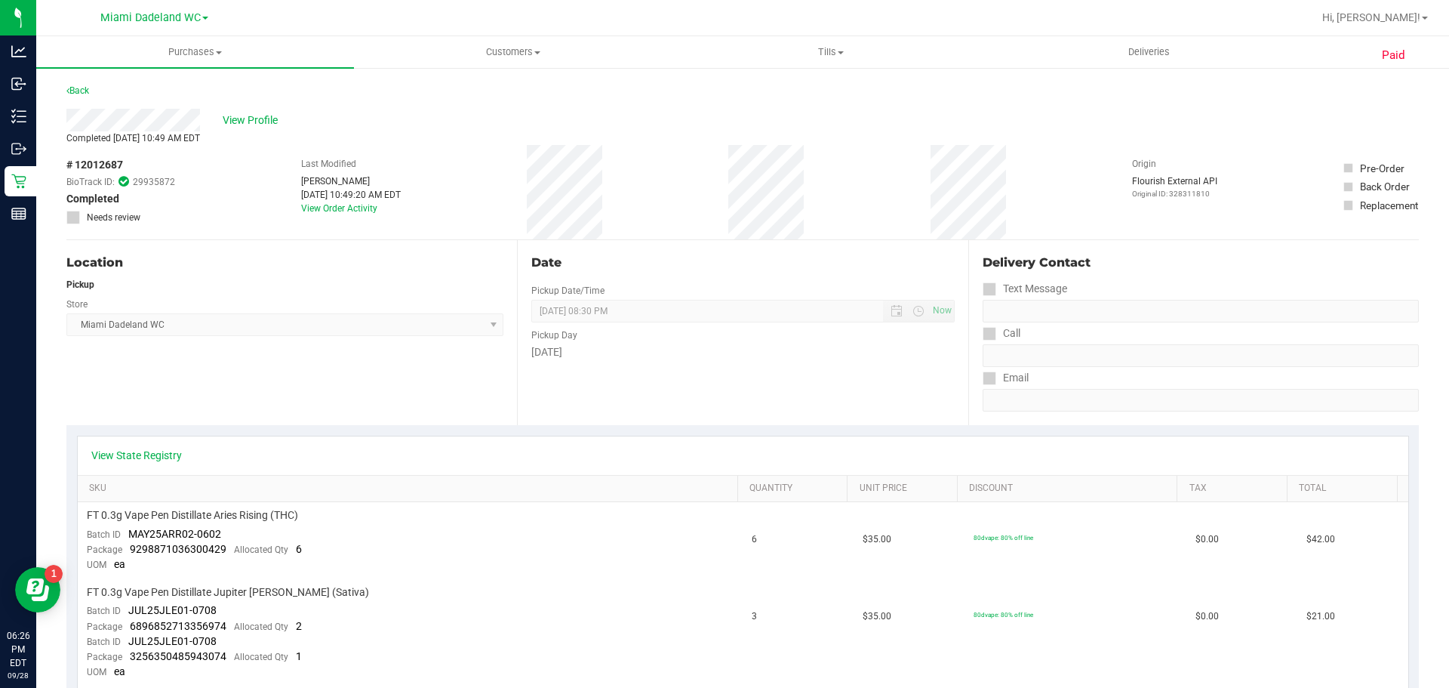
click at [543, 125] on div "View Profile" at bounding box center [742, 120] width 1353 height 23
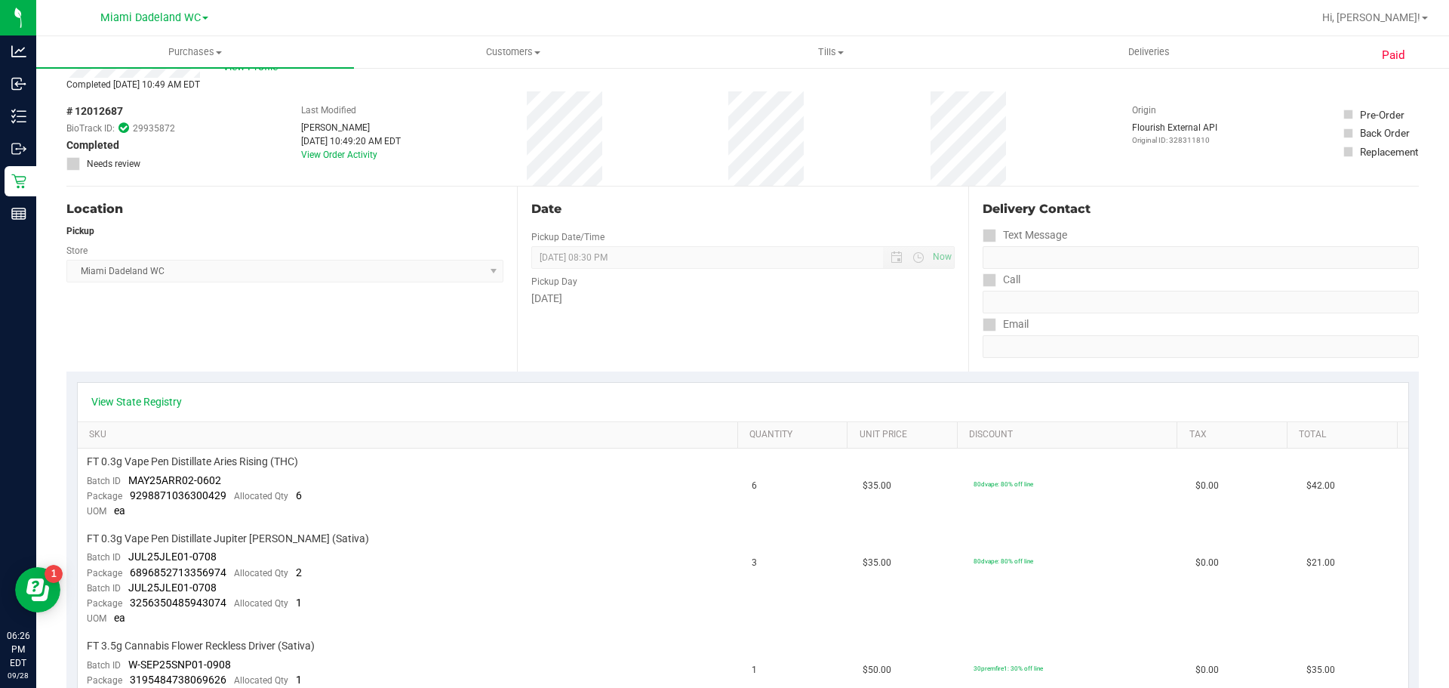
scroll to position [226, 0]
